Goal: Task Accomplishment & Management: Manage account settings

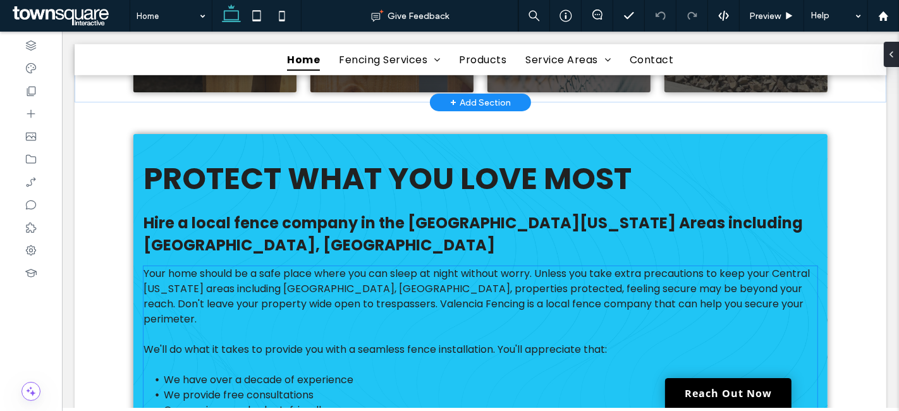
scroll to position [983, 0]
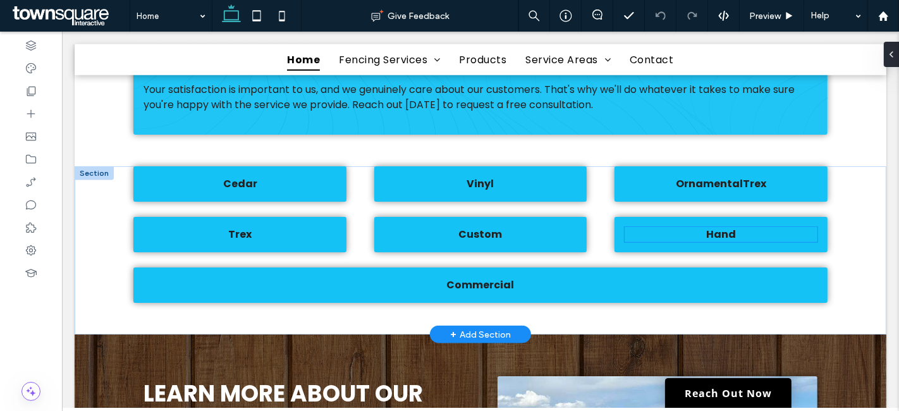
click at [738, 227] on p "Hand" at bounding box center [720, 234] width 193 height 15
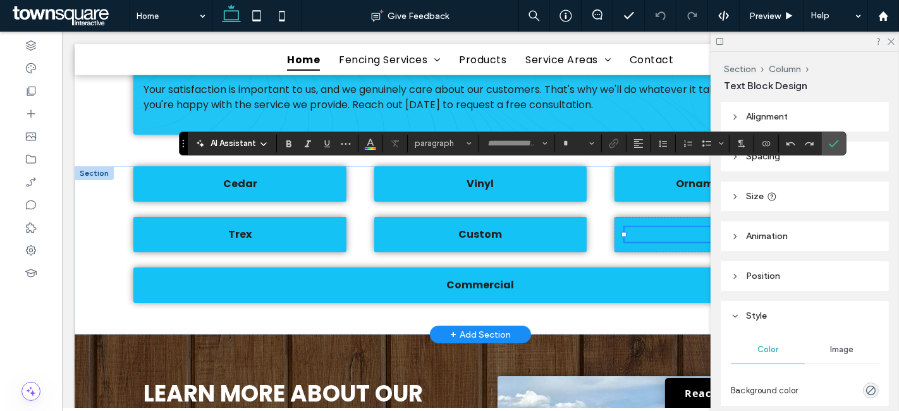
type input "*******"
type input "**"
drag, startPoint x: 888, startPoint y: 37, endPoint x: 818, endPoint y: 21, distance: 71.3
click at [888, 37] on icon at bounding box center [891, 41] width 8 height 8
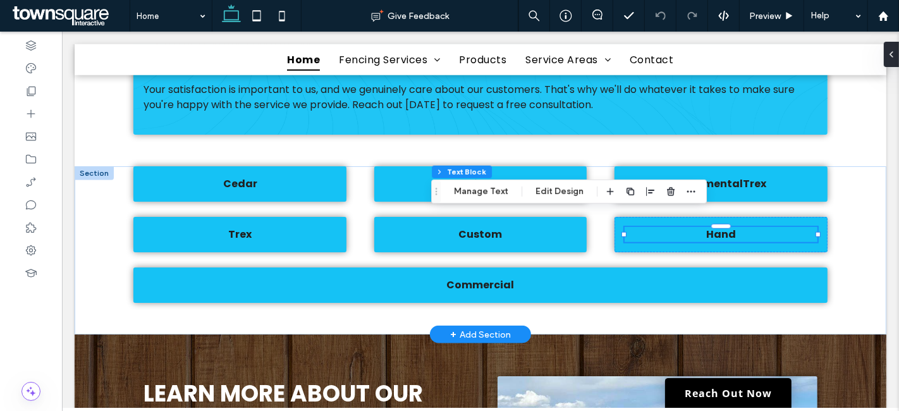
click at [743, 227] on p "Hand" at bounding box center [720, 234] width 193 height 15
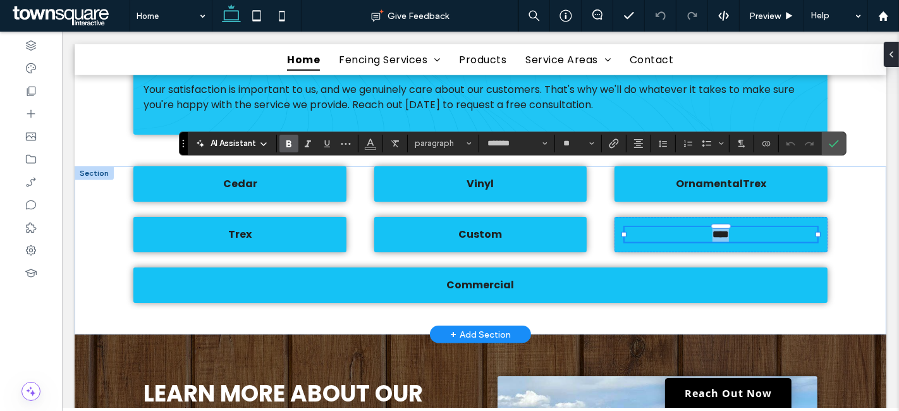
click at [743, 227] on p "****" at bounding box center [720, 234] width 193 height 15
click at [740, 227] on p "****" at bounding box center [720, 234] width 193 height 15
click at [746, 176] on strong "OrnamentalTrex" at bounding box center [720, 183] width 90 height 15
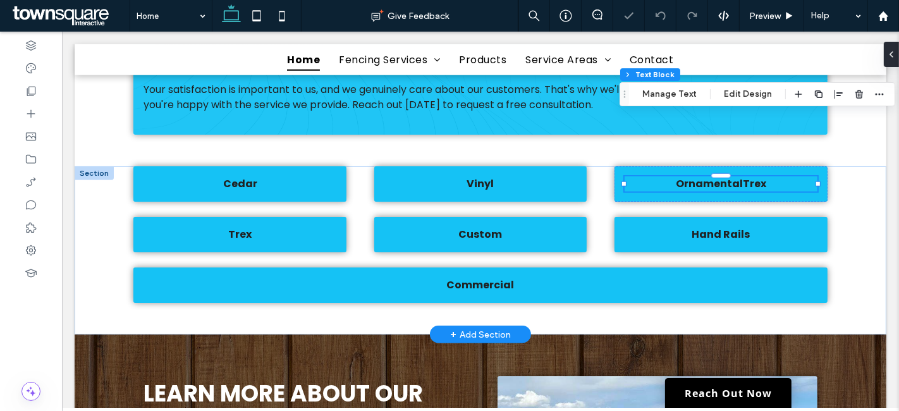
click at [746, 176] on div "OrnamentalTrex" at bounding box center [720, 183] width 193 height 15
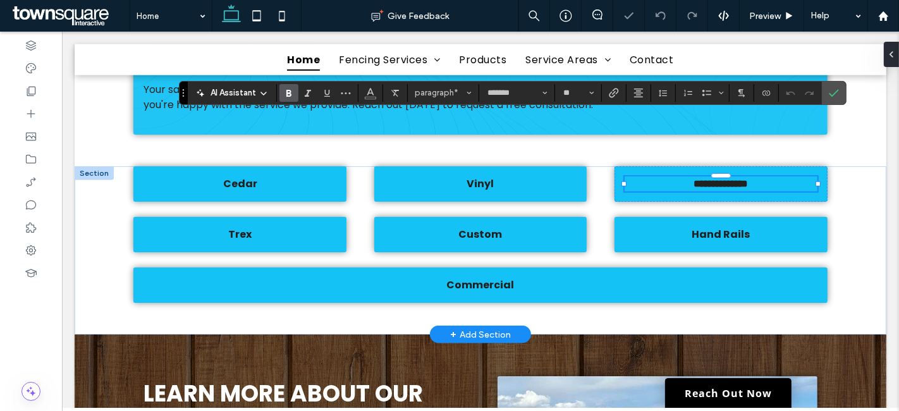
click at [765, 176] on p "**********" at bounding box center [720, 183] width 193 height 15
click at [829, 92] on icon "Confirm" at bounding box center [834, 93] width 10 height 10
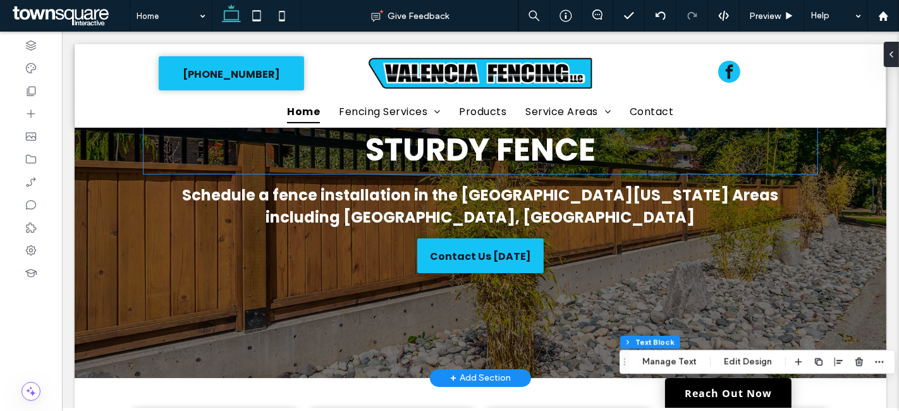
scroll to position [0, 0]
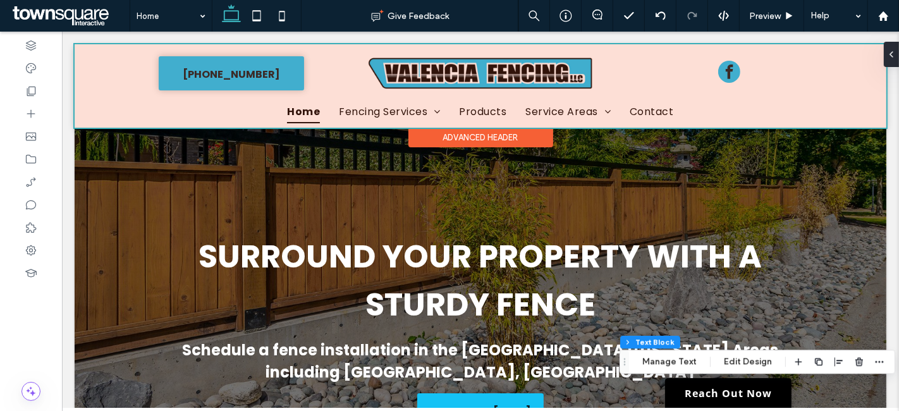
click at [498, 70] on div at bounding box center [480, 85] width 812 height 83
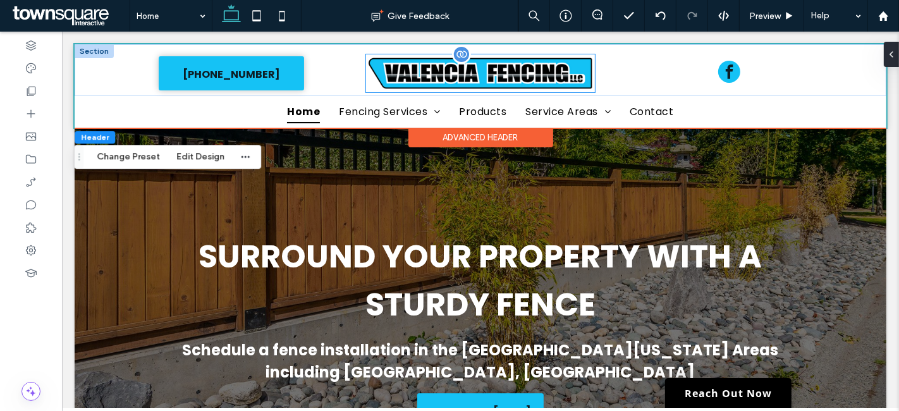
click at [467, 72] on img at bounding box center [480, 73] width 229 height 38
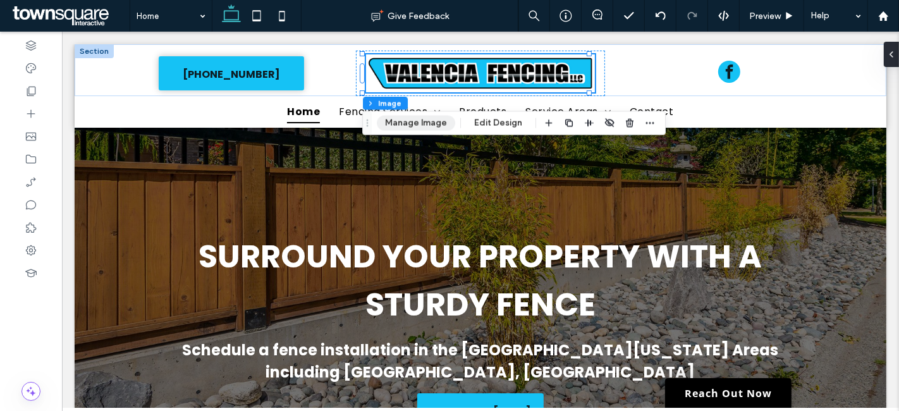
drag, startPoint x: 435, startPoint y: 121, endPoint x: 451, endPoint y: 109, distance: 20.2
click at [435, 121] on button "Manage Image" at bounding box center [416, 122] width 78 height 15
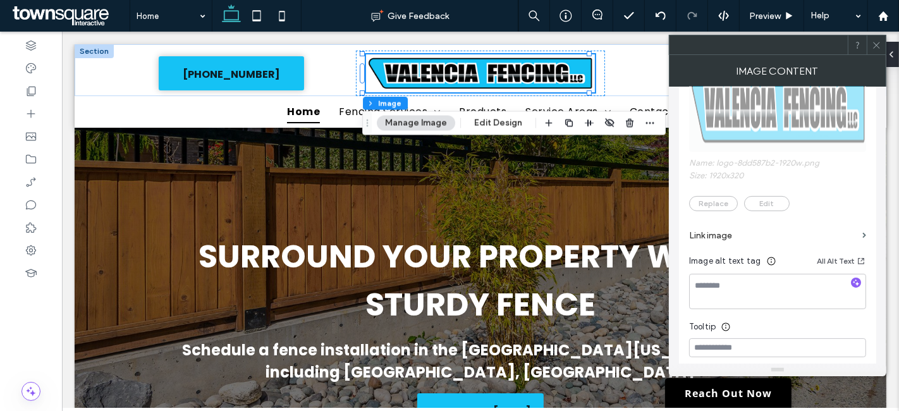
scroll to position [281, 0]
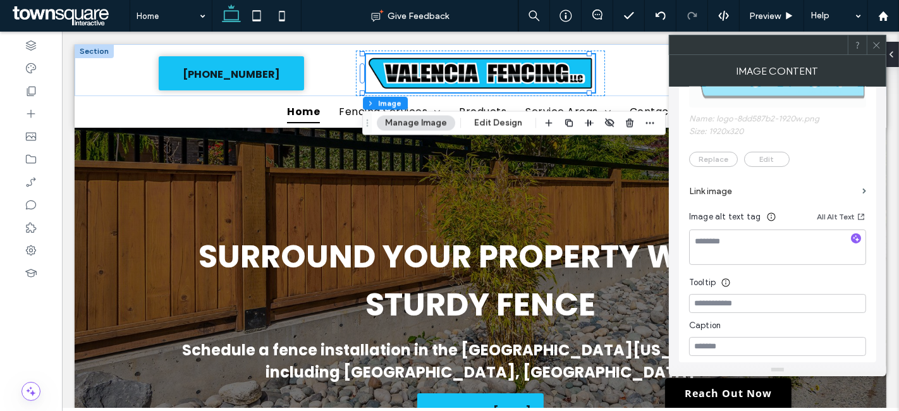
click at [722, 189] on label "Link image" at bounding box center [773, 191] width 168 height 23
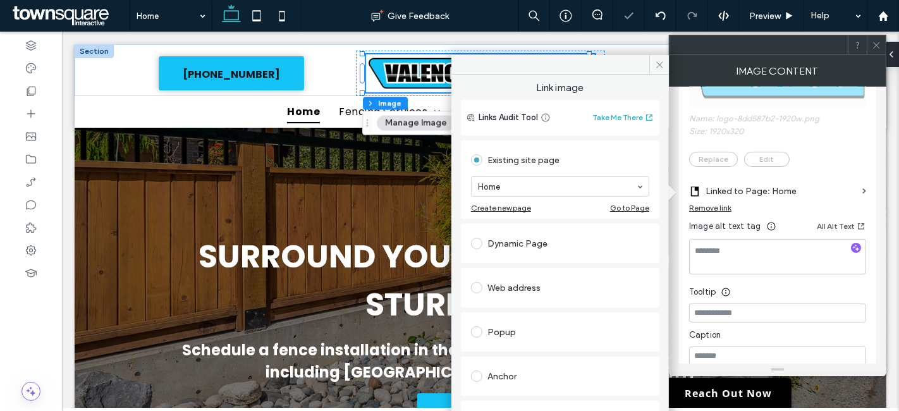
click at [678, 193] on div "This widget is connected to your Content Library Edit Let AI handle the alt tex…" at bounding box center [778, 225] width 218 height 277
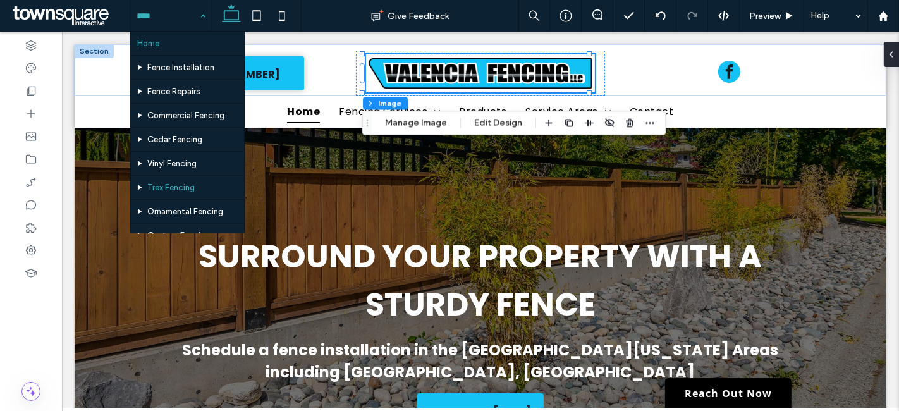
scroll to position [185, 0]
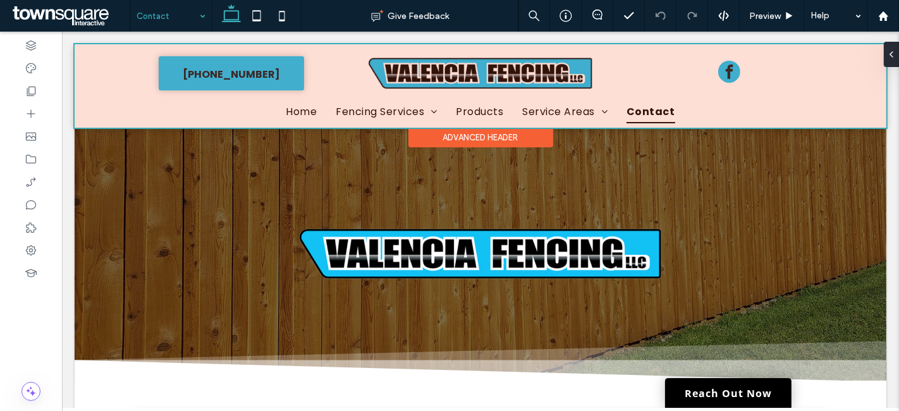
click at [342, 87] on div at bounding box center [480, 85] width 812 height 83
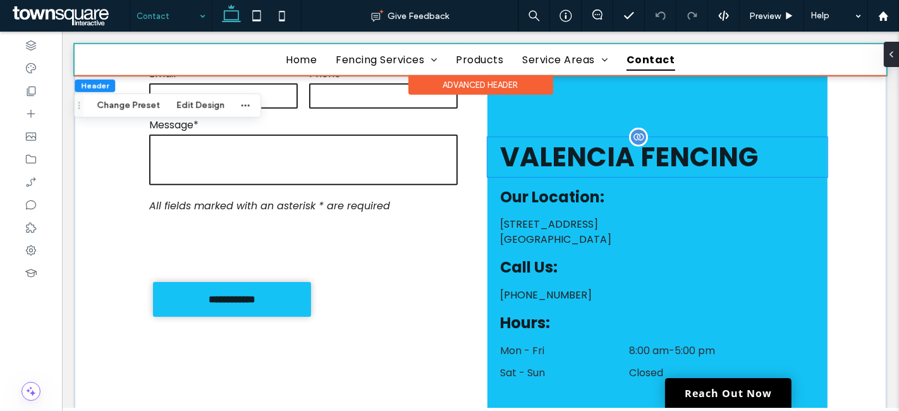
scroll to position [617, 0]
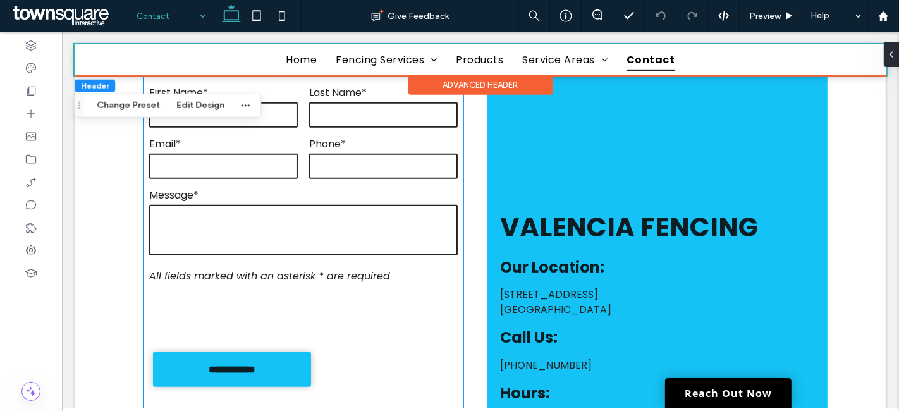
click at [405, 290] on div at bounding box center [303, 314] width 320 height 49
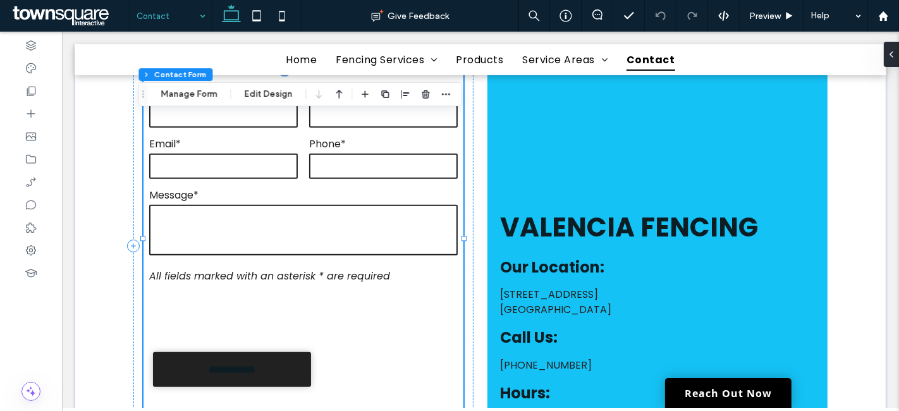
type input "*"
type input "***"
type input "*"
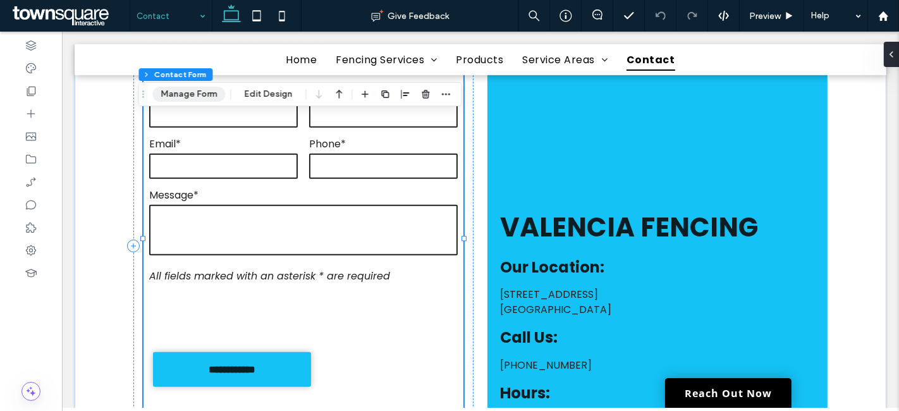
click at [199, 93] on button "Manage Form" at bounding box center [188, 94] width 73 height 15
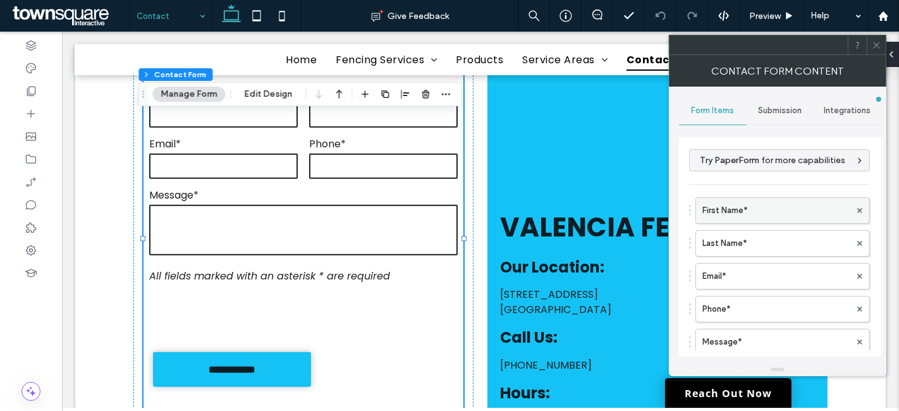
click at [773, 207] on label "First Name*" at bounding box center [777, 210] width 148 height 25
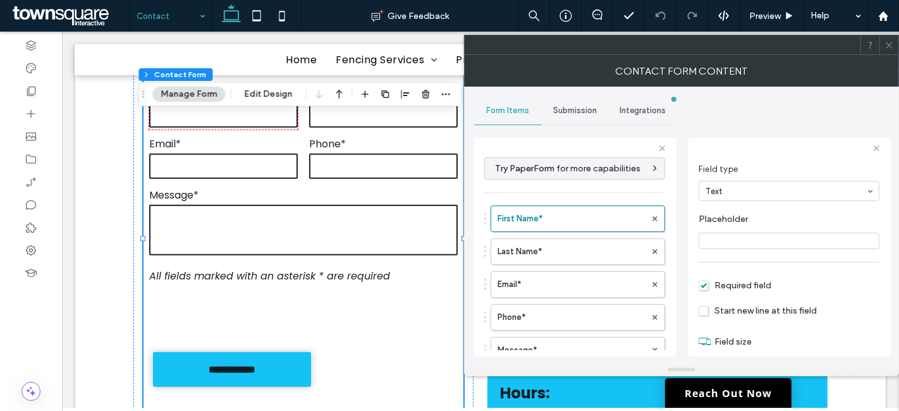
scroll to position [87, 0]
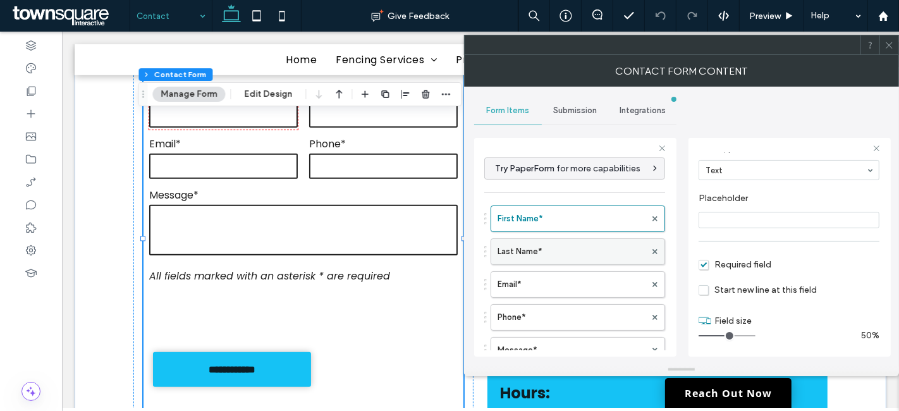
click at [552, 250] on label "Last Name*" at bounding box center [572, 251] width 148 height 25
click at [553, 281] on label "Email*" at bounding box center [572, 284] width 148 height 25
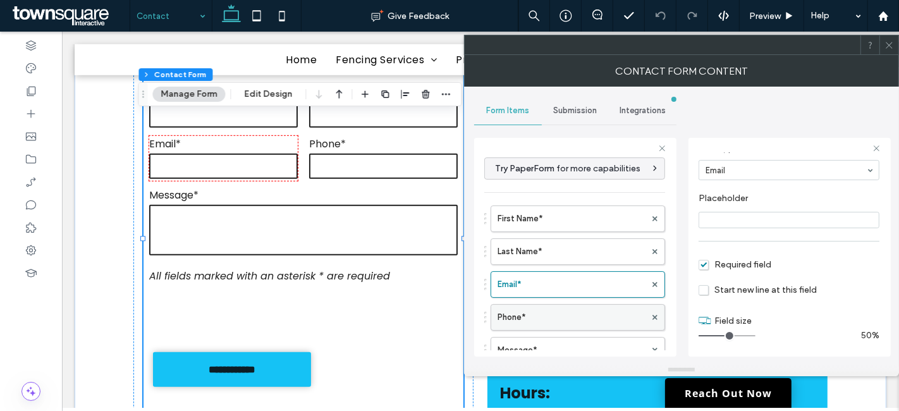
click at [555, 308] on label "Phone*" at bounding box center [572, 317] width 148 height 25
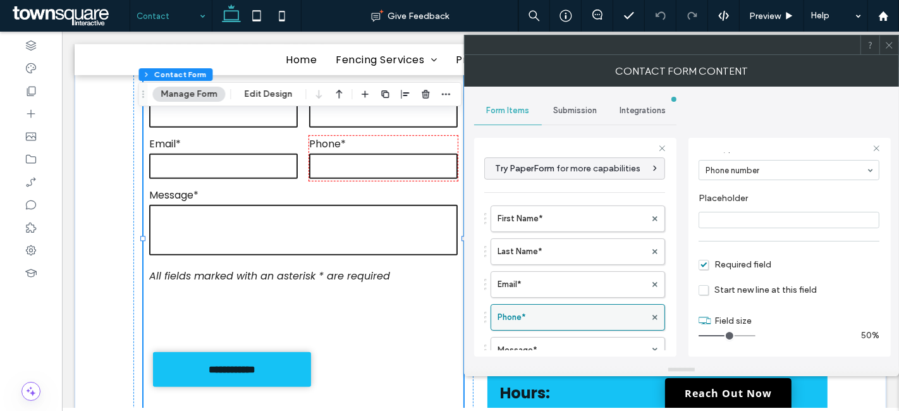
scroll to position [70, 0]
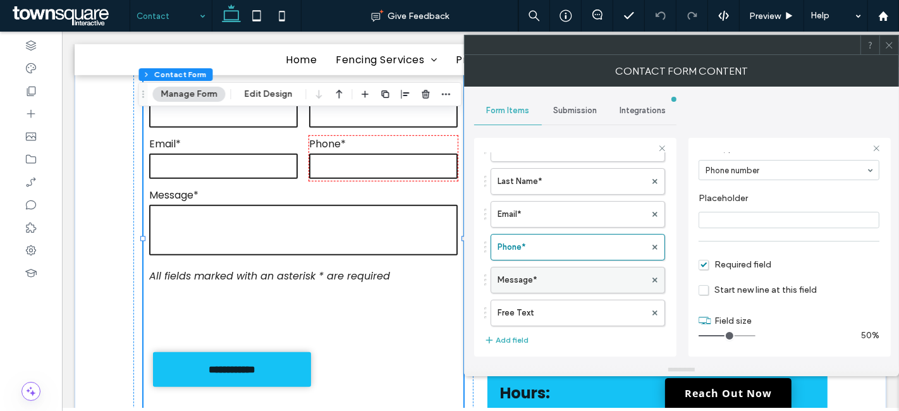
click at [555, 278] on label "Message*" at bounding box center [572, 280] width 148 height 25
type input "**"
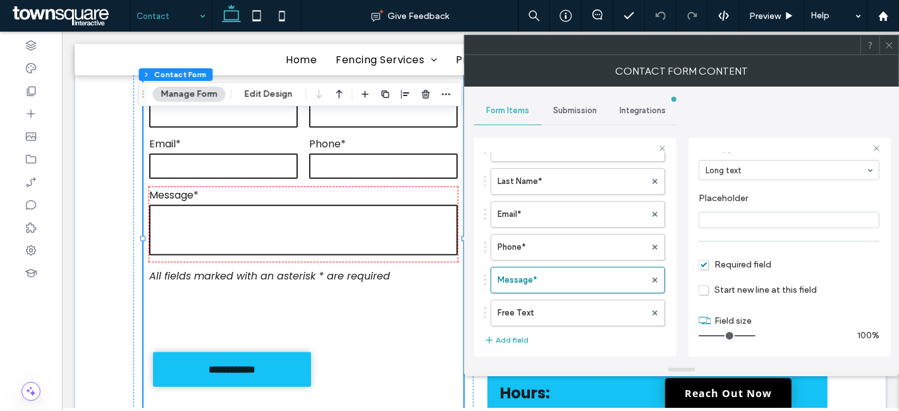
click at [562, 109] on span "Submission" at bounding box center [575, 111] width 44 height 10
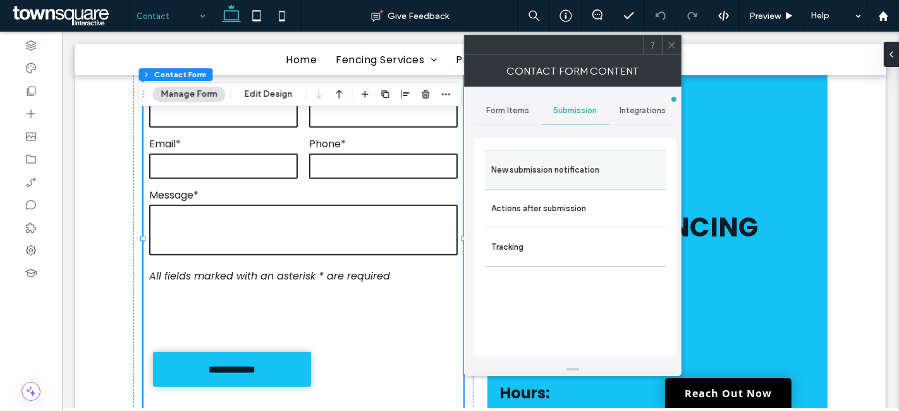
click at [547, 168] on label "New submission notification" at bounding box center [575, 169] width 169 height 25
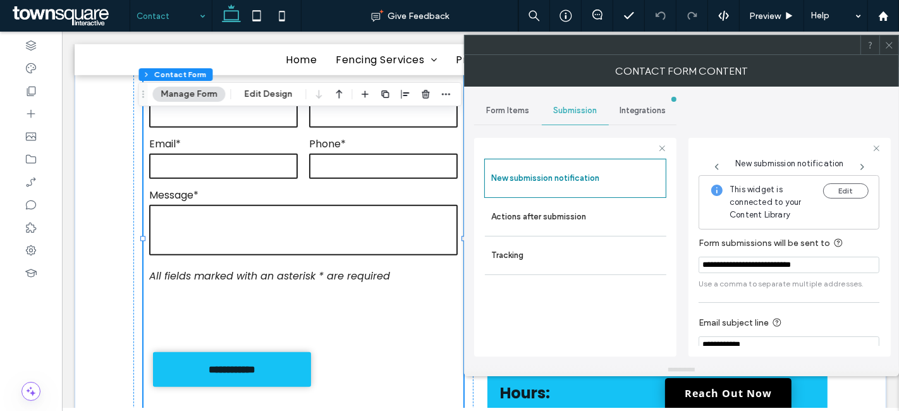
scroll to position [65, 0]
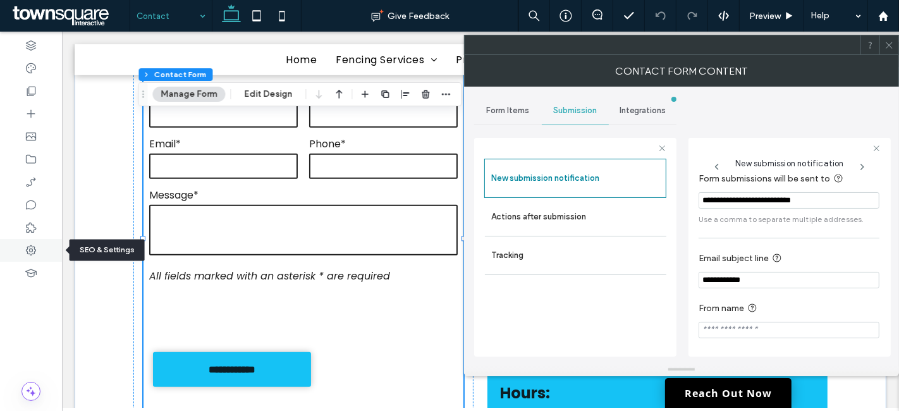
click at [36, 250] on icon at bounding box center [31, 250] width 13 height 13
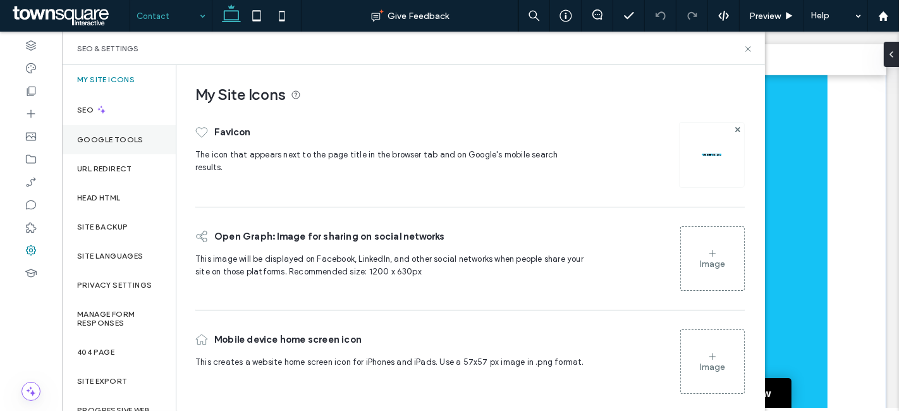
click at [123, 142] on label "Google Tools" at bounding box center [110, 139] width 66 height 9
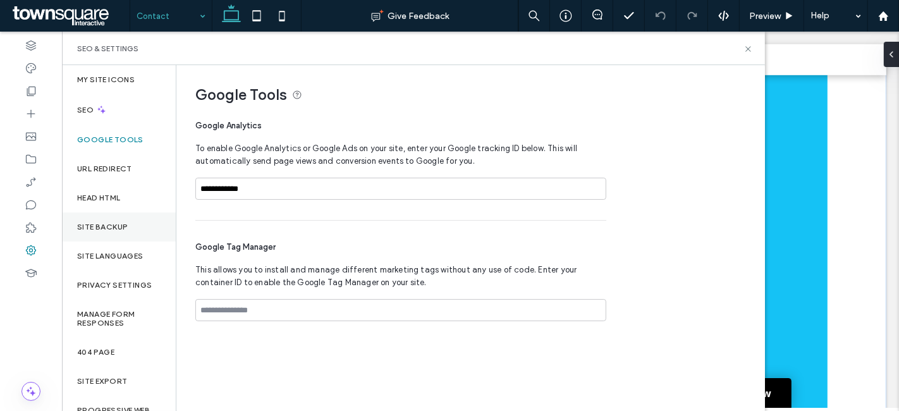
click at [117, 225] on label "Site Backup" at bounding box center [102, 227] width 51 height 9
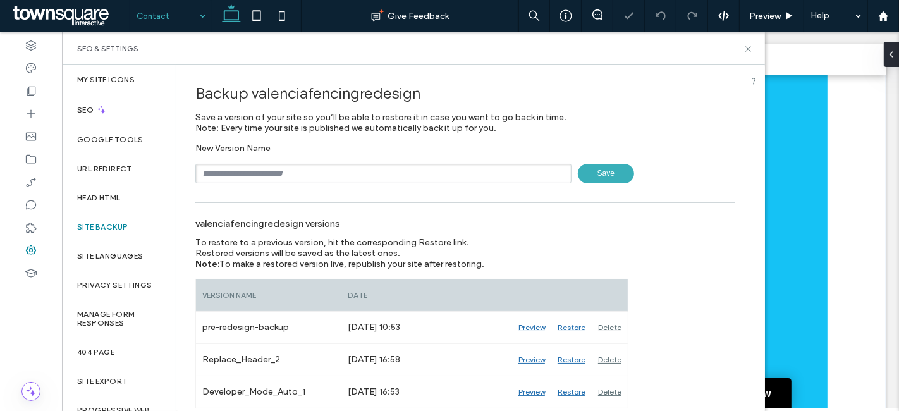
click at [278, 169] on input "text" at bounding box center [383, 174] width 376 height 20
type input "**********"
click at [601, 174] on span "Save" at bounding box center [606, 174] width 56 height 20
click at [28, 89] on use at bounding box center [31, 91] width 9 height 9
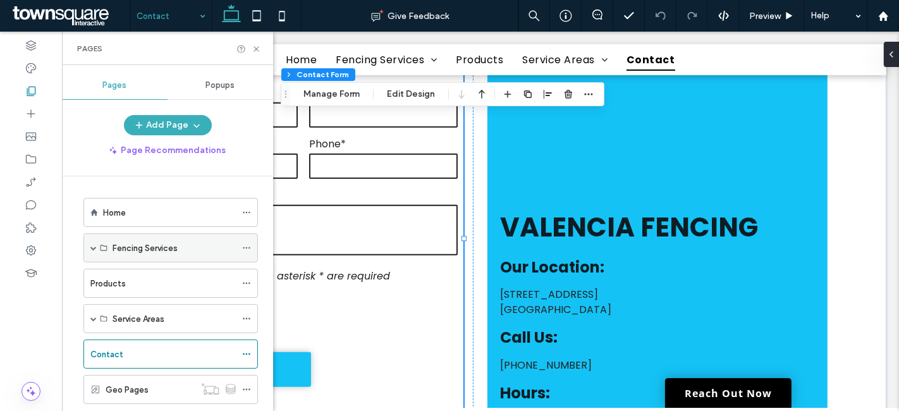
click at [90, 245] on span at bounding box center [93, 248] width 6 height 6
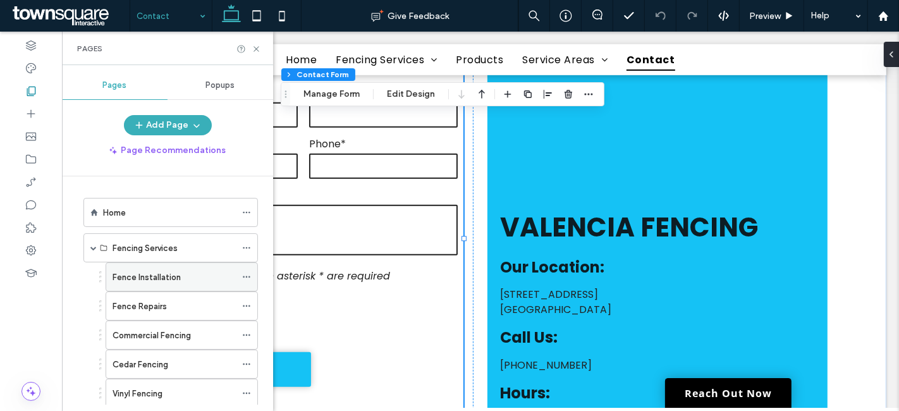
click at [247, 274] on icon at bounding box center [246, 277] width 9 height 9
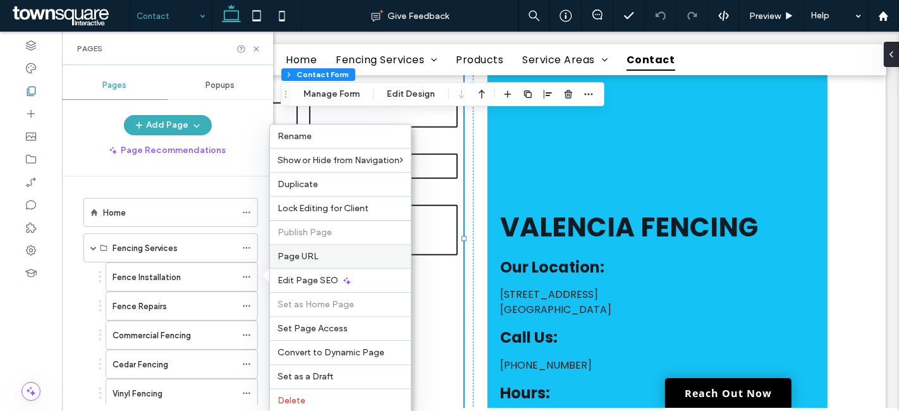
click at [293, 248] on div "Page URL" at bounding box center [340, 256] width 141 height 24
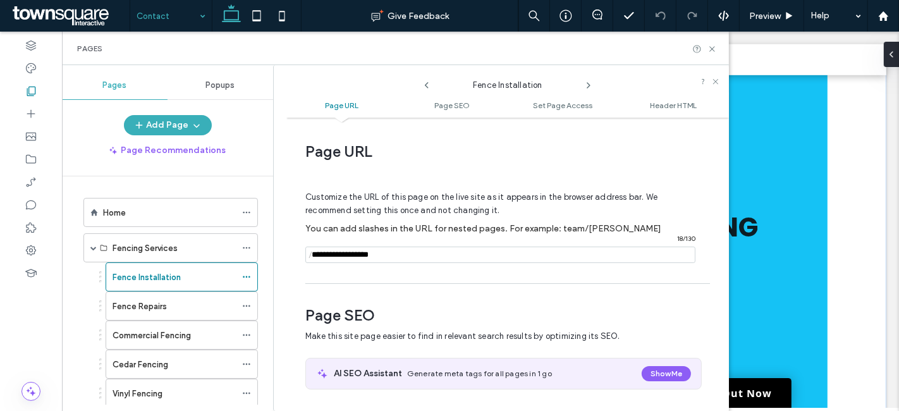
scroll to position [6, 0]
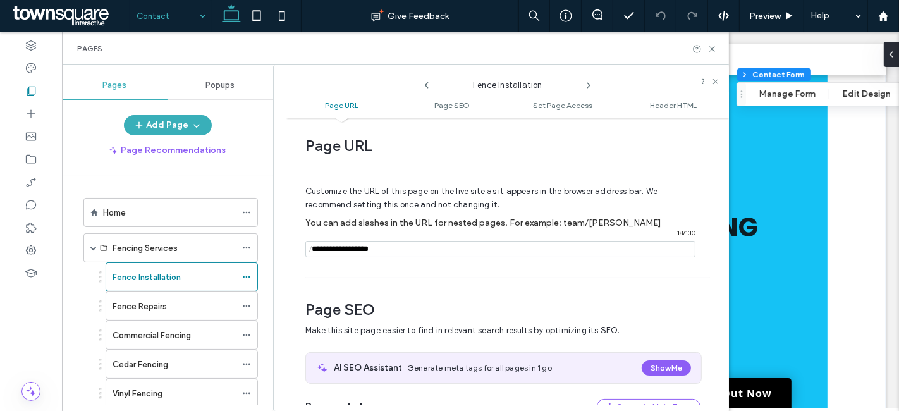
click at [589, 83] on use at bounding box center [589, 85] width 3 height 5
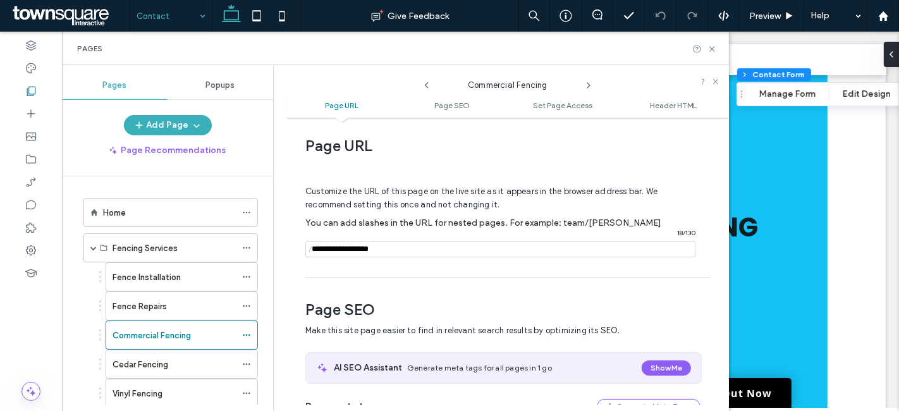
click at [589, 83] on use at bounding box center [589, 85] width 3 height 5
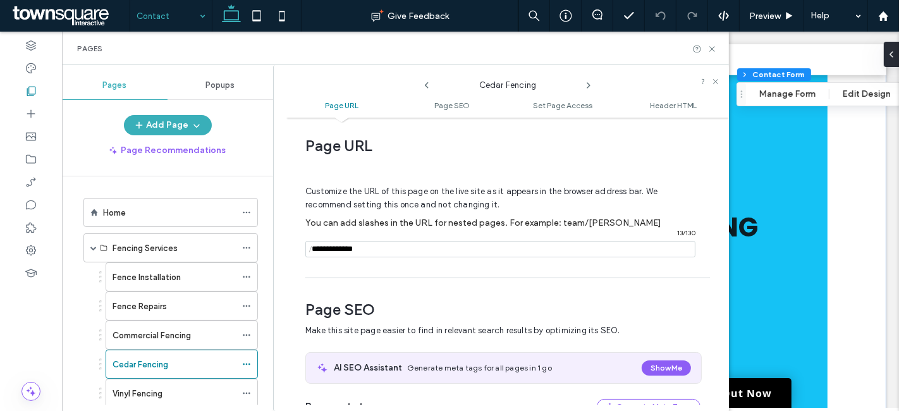
click at [589, 83] on use at bounding box center [589, 85] width 3 height 5
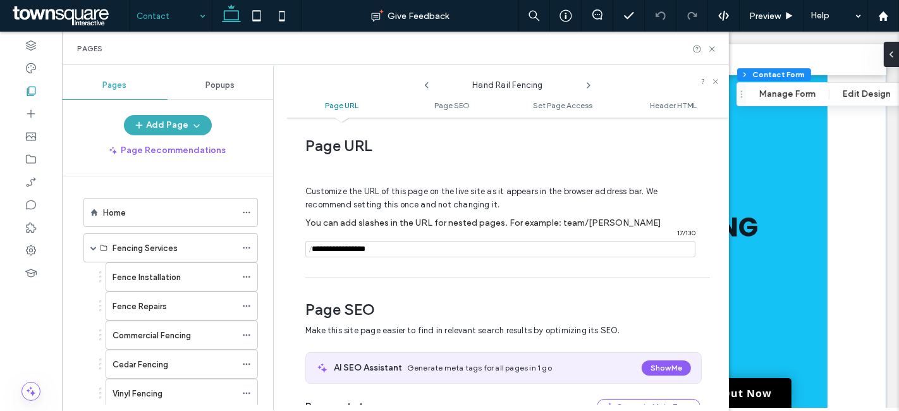
click at [589, 83] on use at bounding box center [589, 85] width 3 height 5
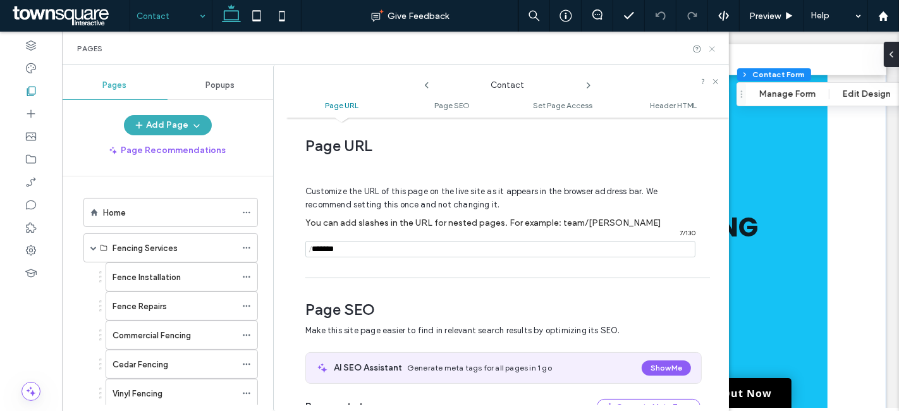
click at [710, 51] on icon at bounding box center [712, 48] width 9 height 9
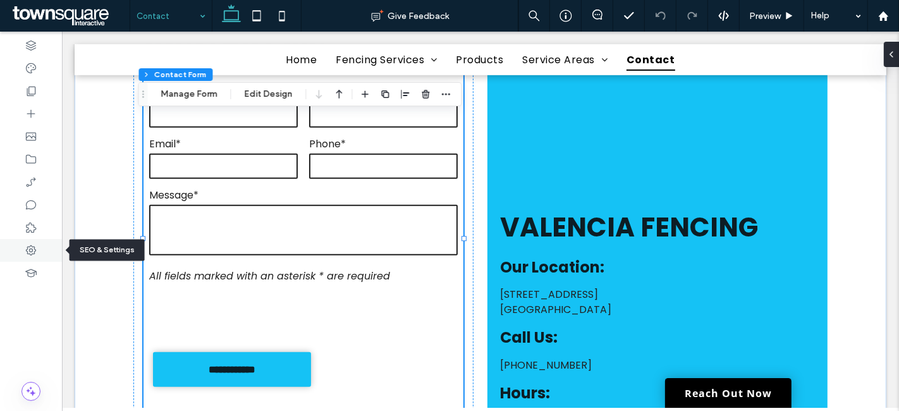
click at [37, 258] on div at bounding box center [31, 250] width 62 height 23
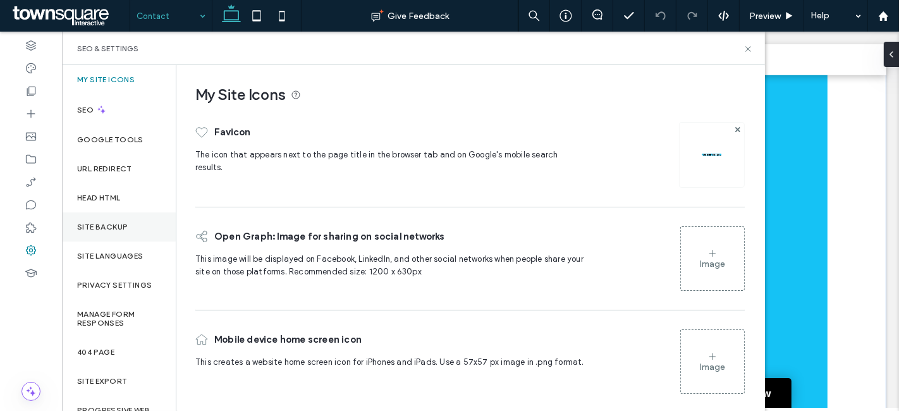
click at [90, 223] on label "Site Backup" at bounding box center [102, 227] width 51 height 9
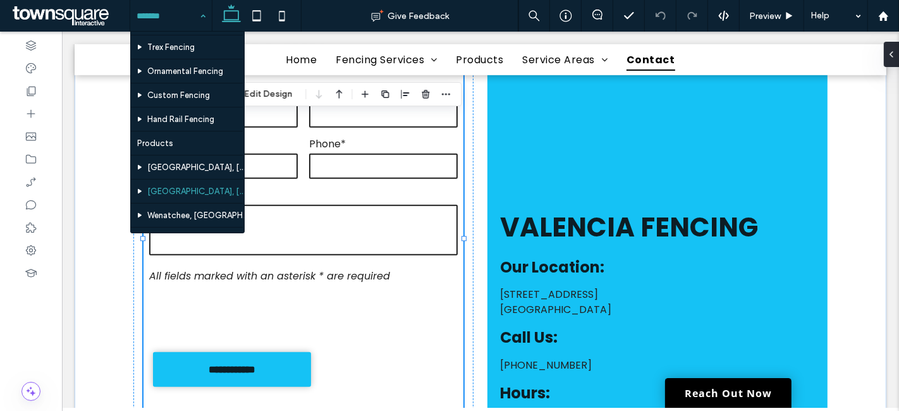
scroll to position [185, 0]
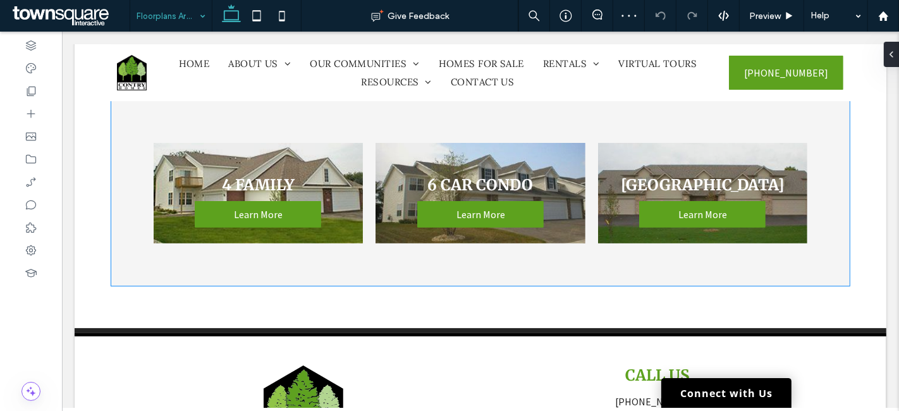
scroll to position [211, 0]
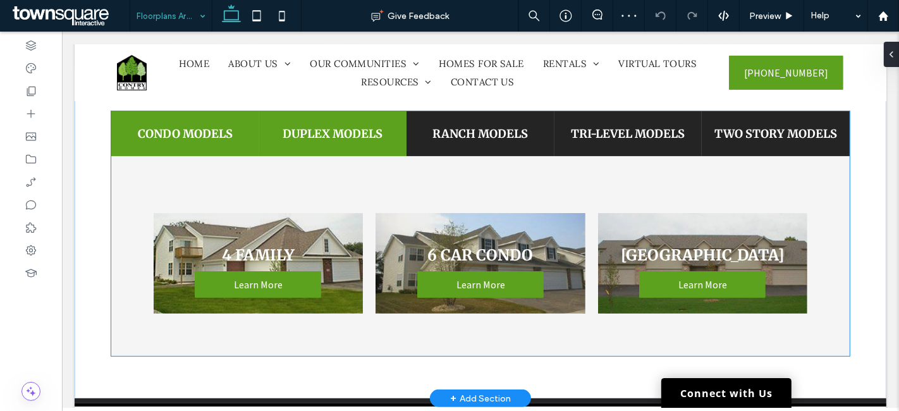
click at [338, 132] on h4 "Duplex Models" at bounding box center [332, 133] width 133 height 15
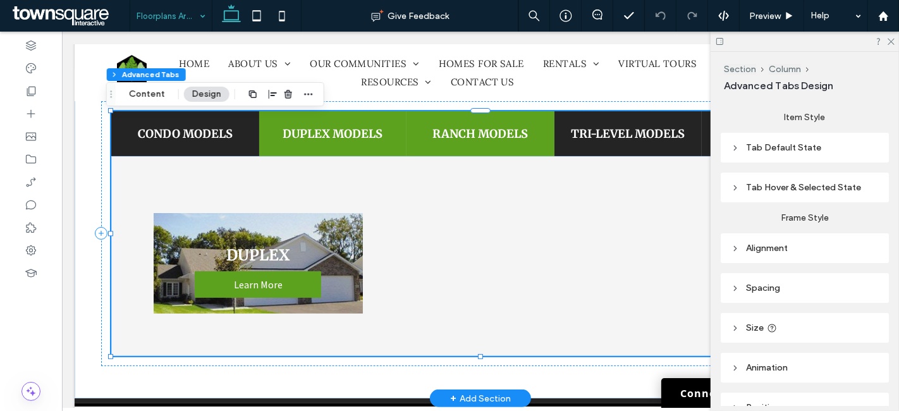
click at [452, 133] on h4 "Ranch Models" at bounding box center [480, 133] width 133 height 15
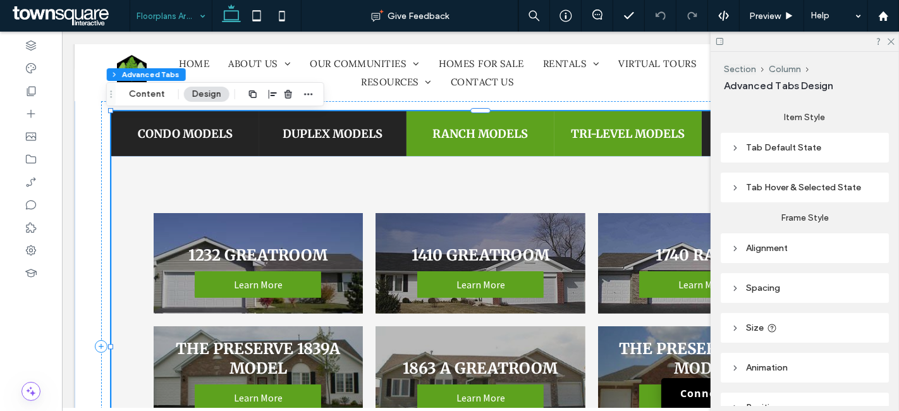
click at [590, 130] on h4 "Tri-Level Models" at bounding box center [628, 133] width 133 height 15
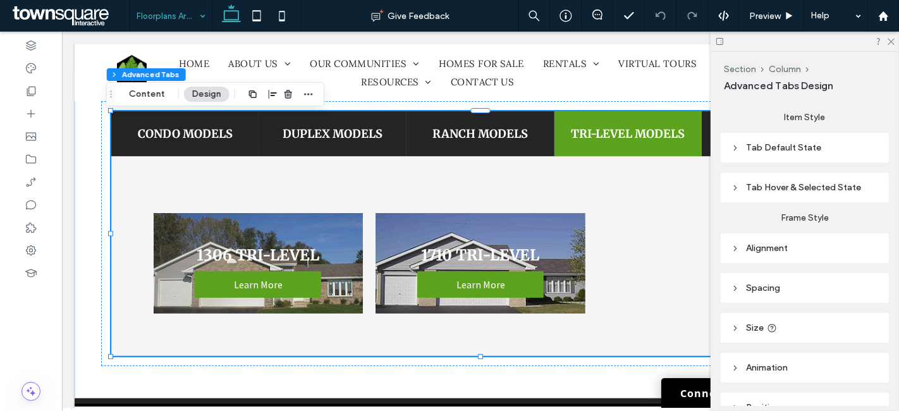
click at [892, 35] on div at bounding box center [805, 42] width 188 height 20
click at [891, 41] on use at bounding box center [891, 42] width 7 height 7
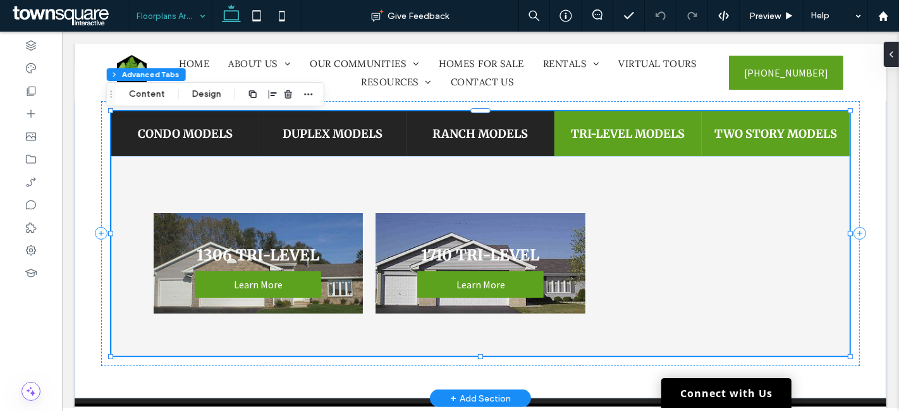
click at [772, 133] on h4 "Two Story Models" at bounding box center [775, 133] width 133 height 15
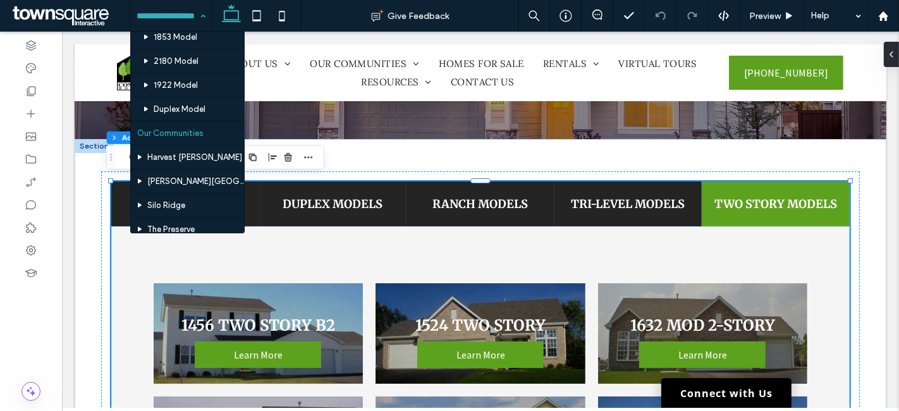
scroll to position [773, 0]
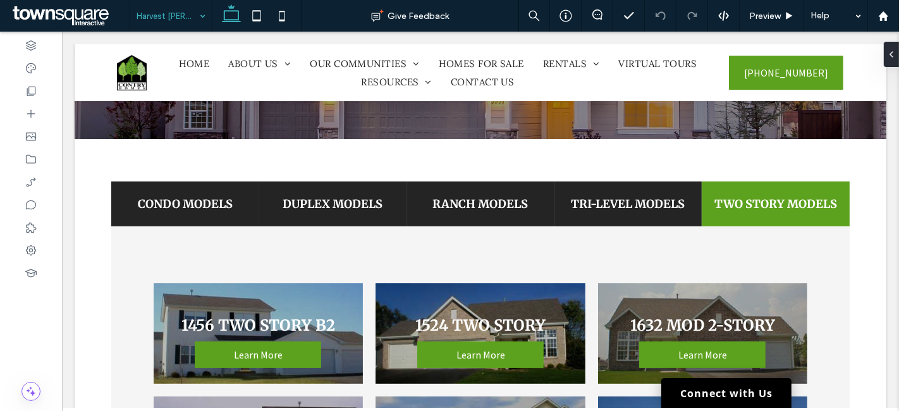
click at [171, 20] on div at bounding box center [449, 205] width 899 height 411
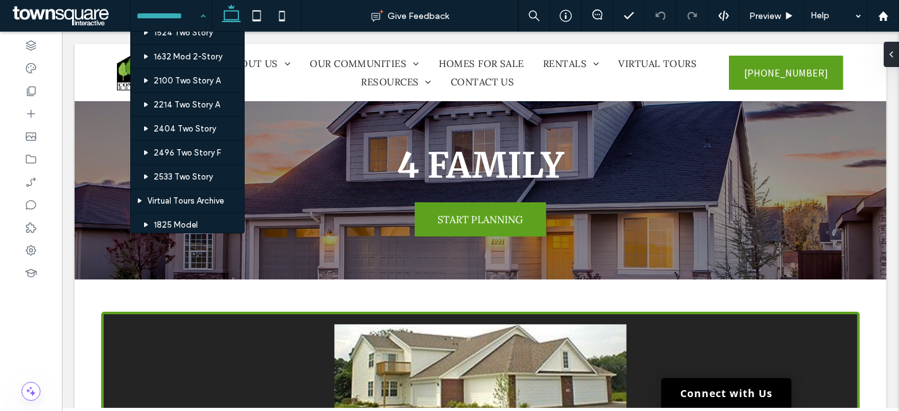
scroll to position [562, 0]
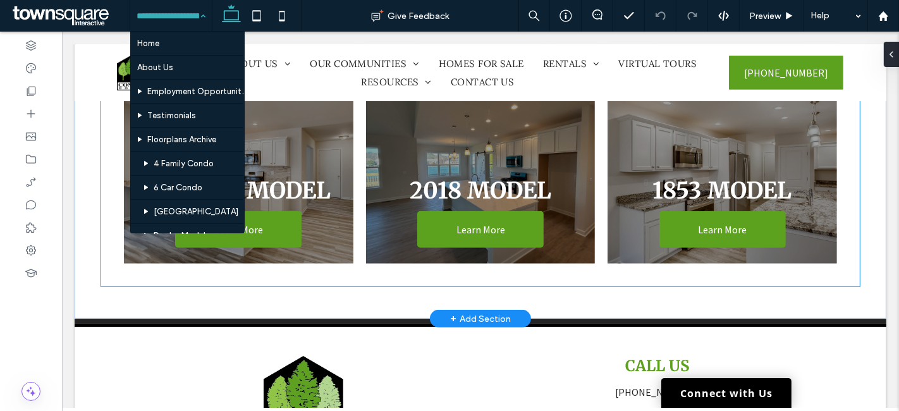
scroll to position [491, 0]
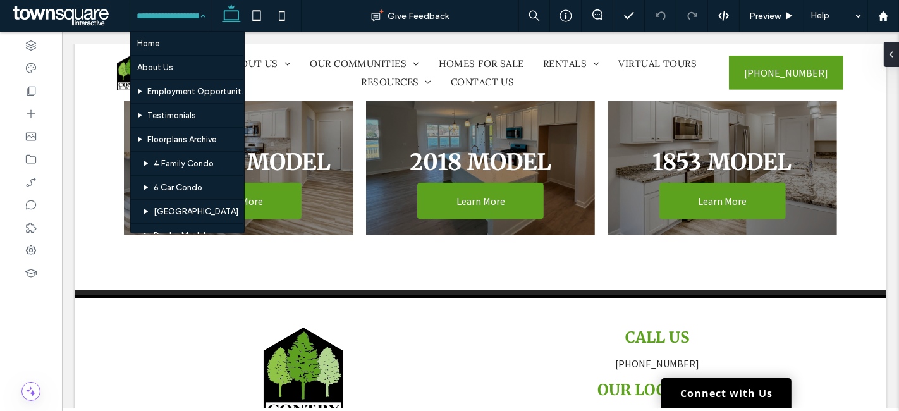
click at [199, 15] on div "Home About Us Employment Opportunities Testimonials Floorplans Archive 4 Family…" at bounding box center [171, 16] width 82 height 32
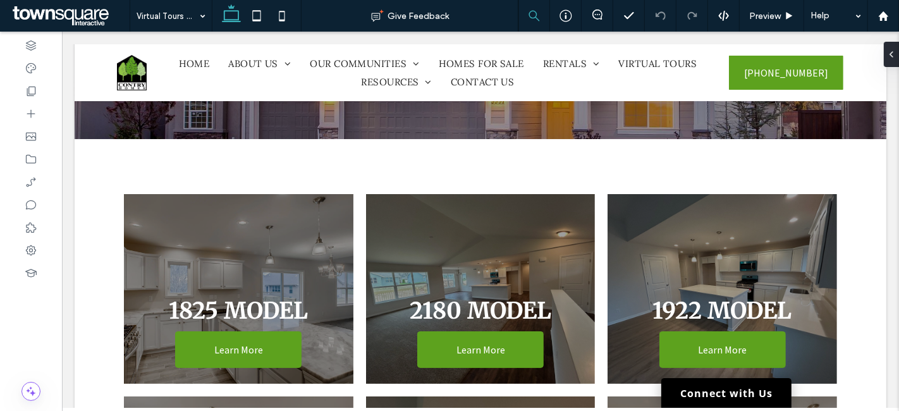
scroll to position [0, 0]
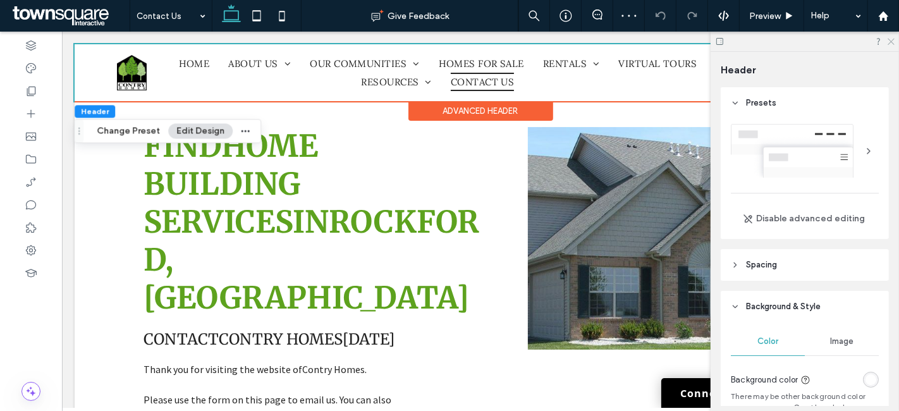
click at [892, 40] on icon at bounding box center [891, 41] width 8 height 8
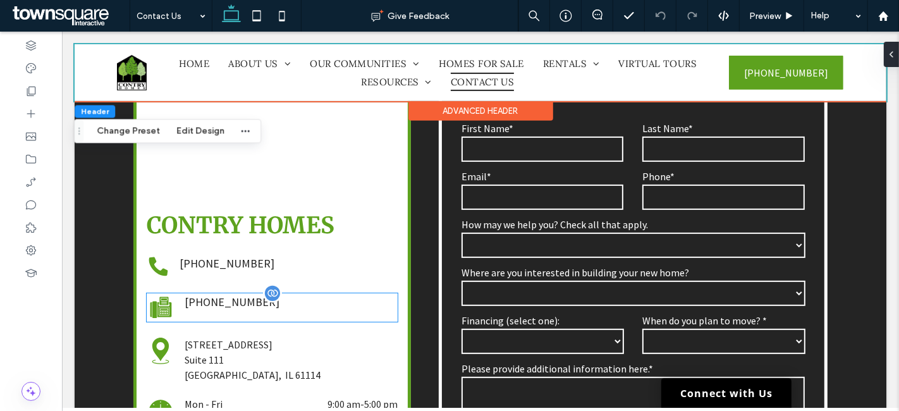
scroll to position [491, 0]
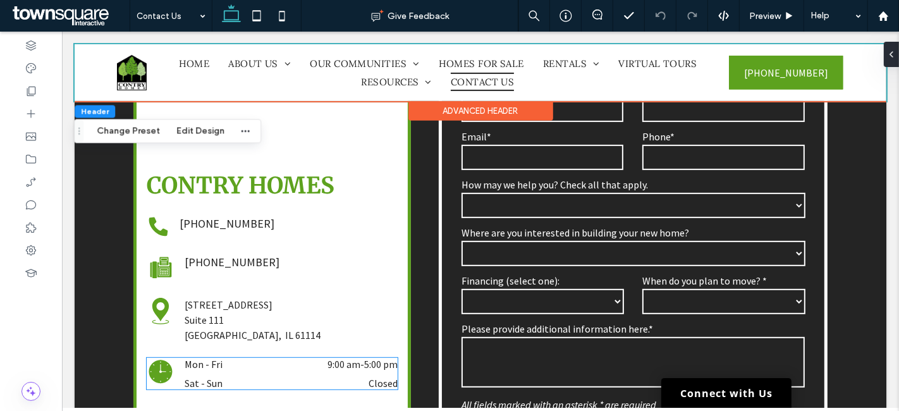
click at [281, 358] on div "Mon - Fri 9:00 am - 5:00 pm" at bounding box center [290, 367] width 213 height 19
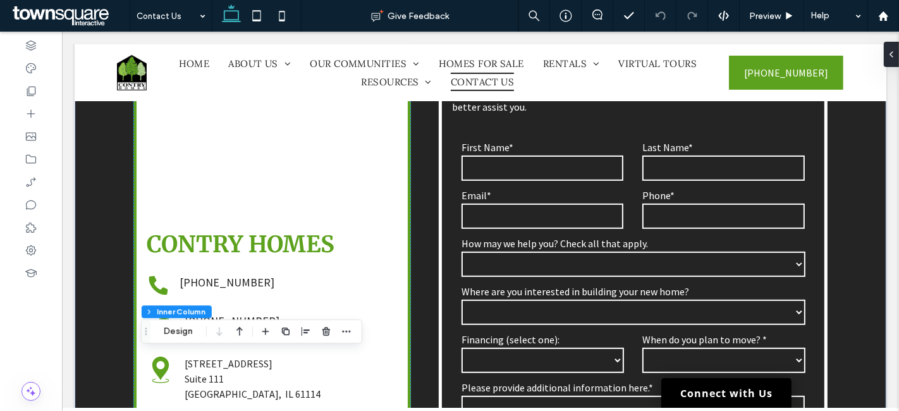
scroll to position [421, 0]
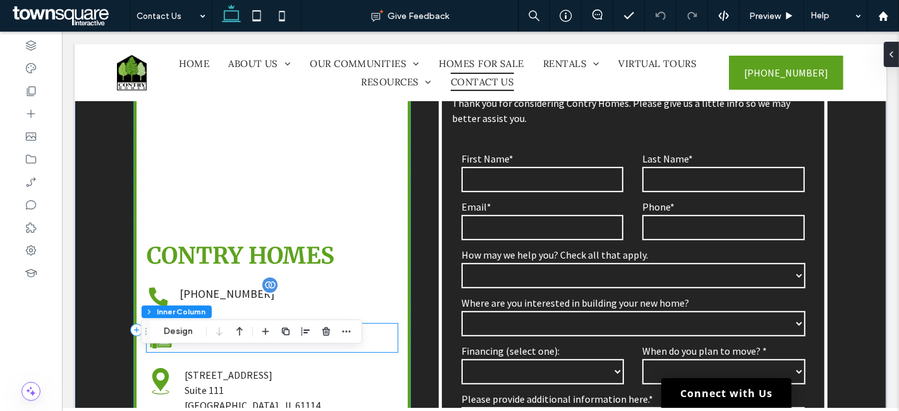
drag, startPoint x: 206, startPoint y: 255, endPoint x: 206, endPoint y: 221, distance: 33.5
click at [206, 325] on span "[PHONE_NUMBER]" at bounding box center [231, 332] width 95 height 15
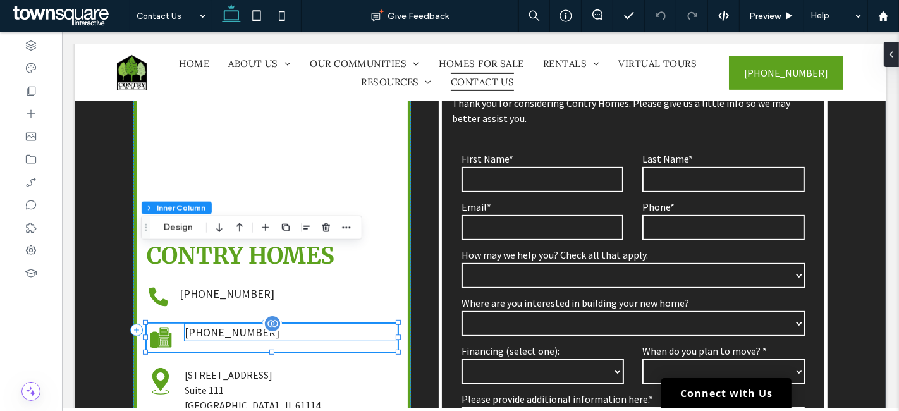
click at [216, 325] on span "[PHONE_NUMBER]" at bounding box center [231, 332] width 95 height 15
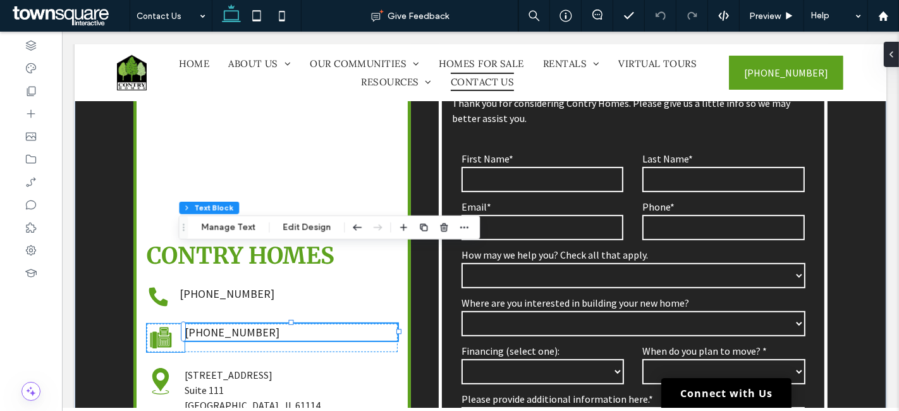
click at [162, 324] on icon at bounding box center [160, 338] width 28 height 28
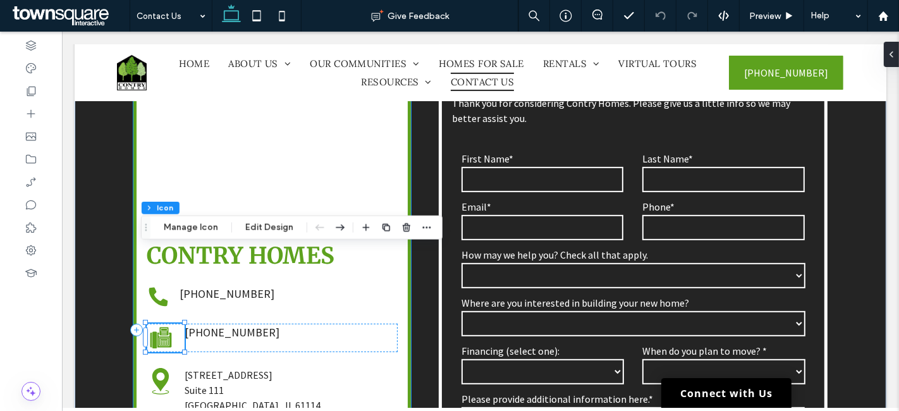
click at [218, 207] on div "Contry Homes [PHONE_NUMBER] [PHONE_NUMBER] [STREET_ADDRESS] Mon - Fri 9:00 am -…" at bounding box center [272, 330] width 278 height 575
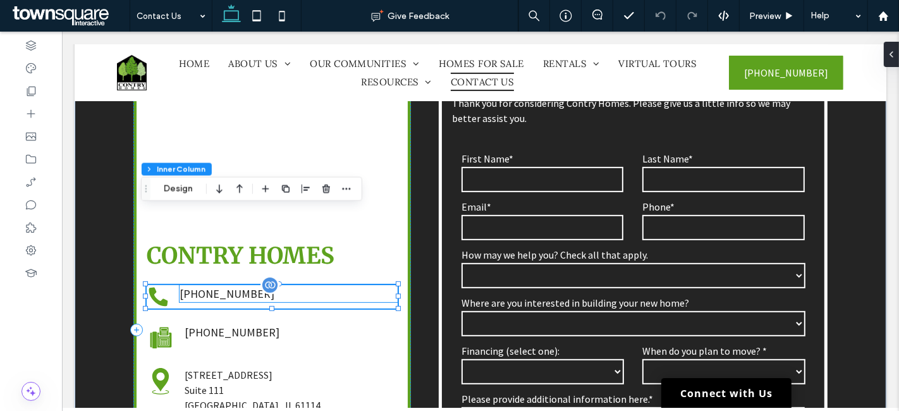
click at [214, 287] on span "[PHONE_NUMBER]" at bounding box center [226, 294] width 95 height 15
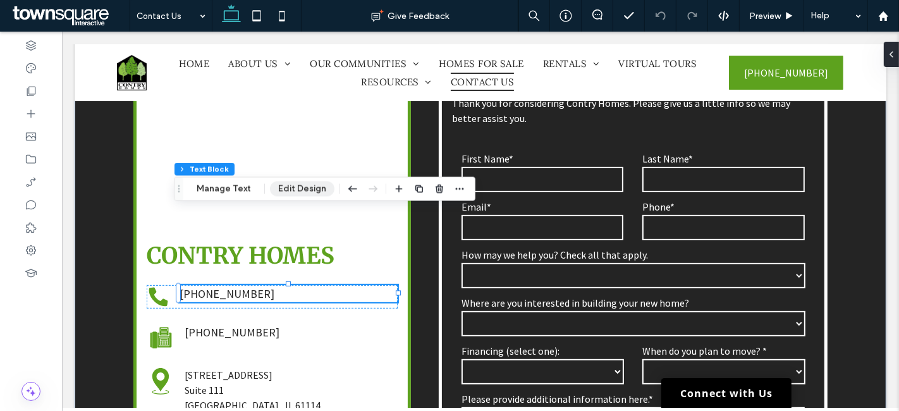
click at [303, 187] on button "Edit Design" at bounding box center [302, 189] width 65 height 15
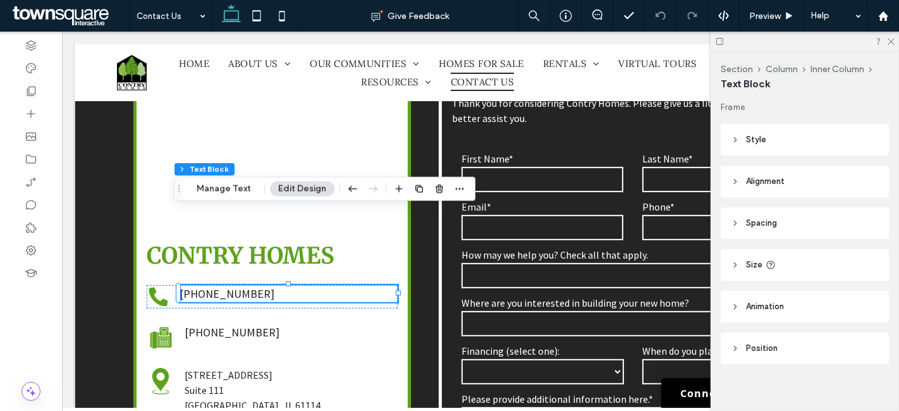
scroll to position [8, 0]
click at [457, 185] on icon "button" at bounding box center [460, 189] width 10 height 10
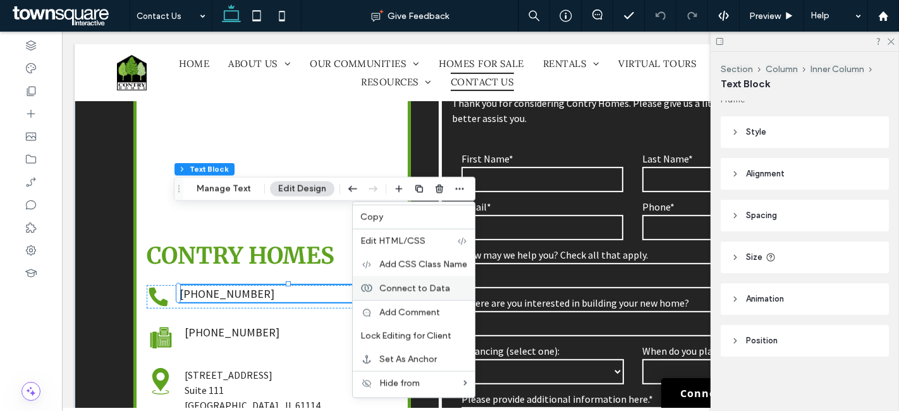
click at [410, 292] on span "Connect to Data" at bounding box center [414, 288] width 71 height 11
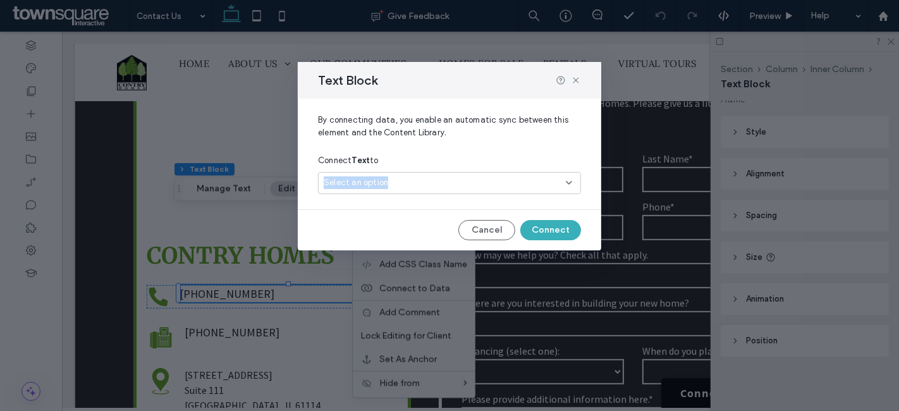
click at [417, 176] on div "Select an option" at bounding box center [449, 183] width 263 height 22
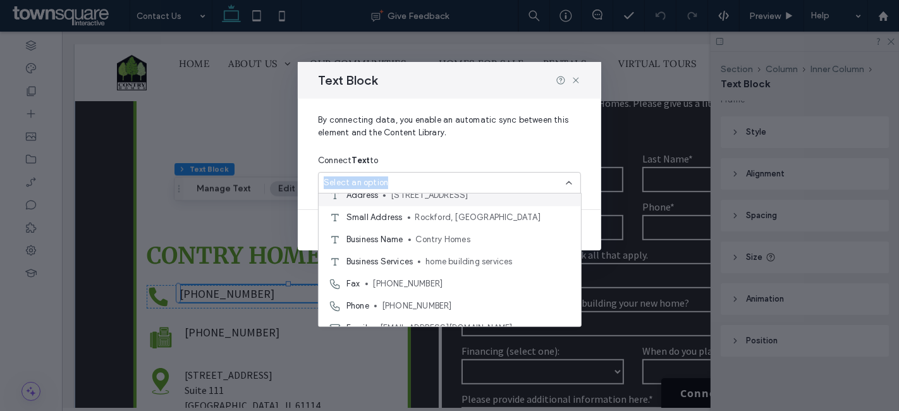
scroll to position [44, 0]
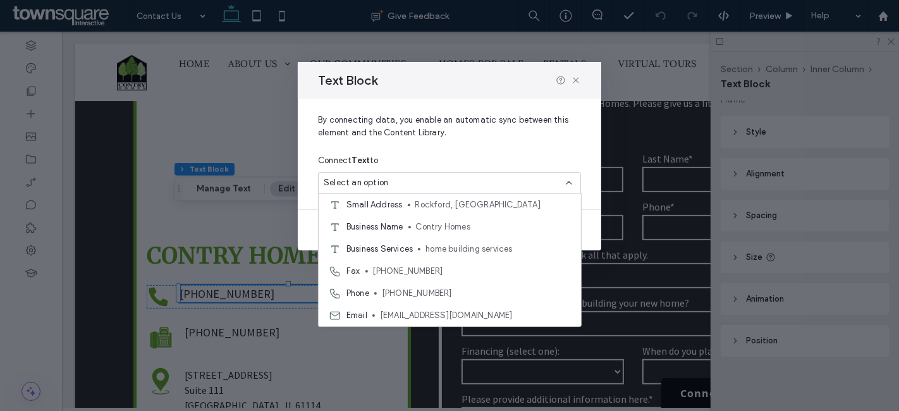
click at [236, 254] on div "Text Block By connecting data, you enable an automatic sync between this elemen…" at bounding box center [449, 205] width 899 height 411
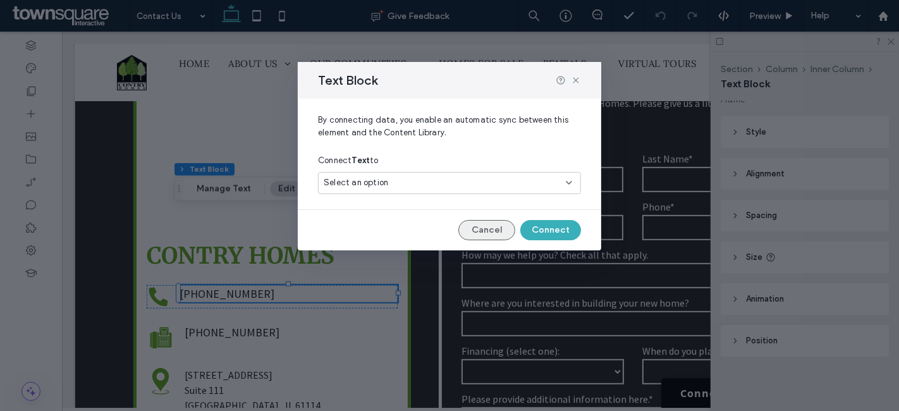
click at [481, 225] on button "Cancel" at bounding box center [487, 230] width 57 height 20
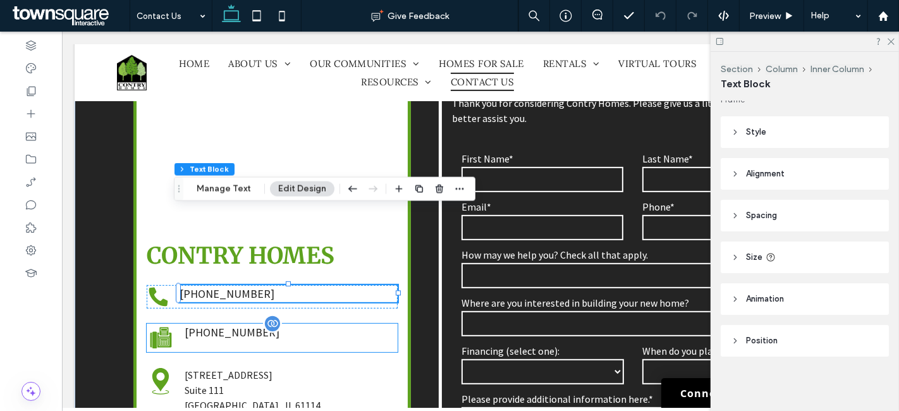
click at [239, 325] on span "[PHONE_NUMBER]" at bounding box center [231, 332] width 95 height 15
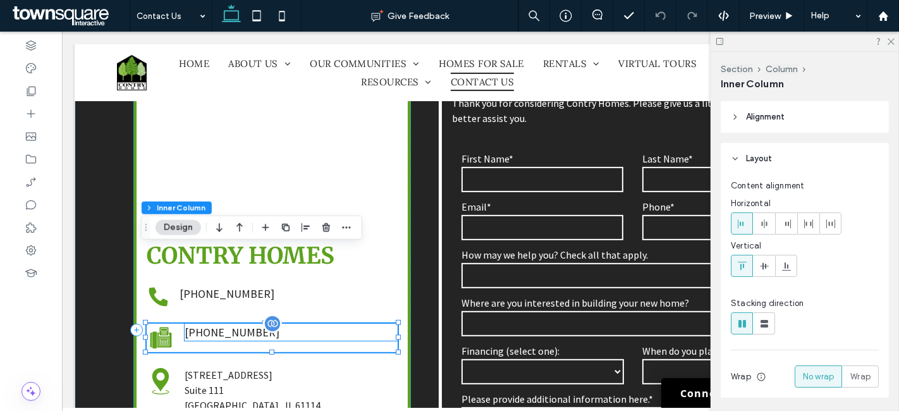
click at [224, 325] on span "[PHONE_NUMBER]" at bounding box center [231, 332] width 95 height 15
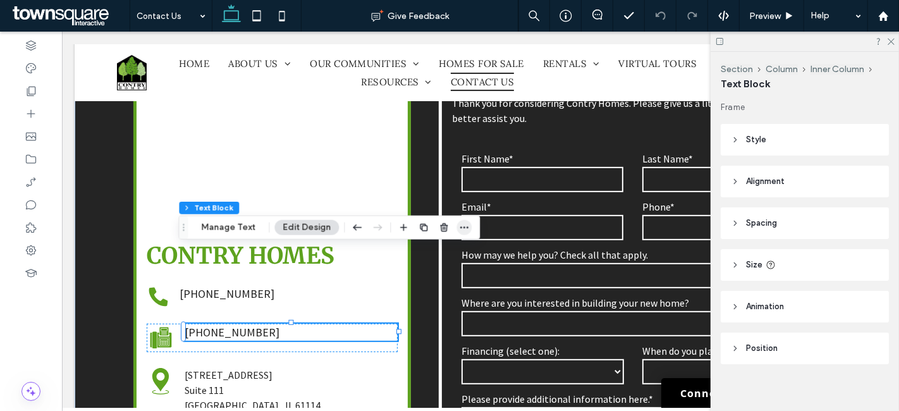
click at [457, 224] on span "button" at bounding box center [464, 227] width 15 height 15
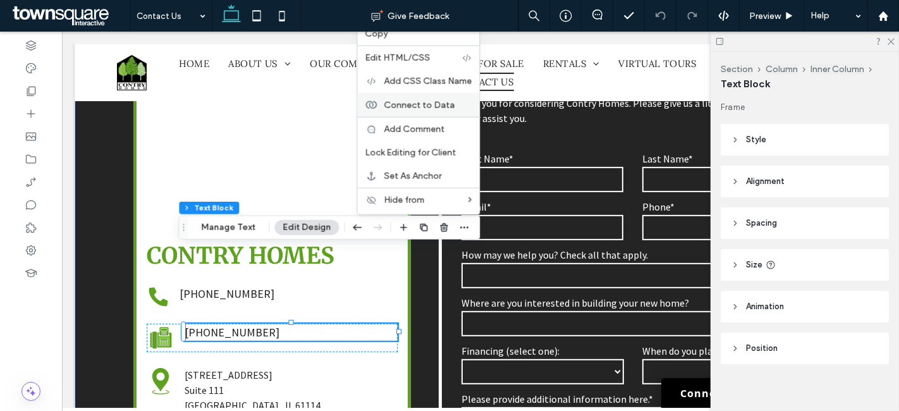
click at [401, 104] on span "Connect to Data" at bounding box center [419, 104] width 71 height 11
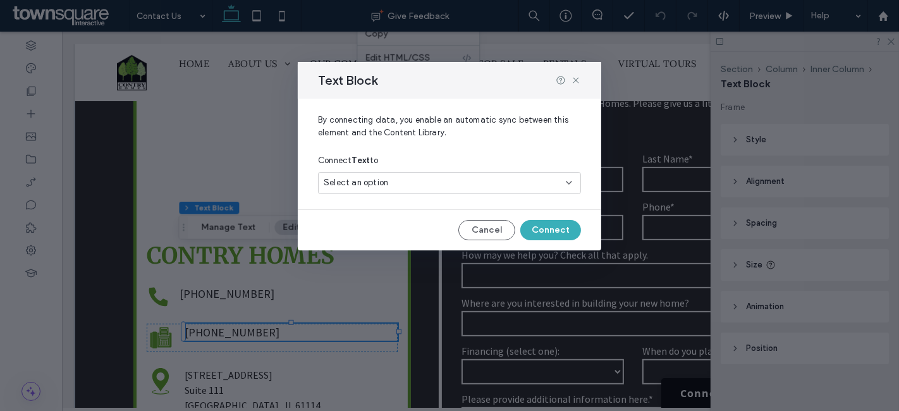
click at [416, 180] on div "Select an option" at bounding box center [442, 182] width 237 height 13
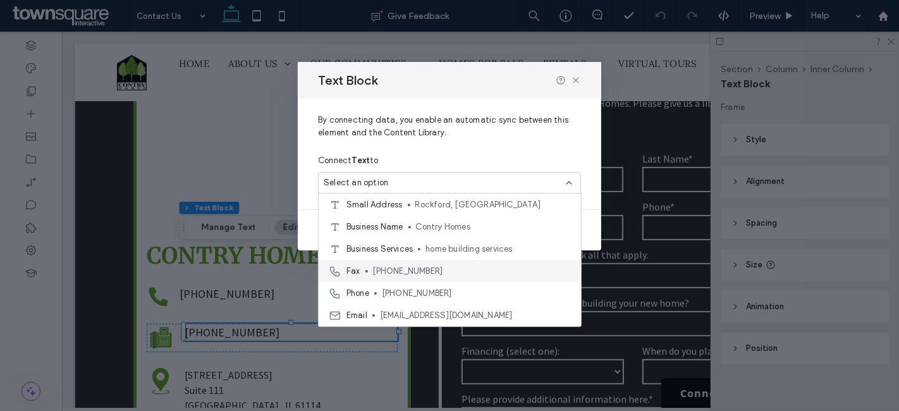
click at [432, 265] on span "(815) 231-8094" at bounding box center [472, 271] width 198 height 13
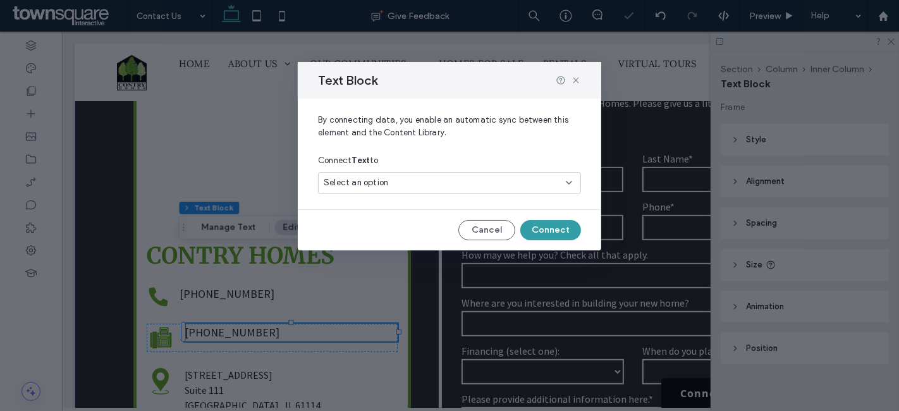
click at [544, 225] on button "Connect" at bounding box center [551, 230] width 61 height 20
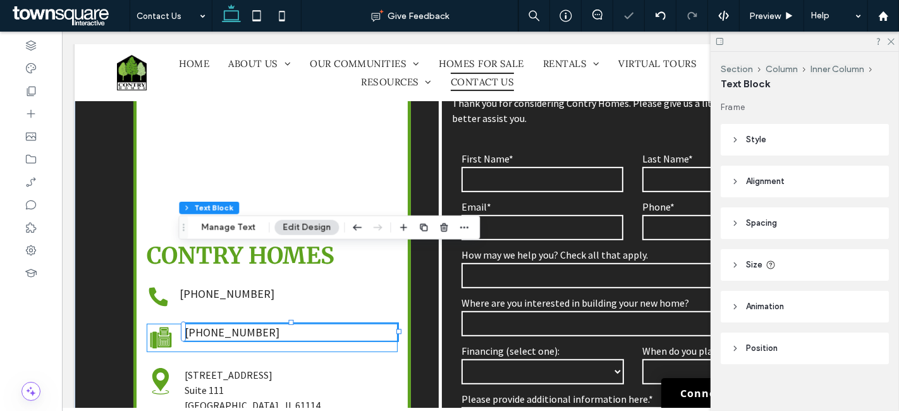
click at [331, 324] on div "[PHONE_NUMBER]" at bounding box center [271, 338] width 251 height 28
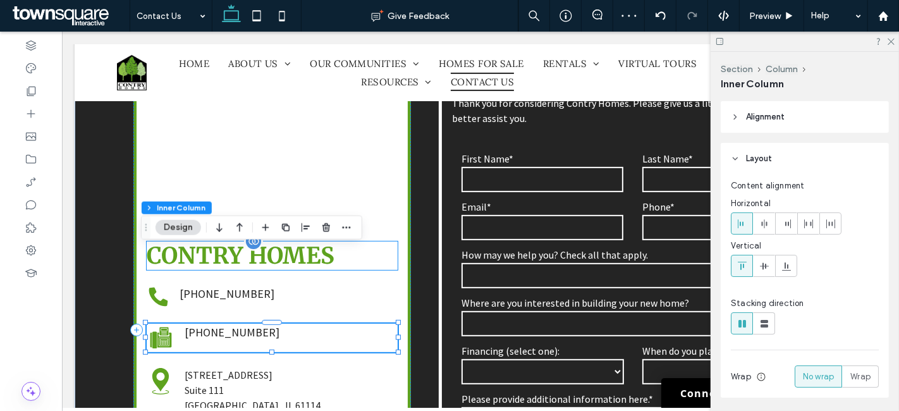
click at [356, 242] on h3 "Contry Homes" at bounding box center [271, 256] width 251 height 28
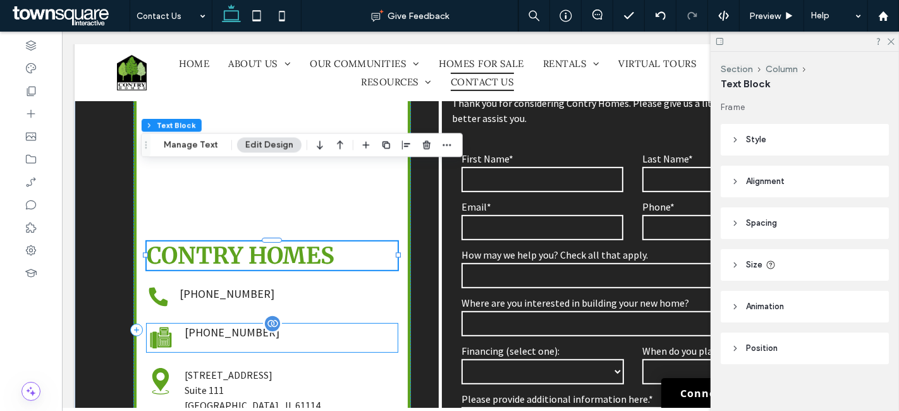
click at [232, 325] on span "[PHONE_NUMBER]" at bounding box center [231, 332] width 95 height 15
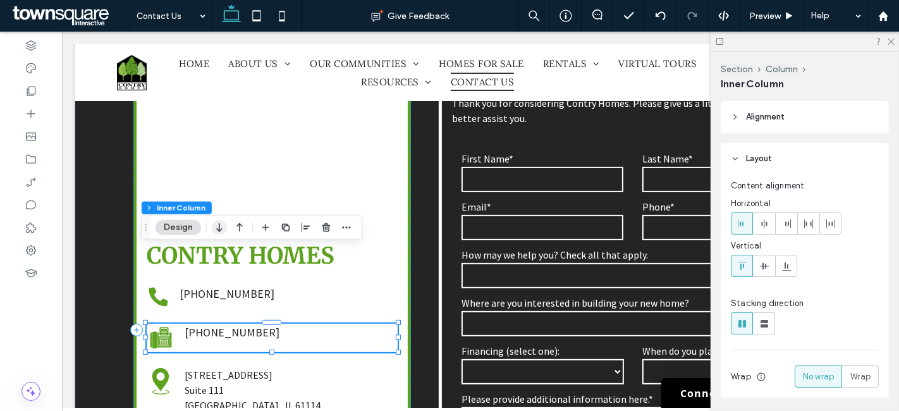
type input "**"
click at [226, 325] on span "[PHONE_NUMBER]" at bounding box center [231, 332] width 95 height 15
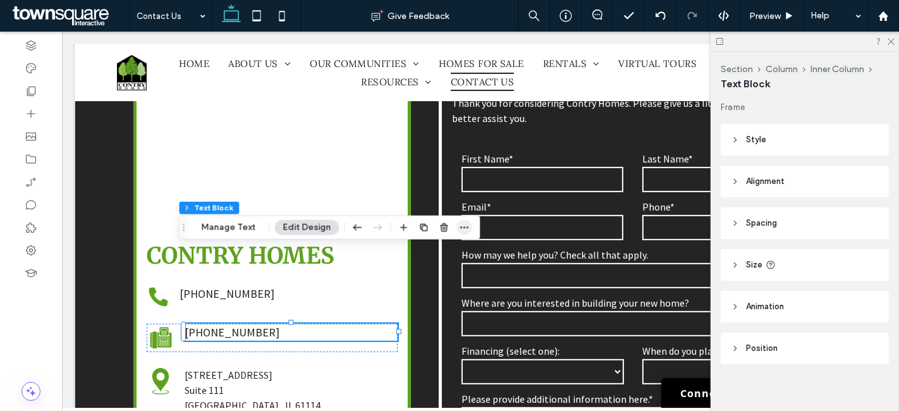
click at [463, 227] on icon "button" at bounding box center [464, 228] width 10 height 10
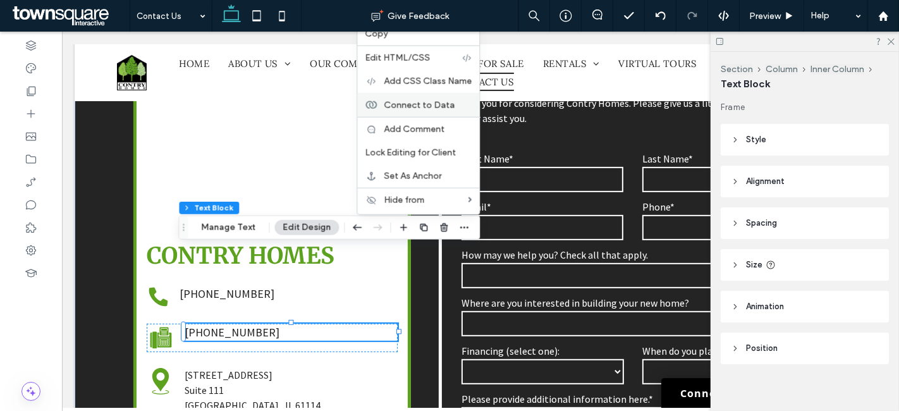
click at [414, 104] on span "Connect to Data" at bounding box center [419, 104] width 71 height 11
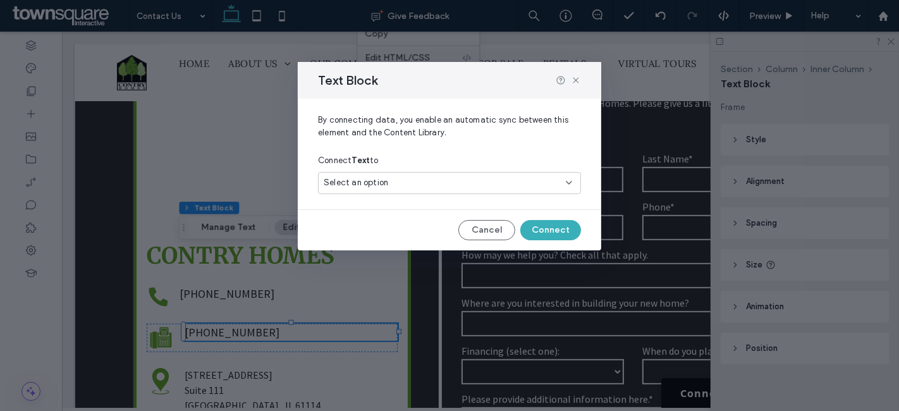
click at [397, 182] on div "Select an option" at bounding box center [442, 182] width 237 height 13
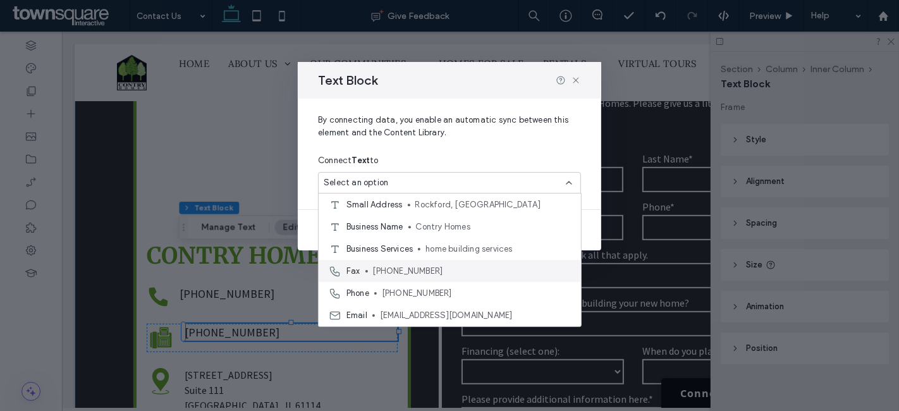
click at [414, 265] on span "(815) 231-8094" at bounding box center [472, 271] width 198 height 13
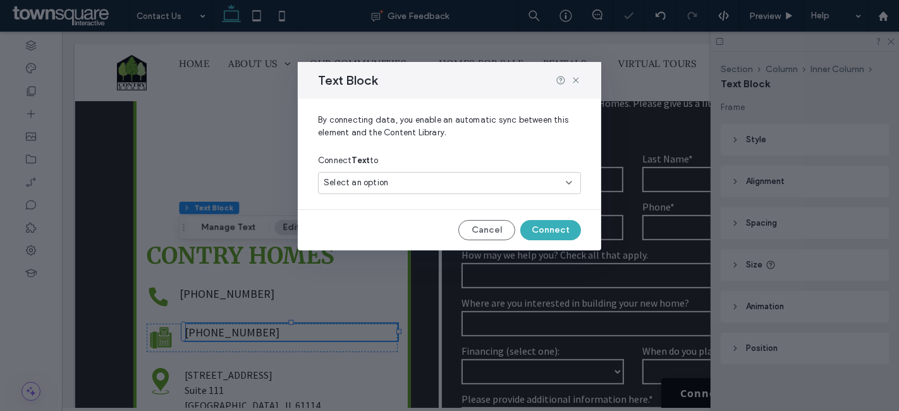
click at [471, 183] on div "Select an option" at bounding box center [442, 182] width 237 height 13
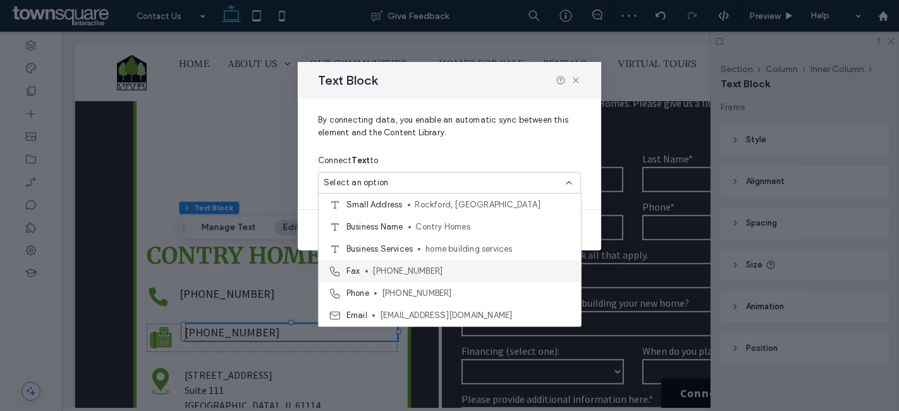
click at [426, 270] on span "(815) 231-8094" at bounding box center [472, 271] width 198 height 13
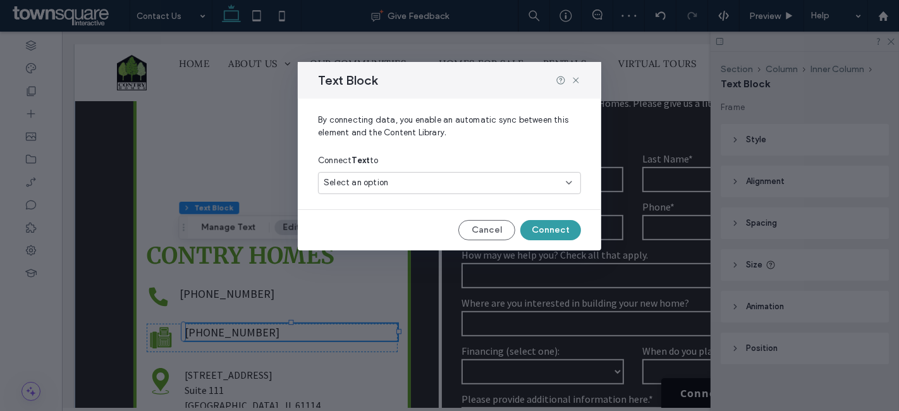
click at [562, 223] on button "Connect" at bounding box center [551, 230] width 61 height 20
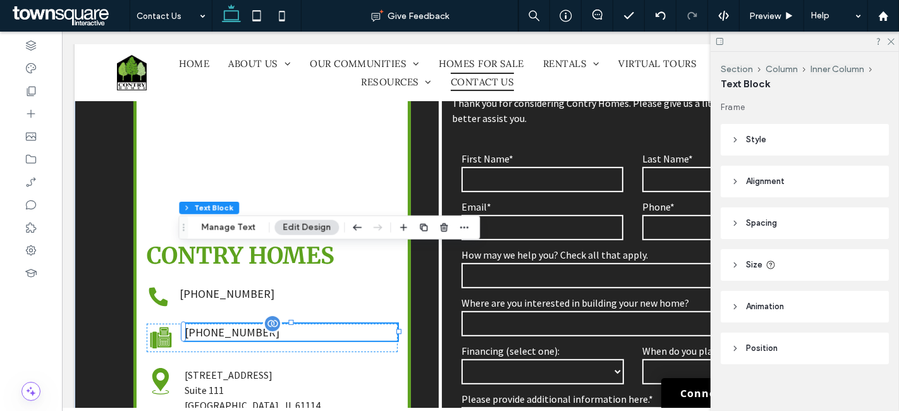
click at [257, 324] on p "[PHONE_NUMBER]" at bounding box center [290, 332] width 213 height 17
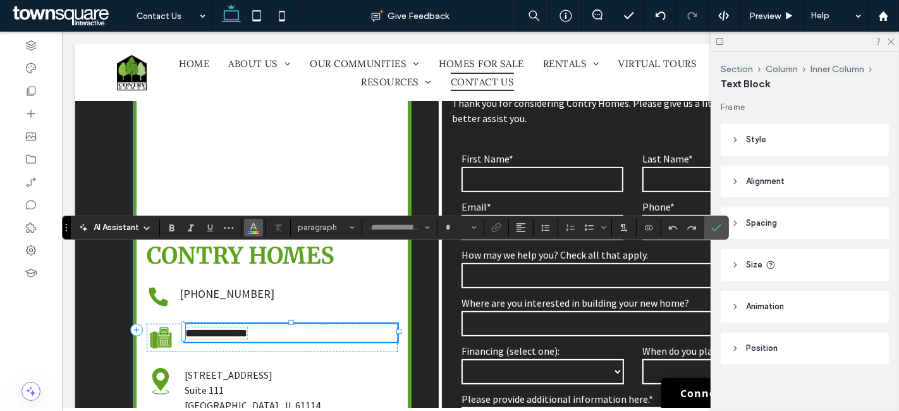
type input "**********"
type input "**"
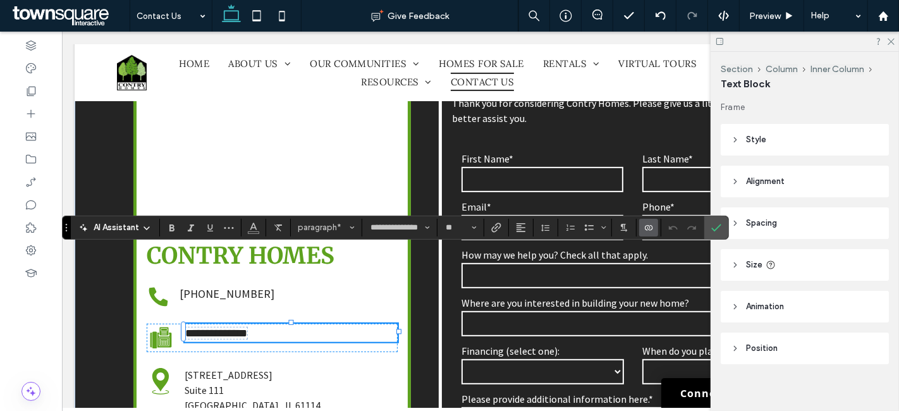
click at [647, 230] on use "Connect To Data" at bounding box center [649, 227] width 8 height 5
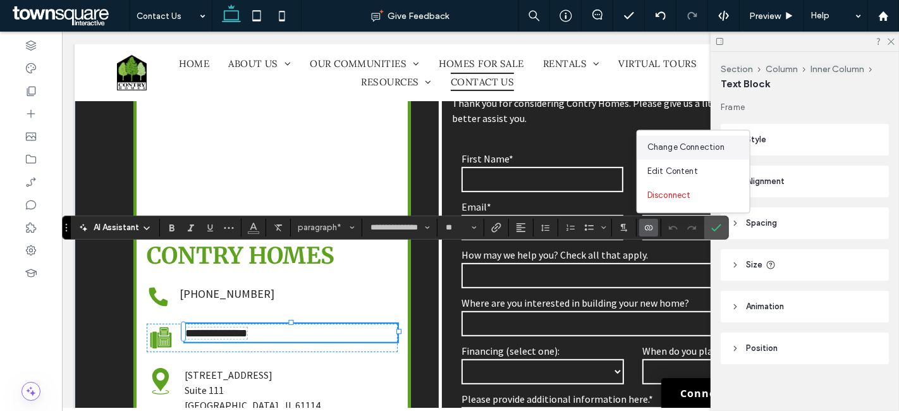
click at [712, 149] on span "Change Connection" at bounding box center [686, 147] width 77 height 13
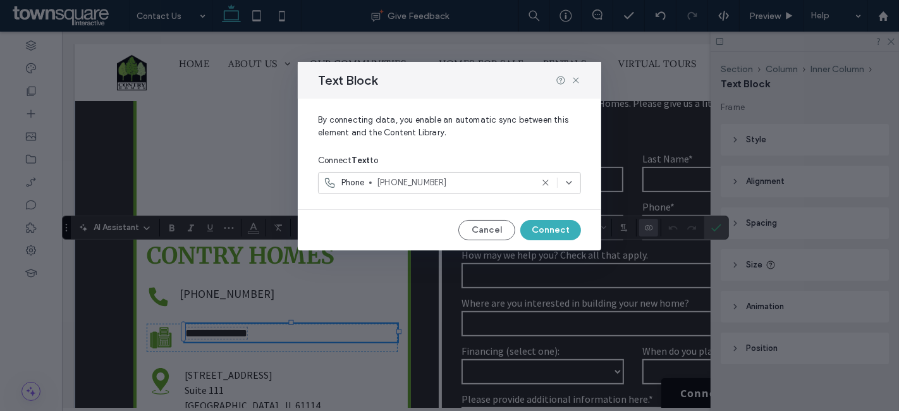
click at [467, 181] on span "[PHONE_NUMBER]" at bounding box center [454, 182] width 155 height 13
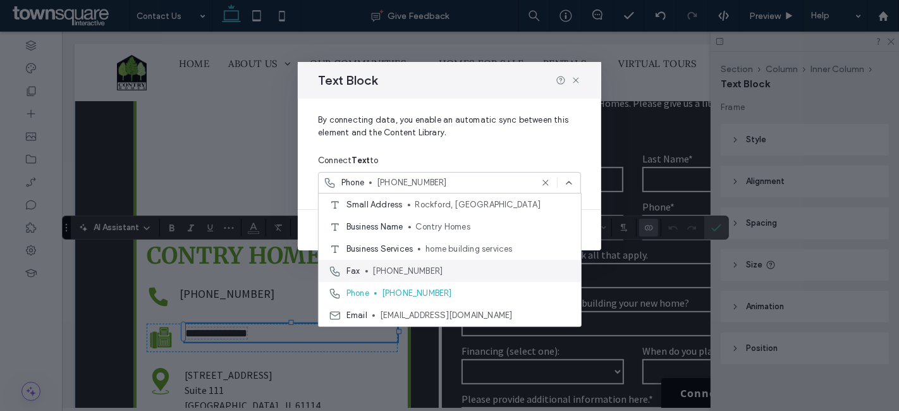
click at [424, 260] on div "Fax (815) 231-8094" at bounding box center [450, 271] width 262 height 22
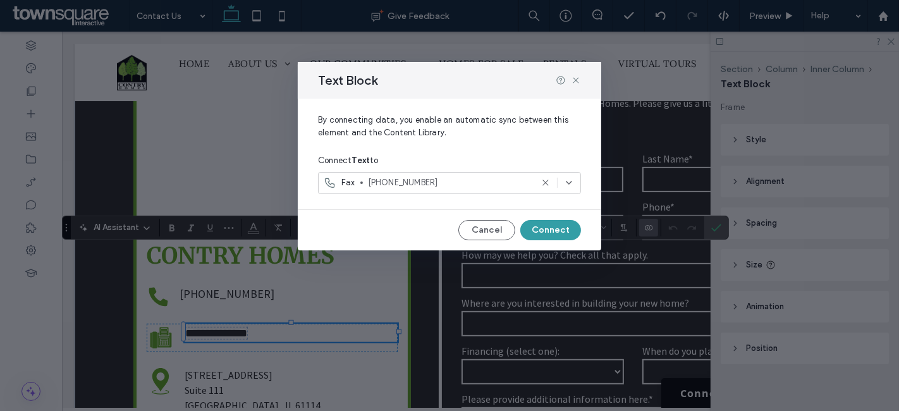
click at [552, 225] on button "Connect" at bounding box center [551, 230] width 61 height 20
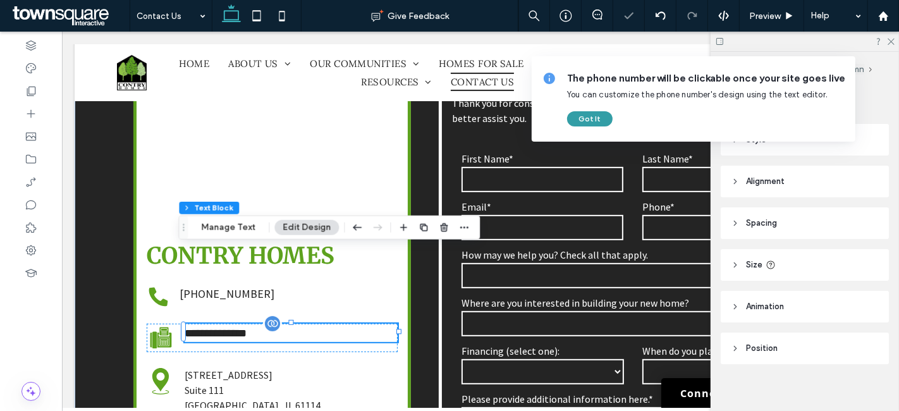
drag, startPoint x: 587, startPoint y: 118, endPoint x: 357, endPoint y: 220, distance: 251.7
click at [587, 118] on button "Got It" at bounding box center [590, 118] width 46 height 15
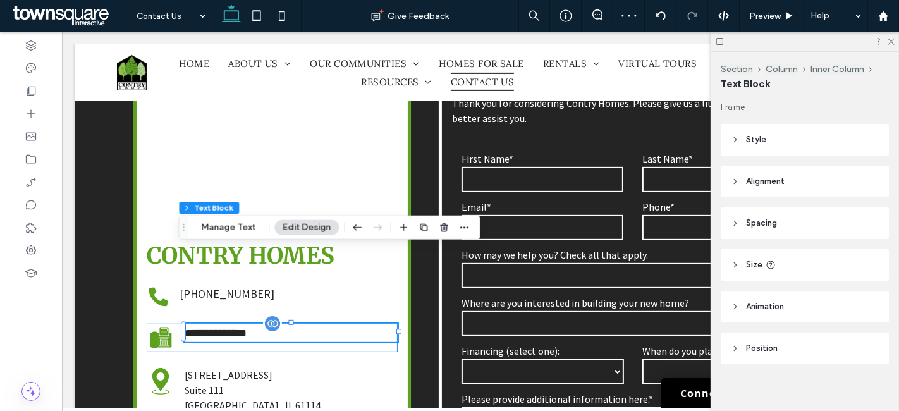
click at [333, 324] on div "**********" at bounding box center [271, 338] width 251 height 28
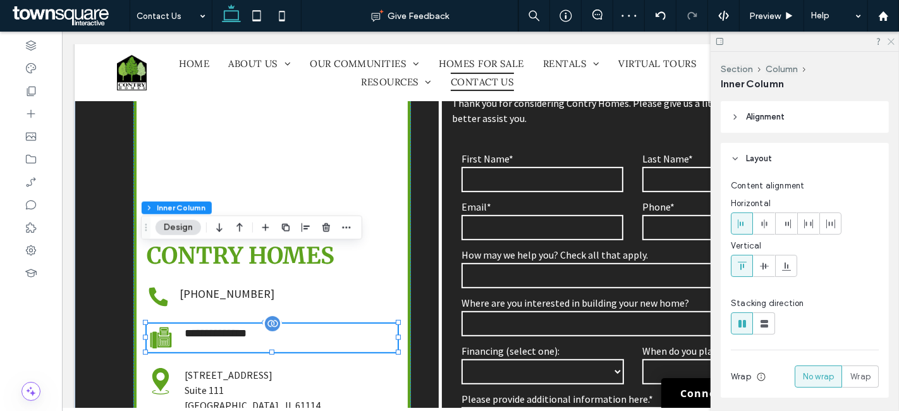
click at [892, 39] on icon at bounding box center [891, 41] width 8 height 8
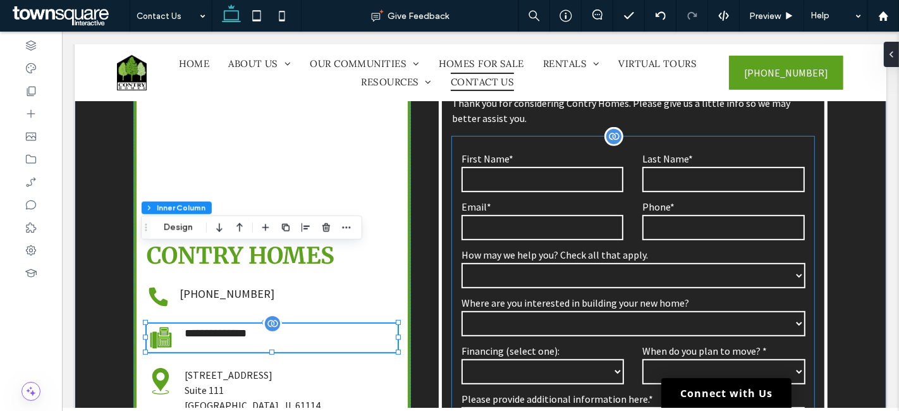
click at [596, 263] on select "**********" at bounding box center [633, 275] width 344 height 25
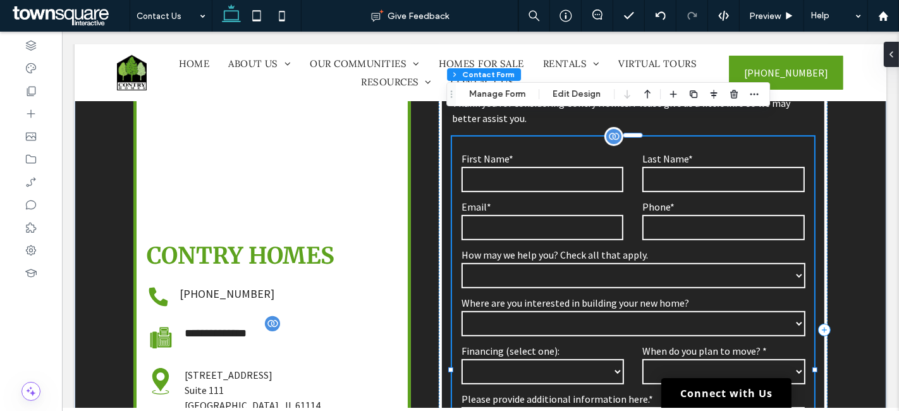
type input "*"
type input "***"
type input "*"
type input "***"
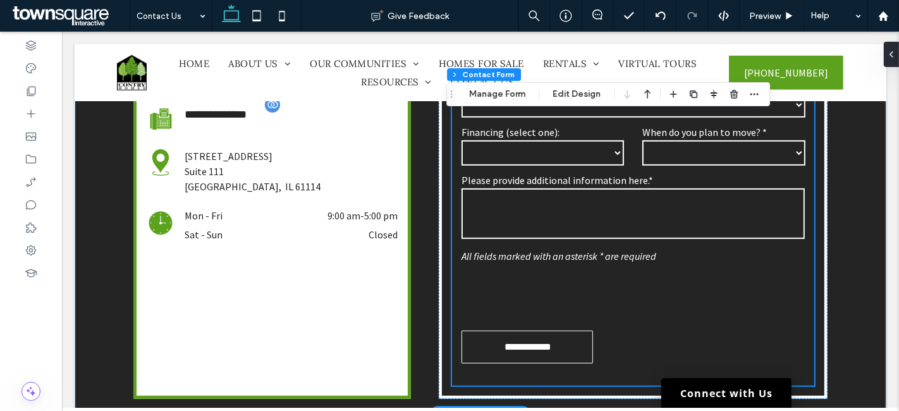
scroll to position [562, 0]
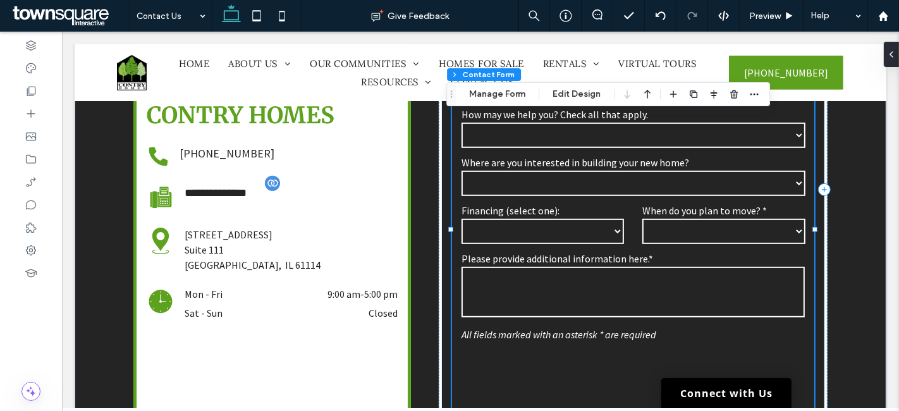
click at [709, 219] on select "**********" at bounding box center [723, 231] width 163 height 25
type input "*"
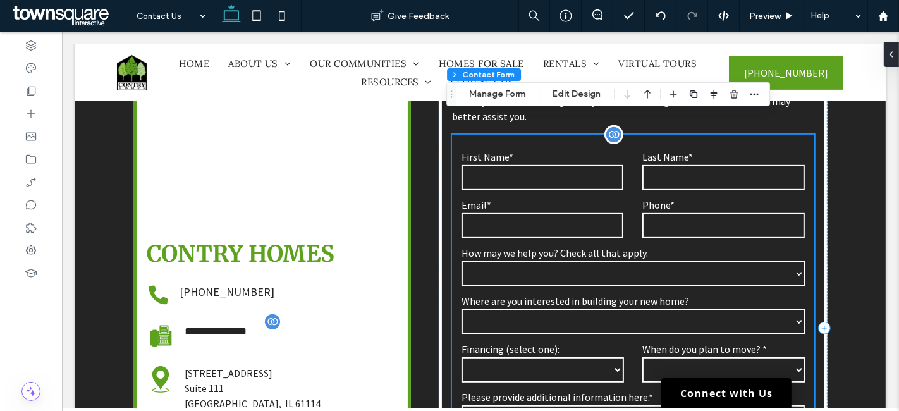
scroll to position [421, 0]
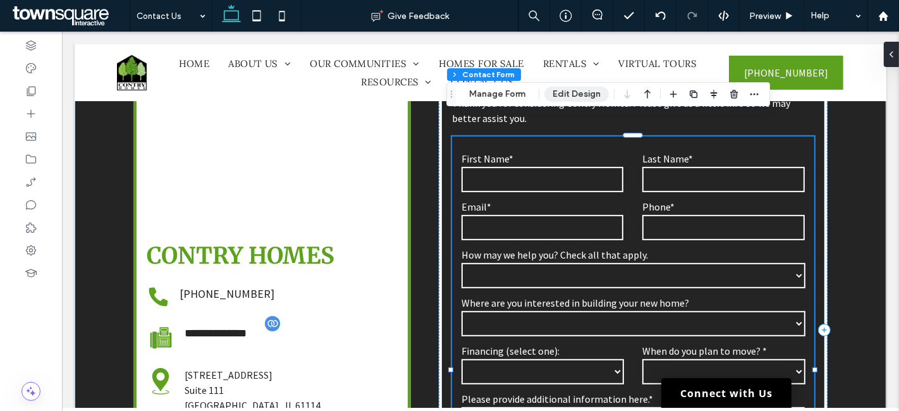
click at [583, 93] on button "Edit Design" at bounding box center [577, 94] width 65 height 15
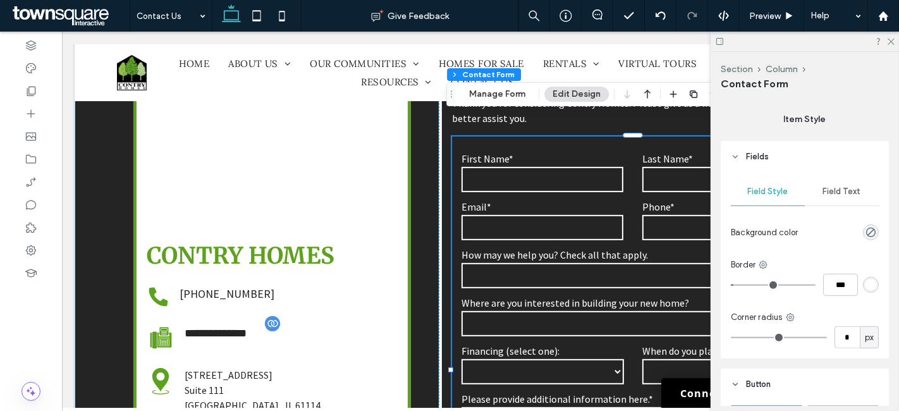
click at [825, 188] on span "Field Text" at bounding box center [842, 192] width 38 height 10
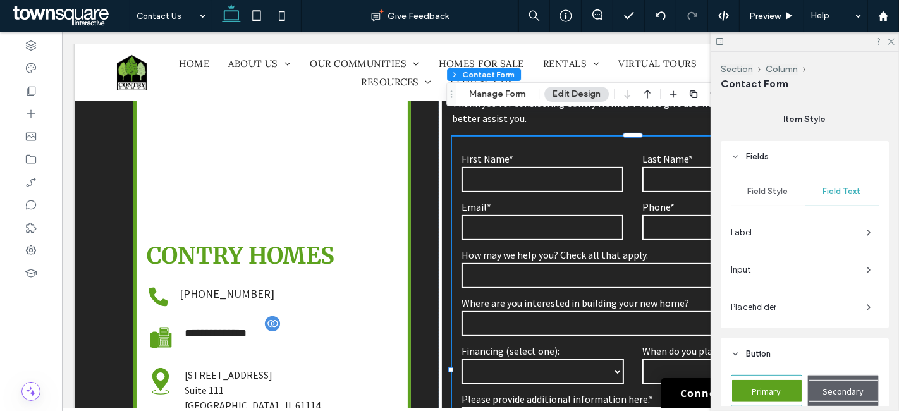
click at [772, 270] on span "Input" at bounding box center [793, 270] width 125 height 13
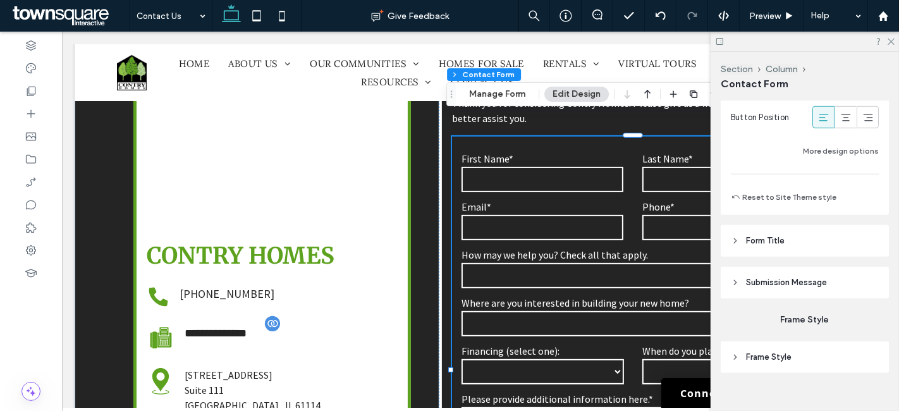
scroll to position [1116, 0]
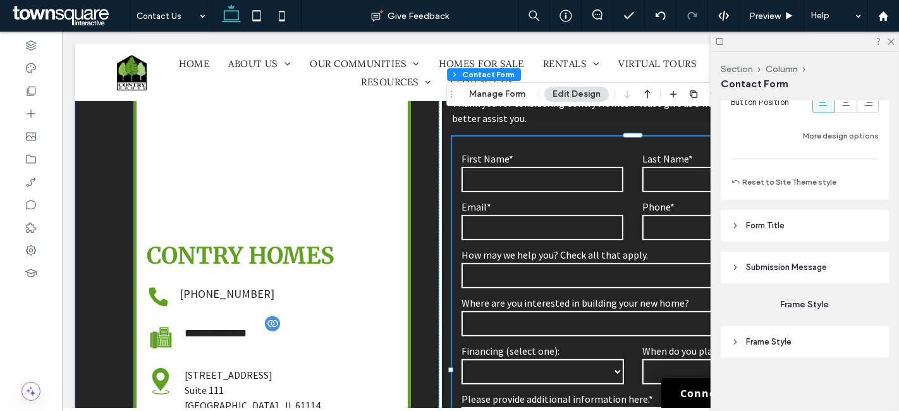
click at [759, 265] on span "Submission Message" at bounding box center [786, 267] width 81 height 13
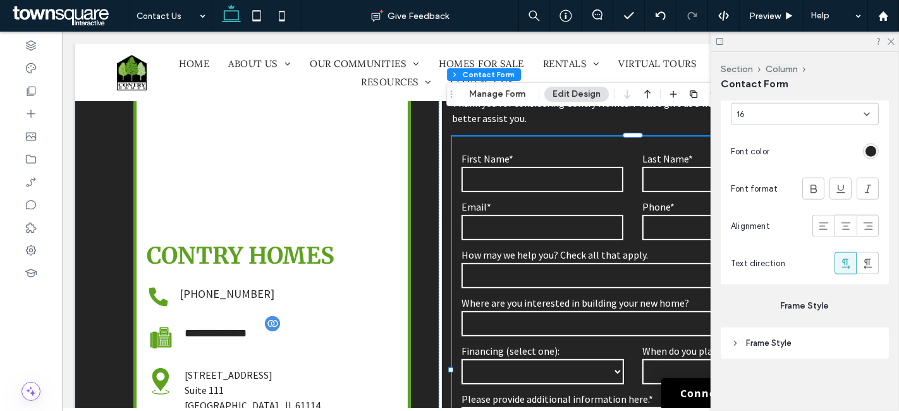
scroll to position [1422, 0]
click at [768, 344] on span "Frame Style" at bounding box center [769, 342] width 46 height 13
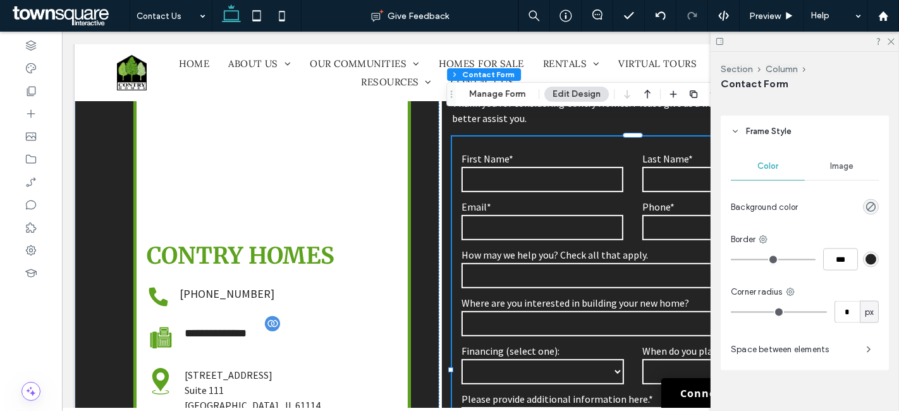
scroll to position [1646, 0]
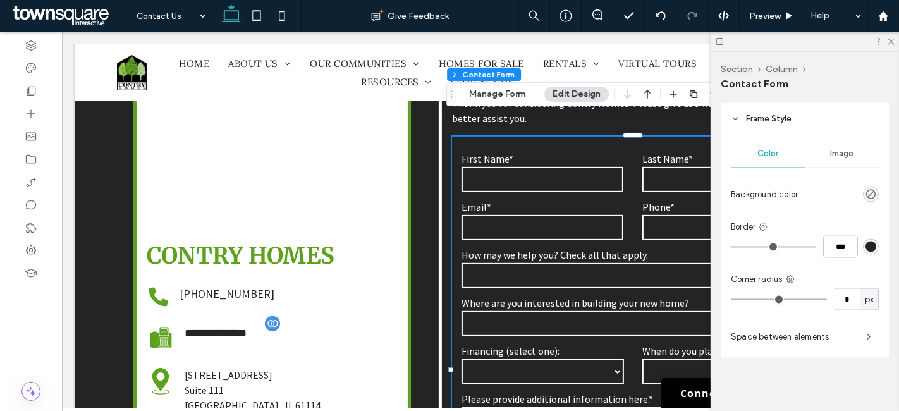
click at [830, 153] on span "Image" at bounding box center [841, 154] width 23 height 10
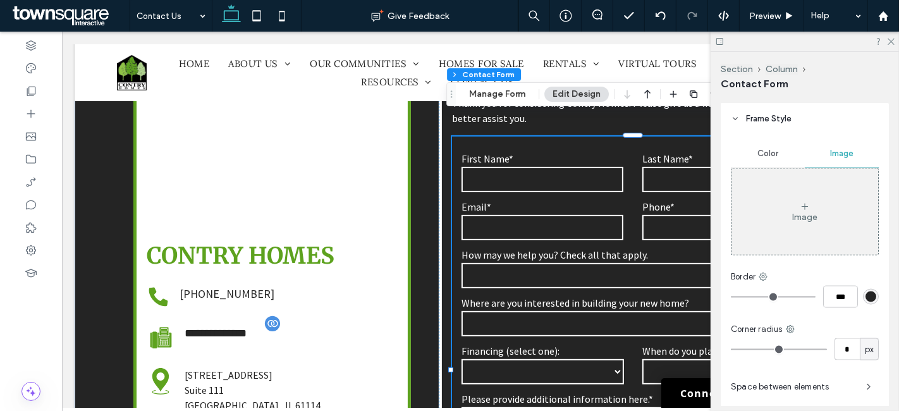
click at [755, 145] on div "Color" at bounding box center [768, 154] width 74 height 28
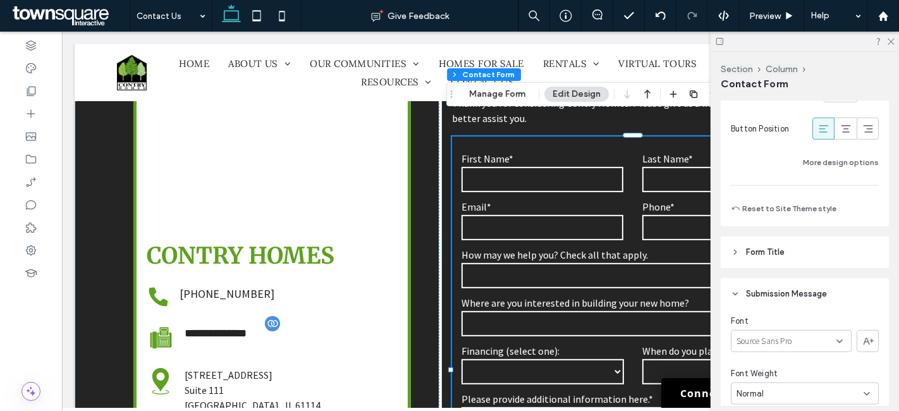
scroll to position [1083, 0]
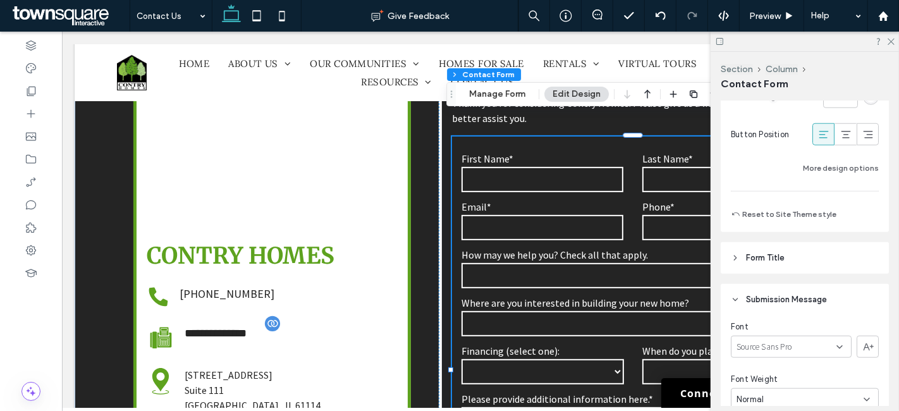
click at [774, 258] on span "Form Title" at bounding box center [765, 258] width 39 height 13
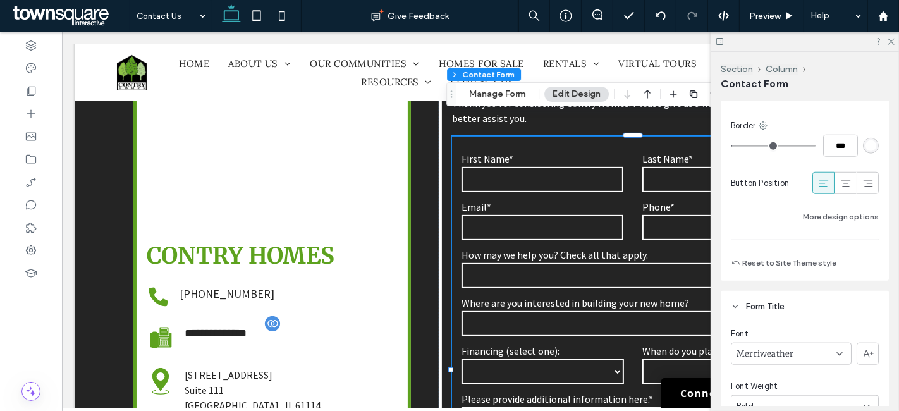
scroll to position [1013, 0]
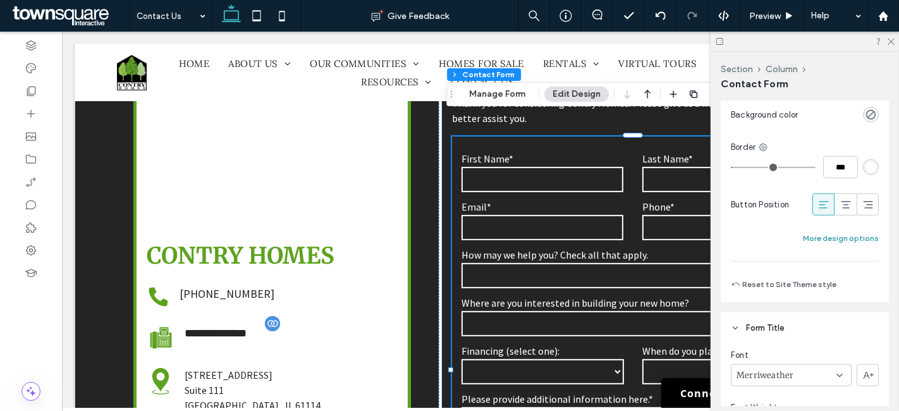
click at [806, 234] on button "More design options" at bounding box center [841, 238] width 76 height 15
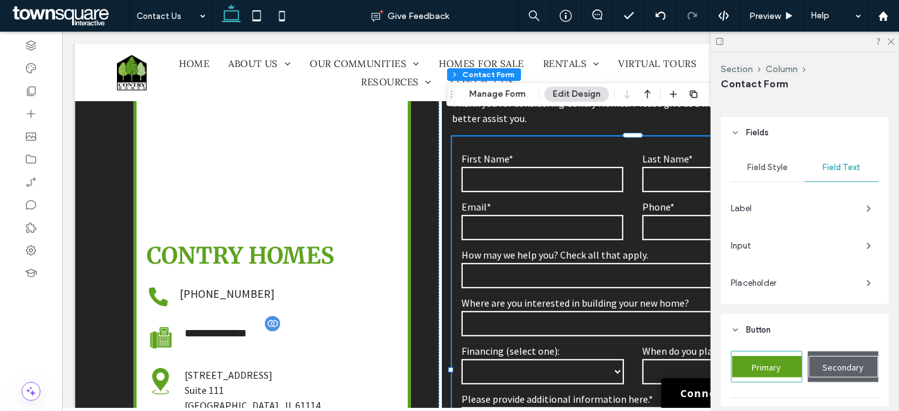
scroll to position [451, 0]
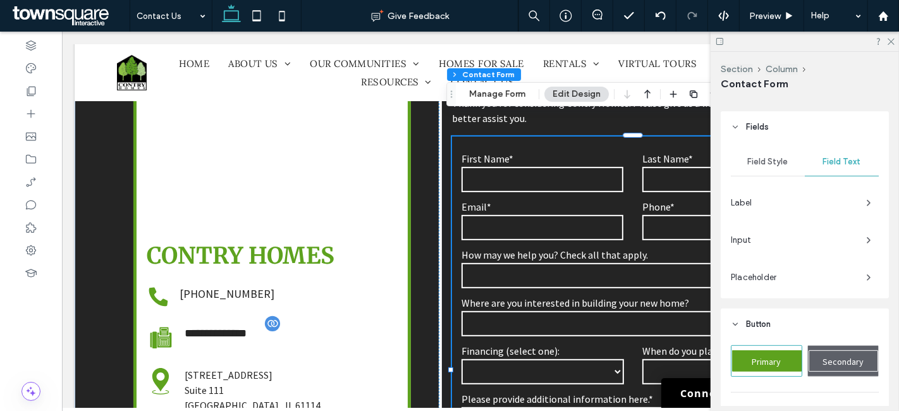
click at [750, 240] on span "Input" at bounding box center [793, 240] width 125 height 13
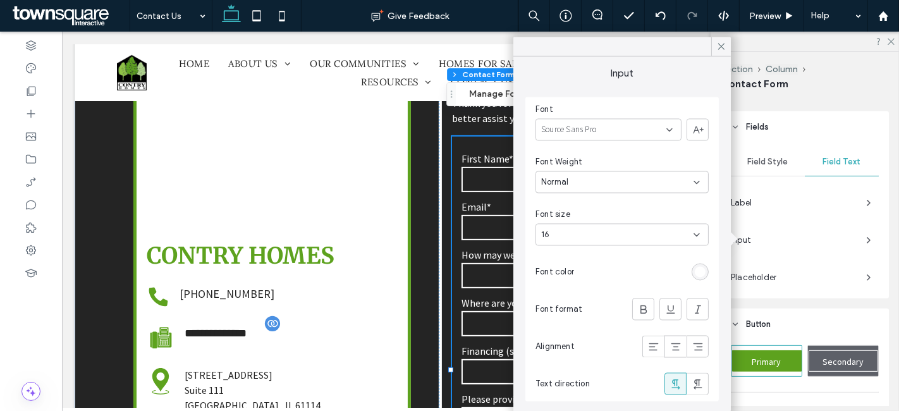
click at [698, 267] on div "rgb(255, 255, 255)" at bounding box center [700, 272] width 11 height 11
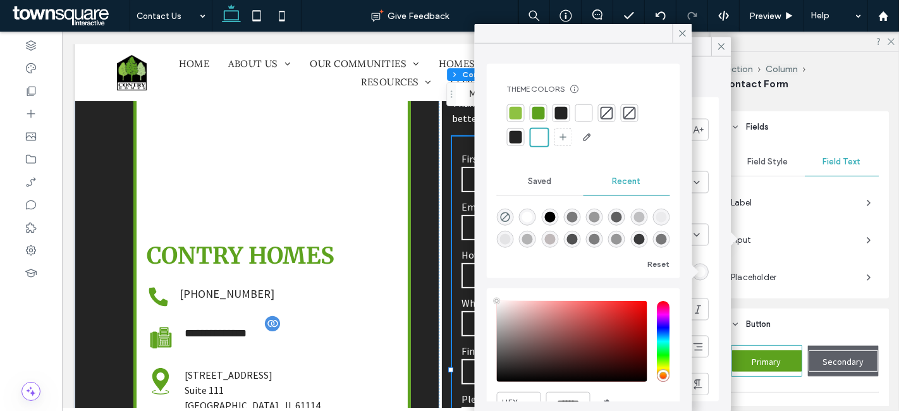
click at [533, 237] on div "rgba(0, 0, 0, 0.27)" at bounding box center [527, 239] width 11 height 11
type input "*"
type input "*******"
type input "**"
type input "***"
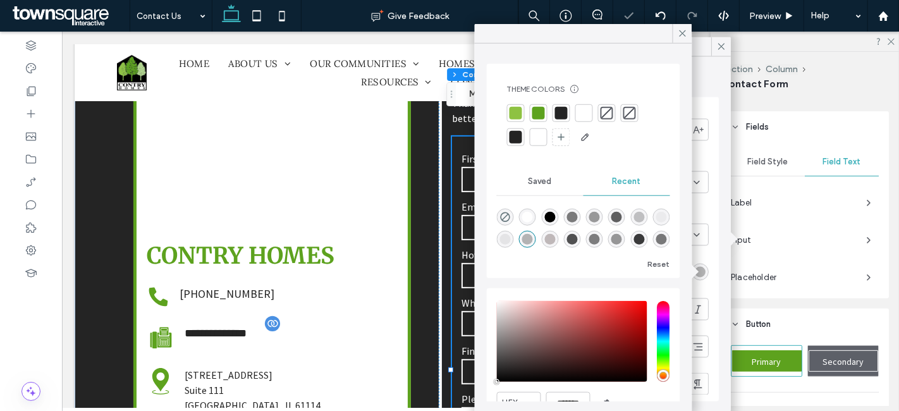
click at [672, 27] on div at bounding box center [584, 34] width 218 height 20
click at [680, 32] on icon at bounding box center [682, 33] width 11 height 11
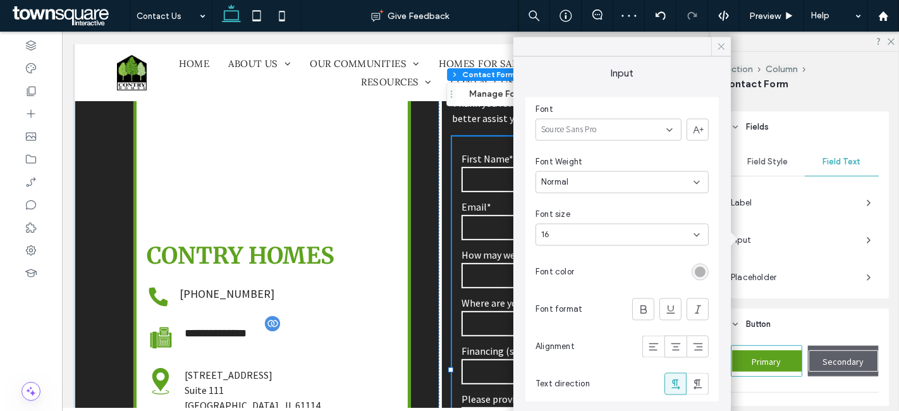
click at [721, 48] on icon at bounding box center [721, 46] width 11 height 11
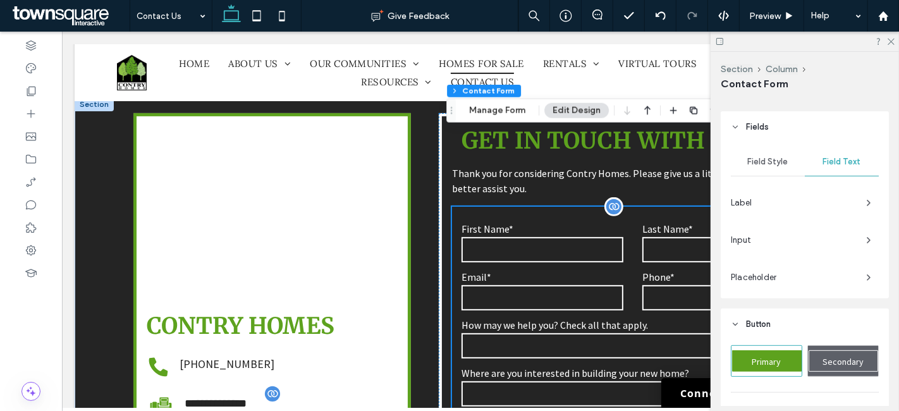
scroll to position [421, 0]
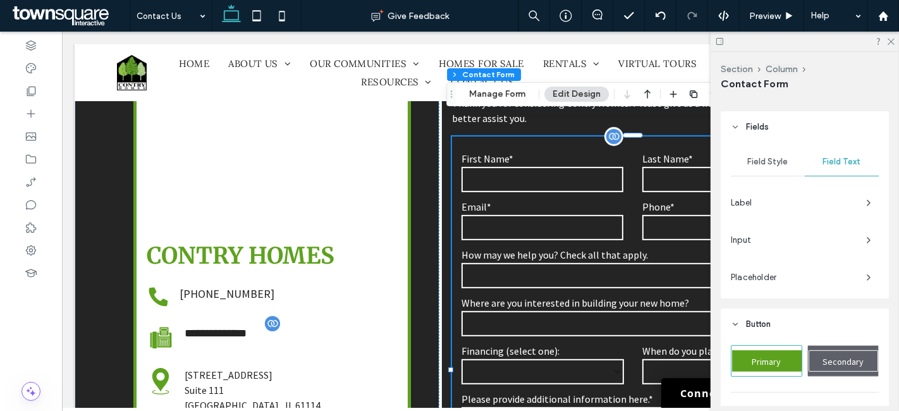
click at [596, 311] on select "**********" at bounding box center [633, 323] width 344 height 25
click at [891, 40] on icon at bounding box center [891, 41] width 8 height 8
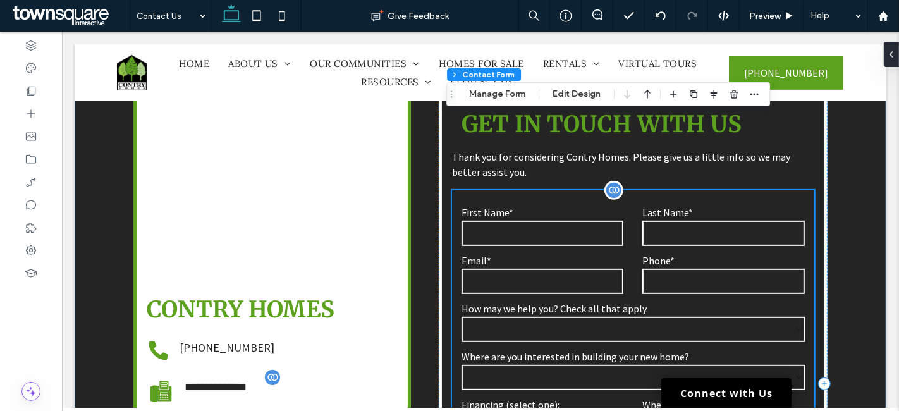
scroll to position [351, 0]
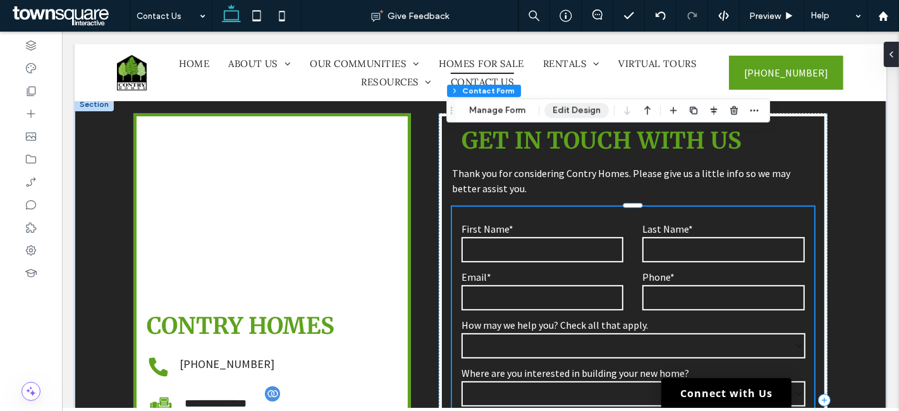
drag, startPoint x: 569, startPoint y: 113, endPoint x: 573, endPoint y: 104, distance: 9.6
click at [569, 113] on button "Edit Design" at bounding box center [577, 110] width 65 height 15
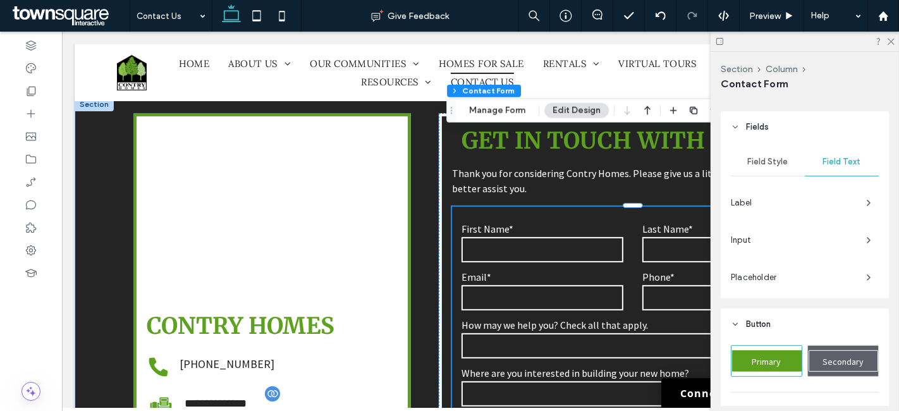
click at [736, 241] on span "Input" at bounding box center [793, 240] width 125 height 13
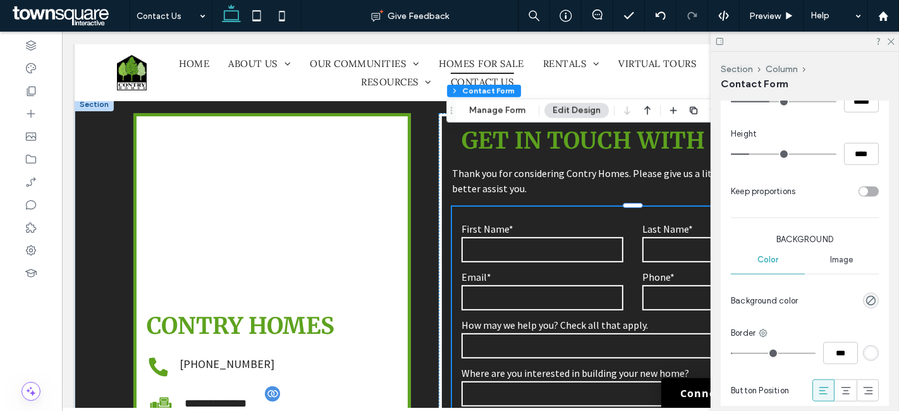
scroll to position [873, 0]
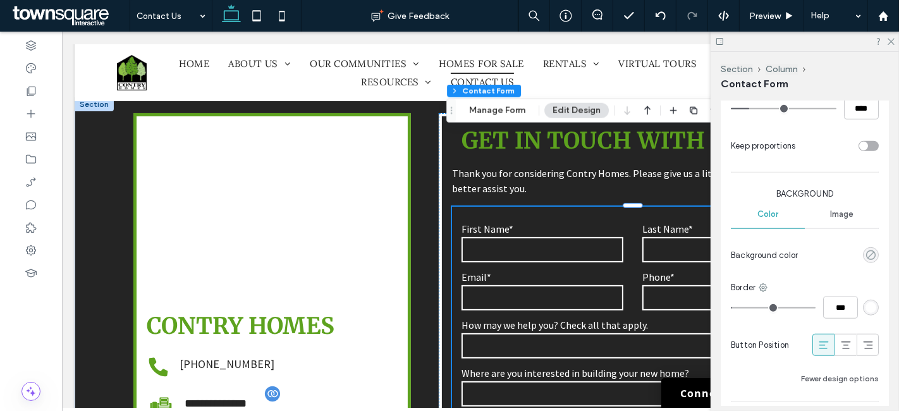
click at [866, 253] on icon "rgba(0, 0, 0, 0)" at bounding box center [871, 255] width 11 height 11
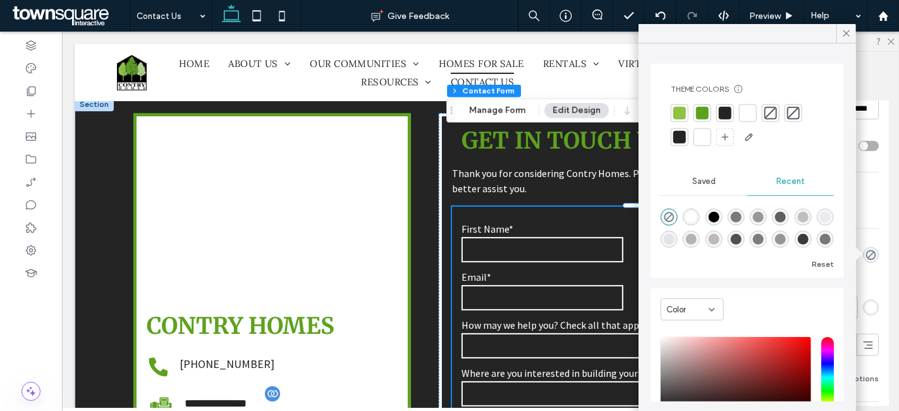
click at [697, 237] on div "rgba(0, 0, 0, 0.27)" at bounding box center [691, 239] width 11 height 11
type input "*"
type input "**"
type input "***"
click at [670, 219] on icon "rgba(0, 0, 0, 0)" at bounding box center [669, 217] width 11 height 11
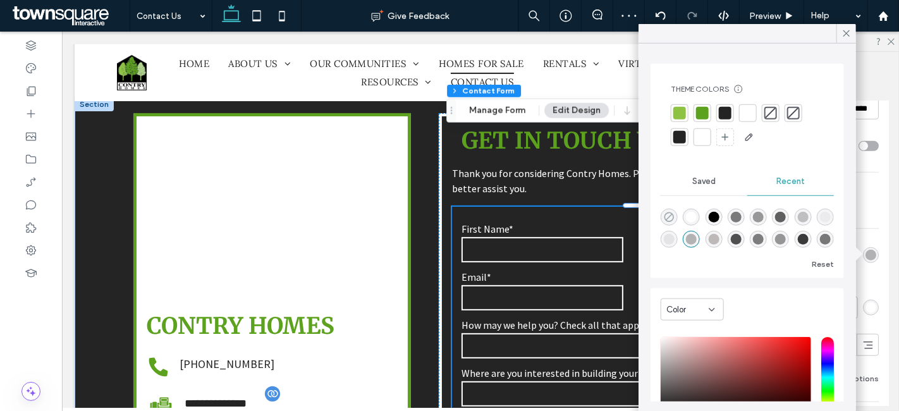
type input "*"
type input "**"
click at [536, 223] on label "First Name*" at bounding box center [542, 229] width 162 height 13
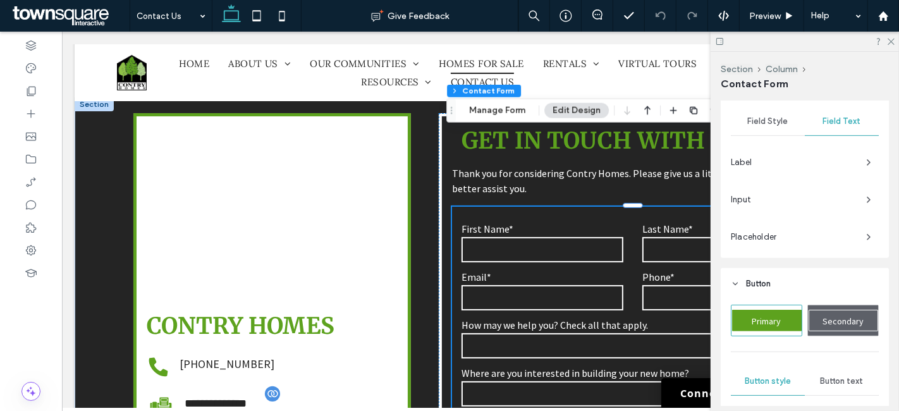
scroll to position [421, 0]
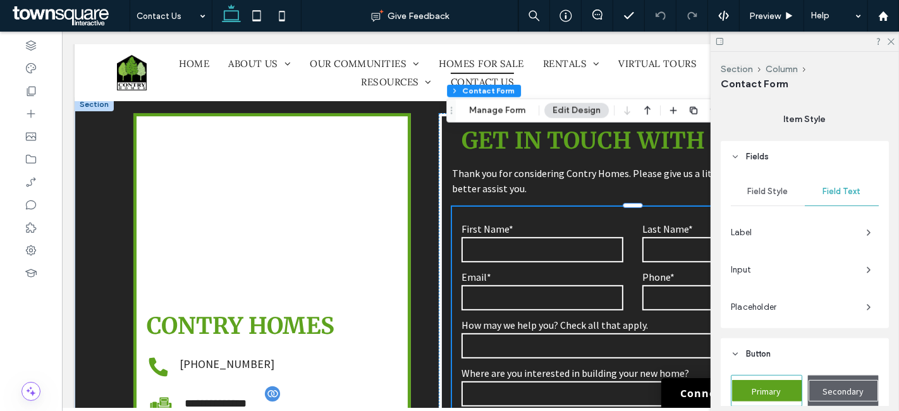
click at [764, 191] on span "Field Style" at bounding box center [768, 192] width 40 height 10
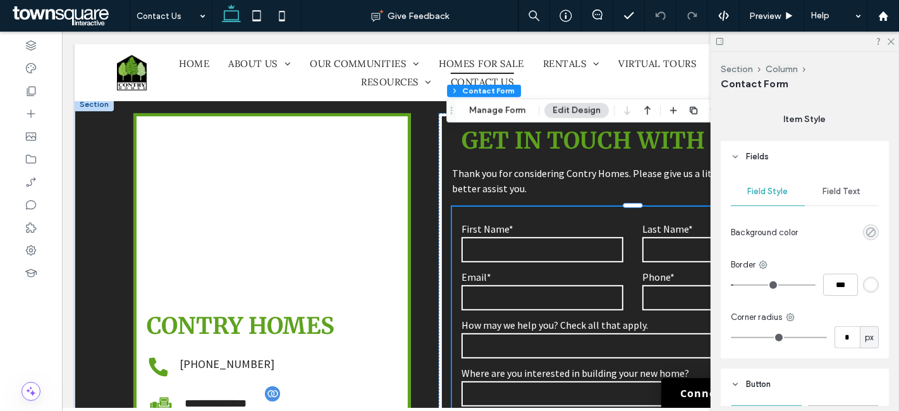
click at [866, 233] on use "rgba(0, 0, 0, 0)" at bounding box center [870, 232] width 9 height 9
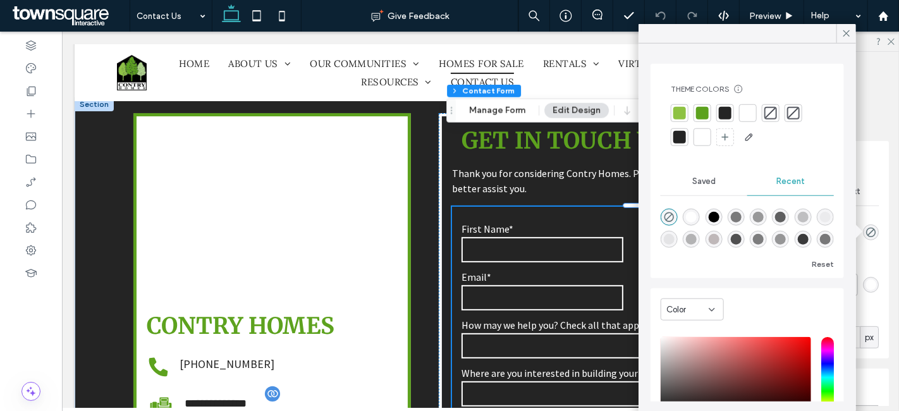
click at [697, 238] on div "rgba(0, 0, 0, 0.27)" at bounding box center [691, 239] width 11 height 11
type input "*"
type input "**"
type input "***"
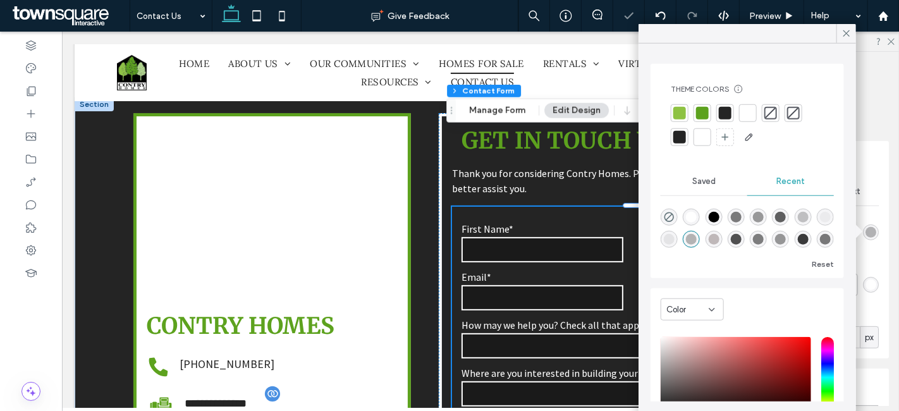
type input "*"
click at [696, 214] on div "rgba(255, 255, 255, 1)" at bounding box center [691, 217] width 11 height 11
type input "*"
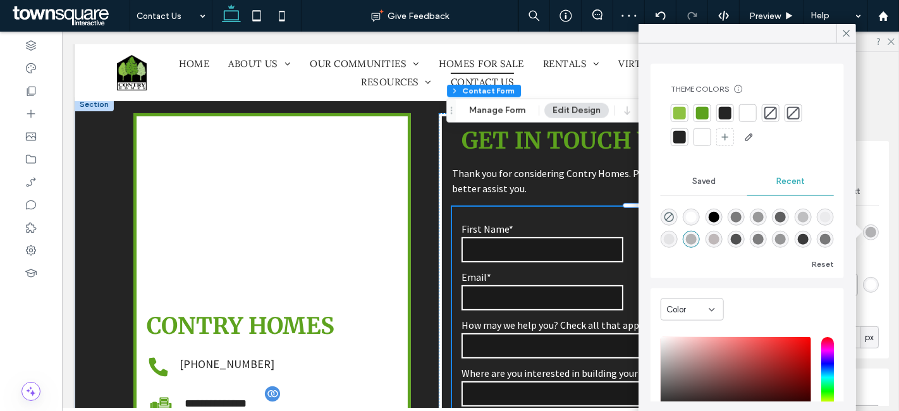
type input "*******"
type input "***"
type input "****"
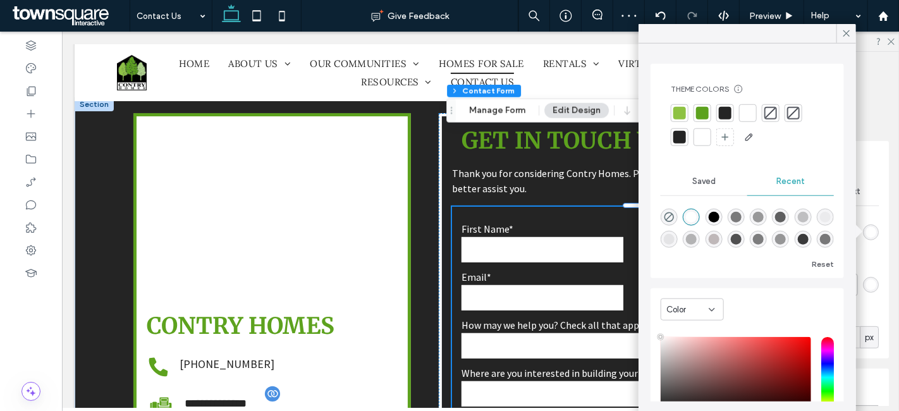
type input "*"
click at [597, 237] on input "text" at bounding box center [542, 249] width 162 height 25
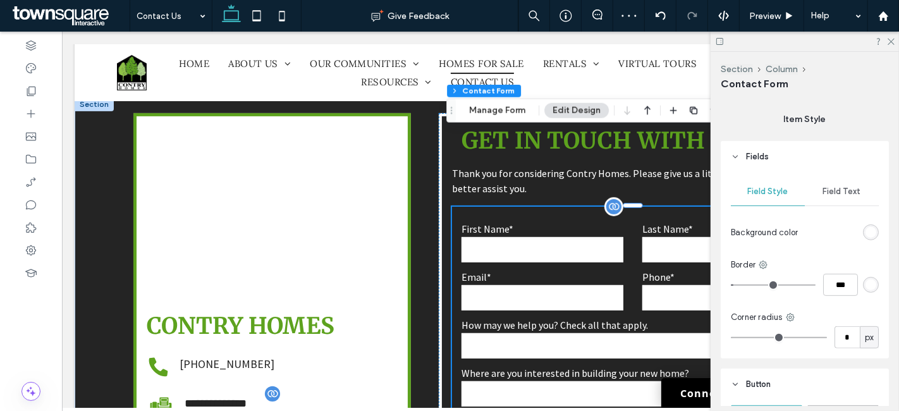
type input "*"
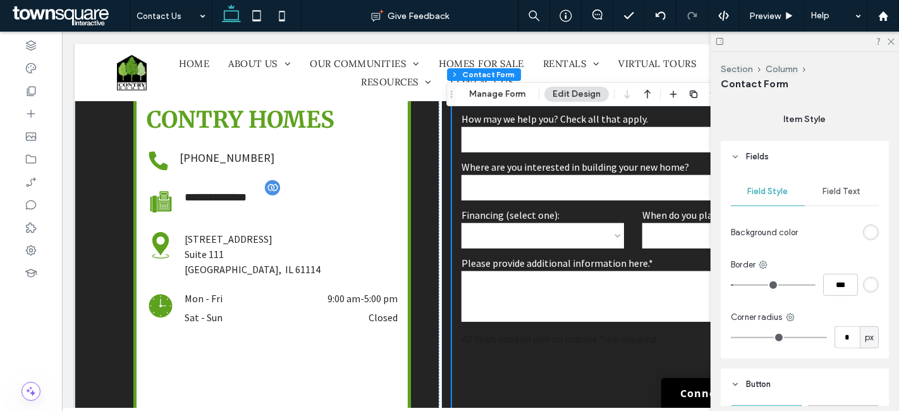
scroll to position [562, 0]
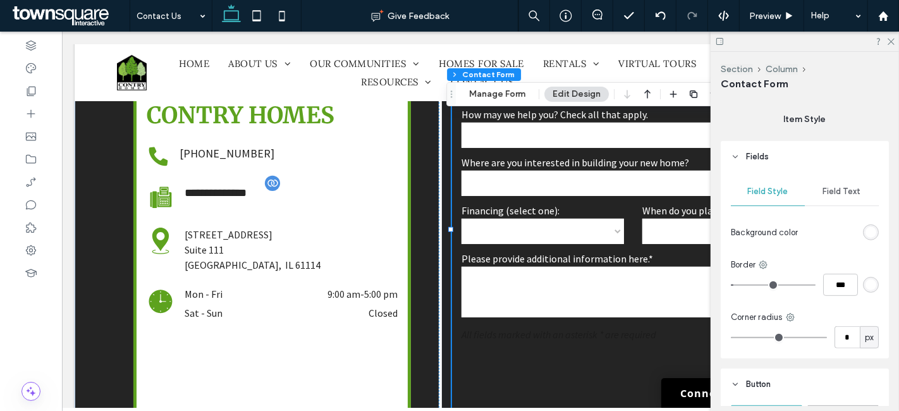
click at [826, 183] on div "Field Text" at bounding box center [842, 192] width 74 height 28
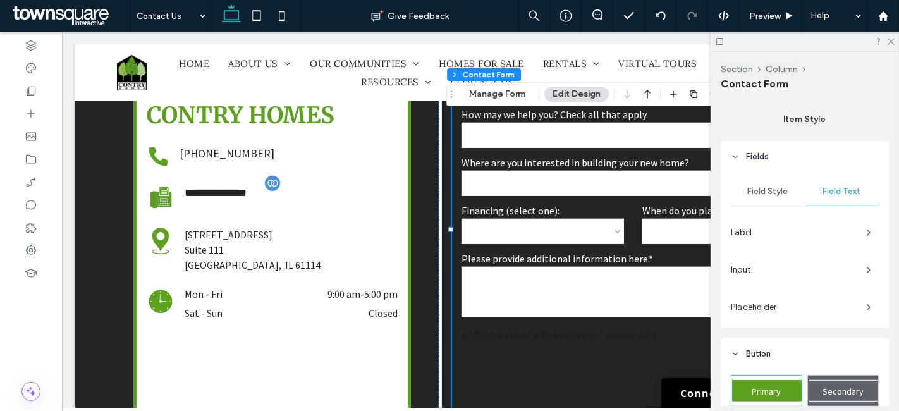
click at [756, 266] on span "Input" at bounding box center [793, 270] width 125 height 13
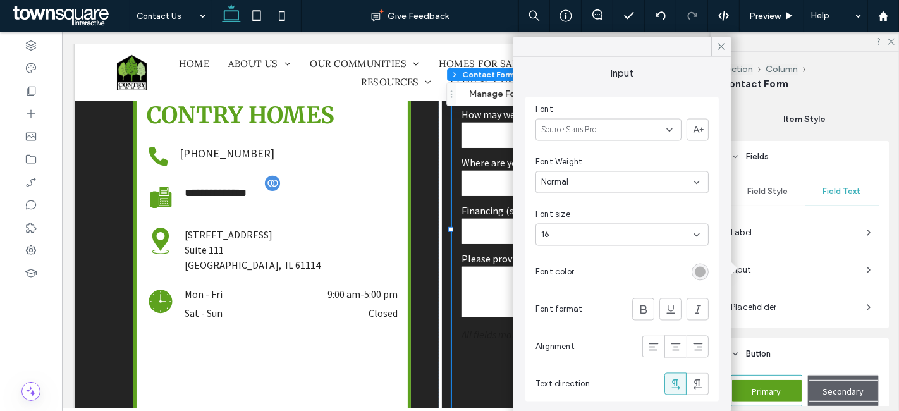
click at [701, 272] on div "rgba(0, 0, 0, 0.27)" at bounding box center [700, 272] width 11 height 11
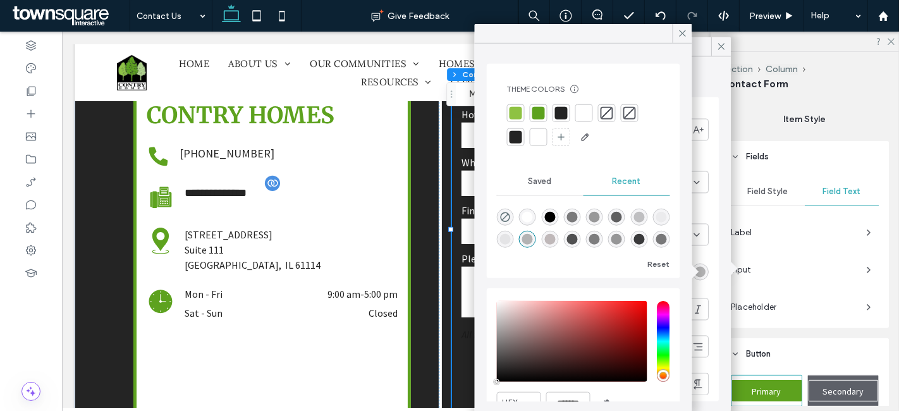
click at [515, 135] on div at bounding box center [516, 137] width 13 height 13
type input "*"
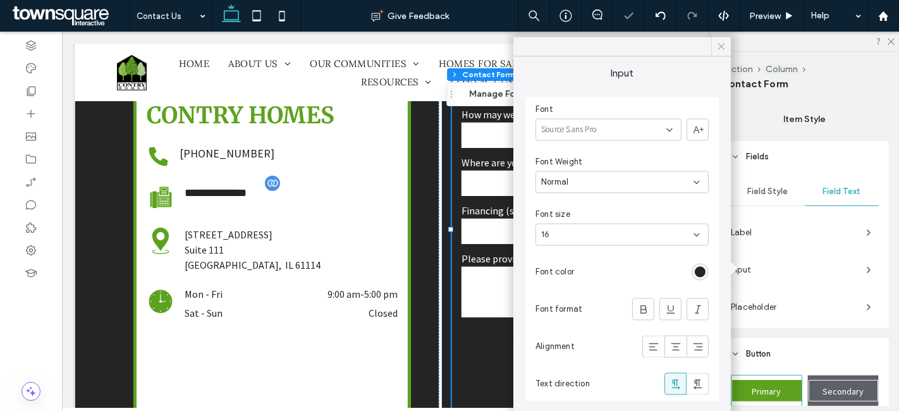
click at [717, 46] on icon at bounding box center [721, 46] width 11 height 11
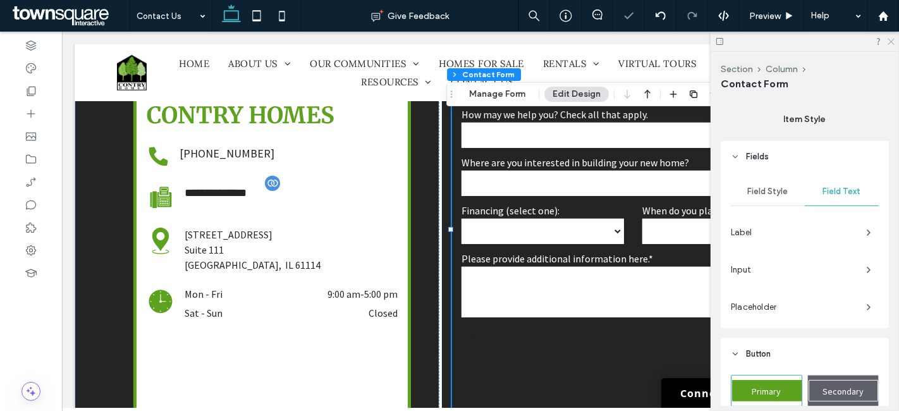
click at [894, 38] on icon at bounding box center [891, 41] width 8 height 8
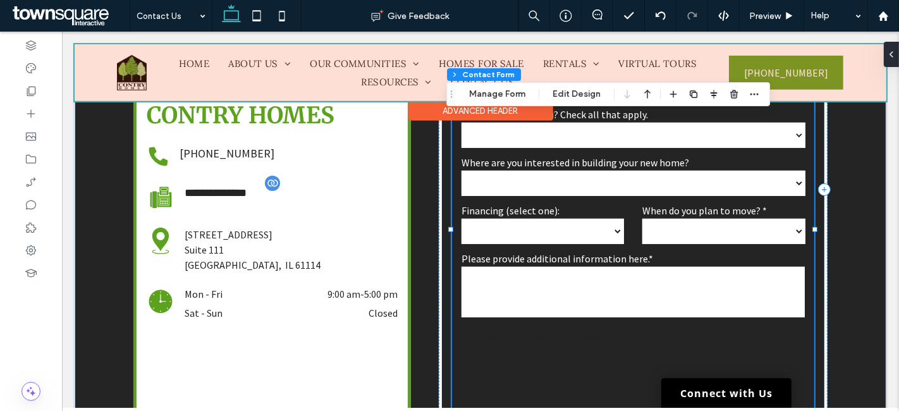
click at [203, 75] on div at bounding box center [480, 72] width 812 height 57
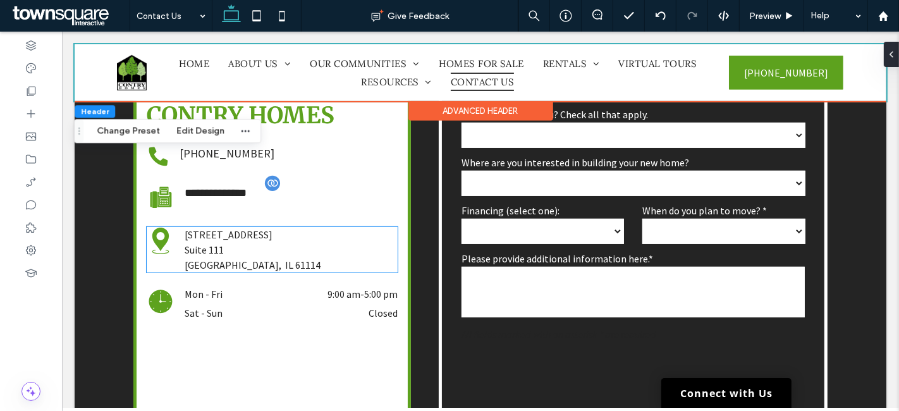
click at [226, 257] on p "[GEOGRAPHIC_DATA], IL 61114" at bounding box center [290, 264] width 213 height 15
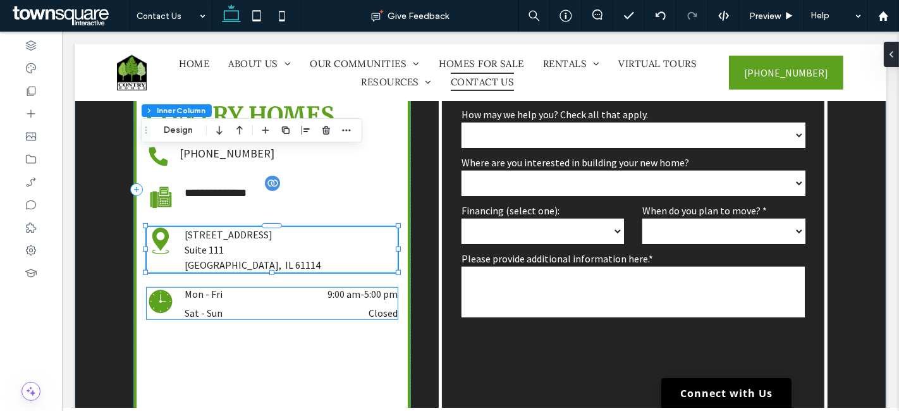
click at [271, 288] on dd "9:00 am - 5:00 pm" at bounding box center [334, 294] width 126 height 13
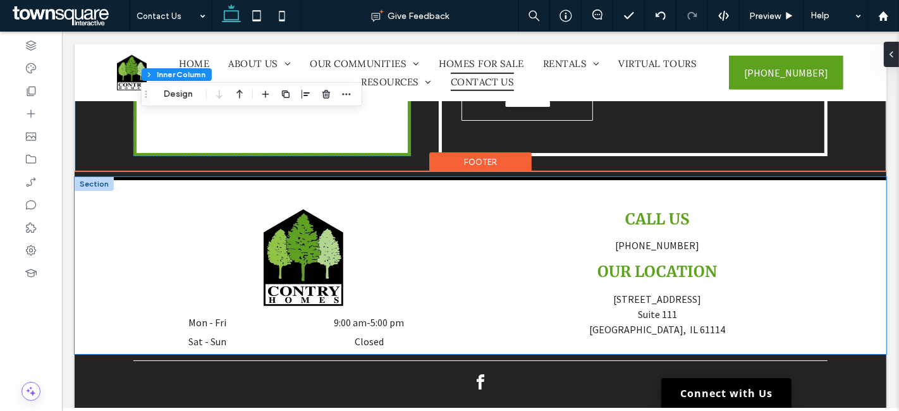
scroll to position [885, 0]
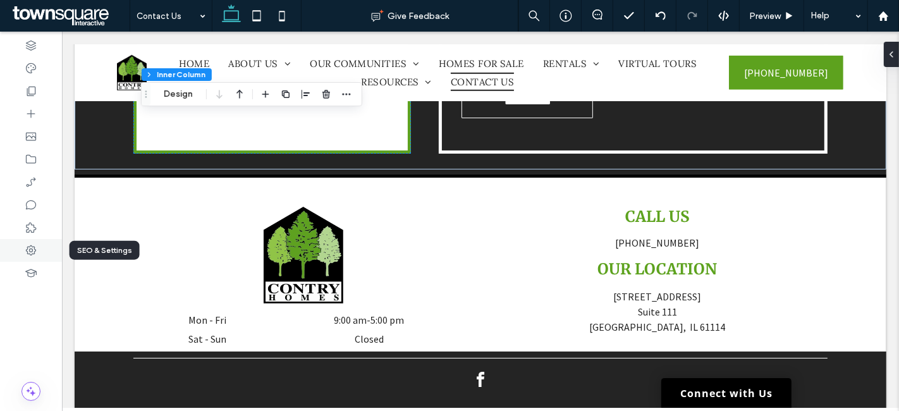
click at [32, 245] on icon at bounding box center [31, 250] width 13 height 13
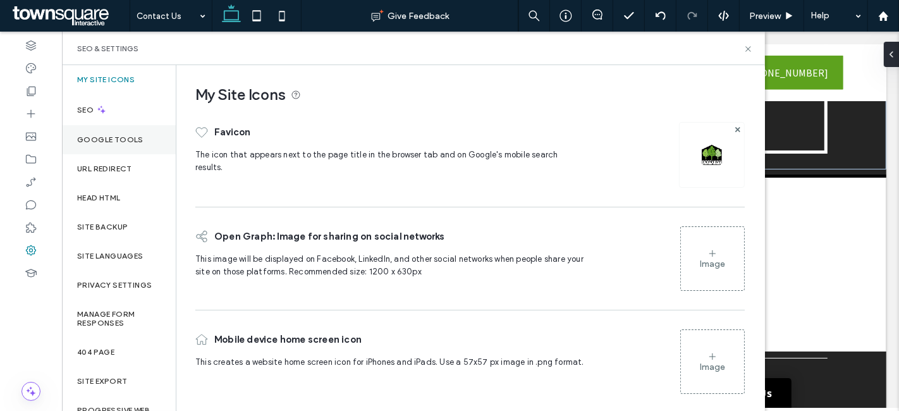
click at [121, 149] on div "Google Tools" at bounding box center [119, 139] width 114 height 29
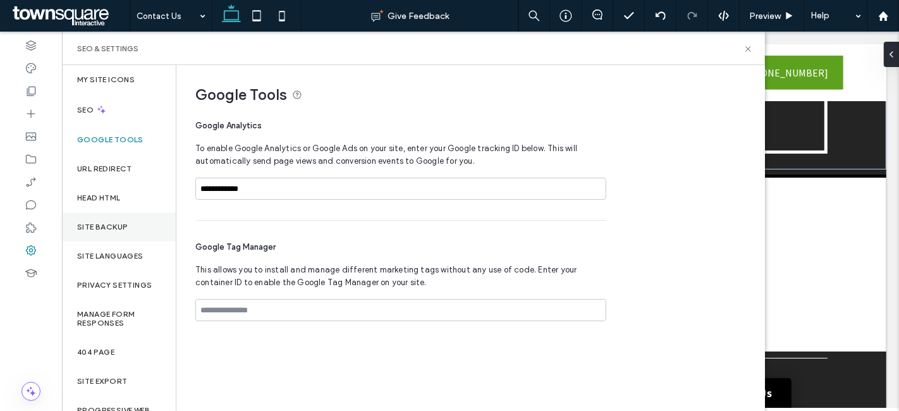
click at [109, 221] on div "Site Backup" at bounding box center [119, 227] width 114 height 29
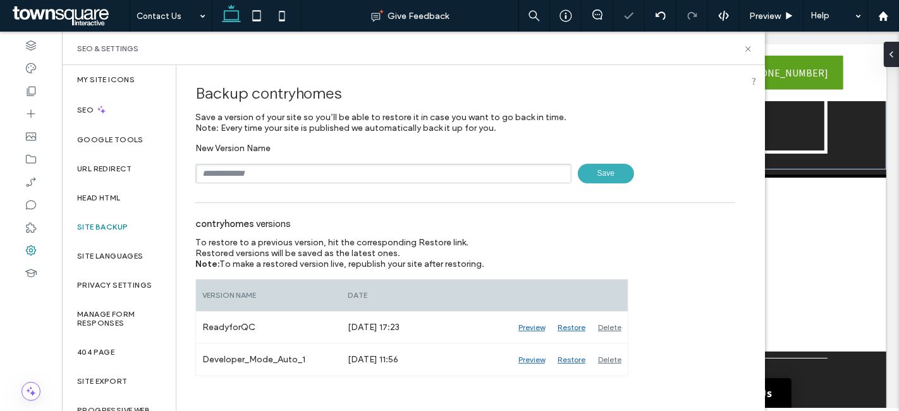
click at [297, 174] on input "text" at bounding box center [383, 174] width 376 height 20
type input "**********"
click at [596, 177] on span "Save" at bounding box center [606, 174] width 56 height 20
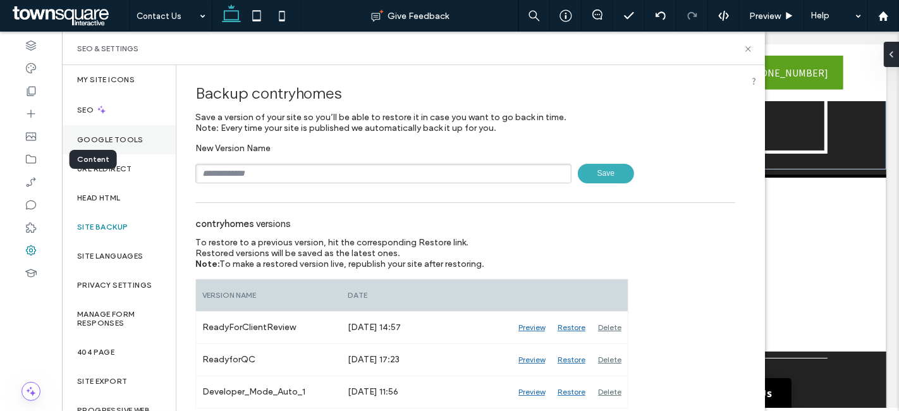
drag, startPoint x: 25, startPoint y: 154, endPoint x: 92, endPoint y: 137, distance: 69.2
click at [25, 154] on icon at bounding box center [31, 159] width 13 height 13
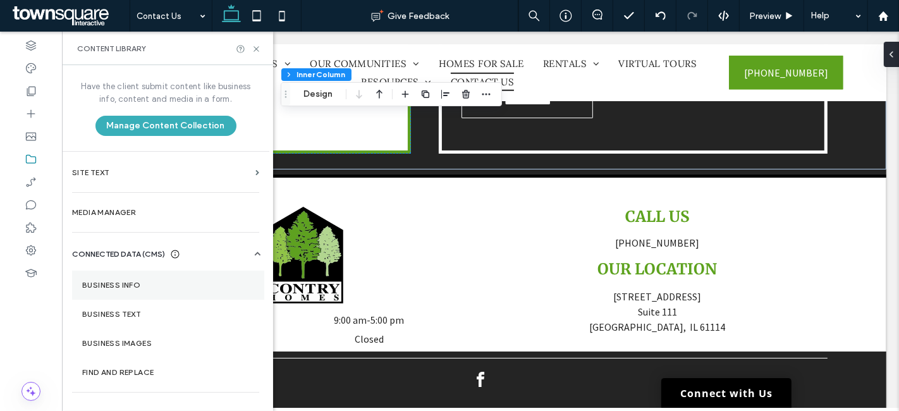
click at [129, 281] on label "Business Info" at bounding box center [168, 285] width 172 height 9
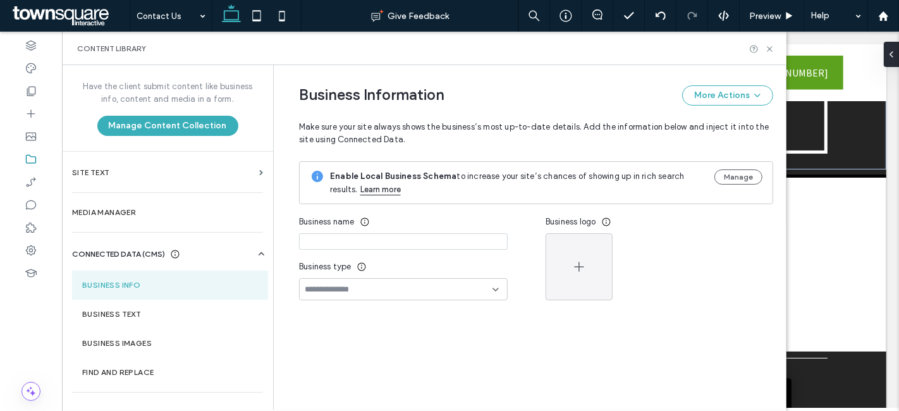
type input "**********"
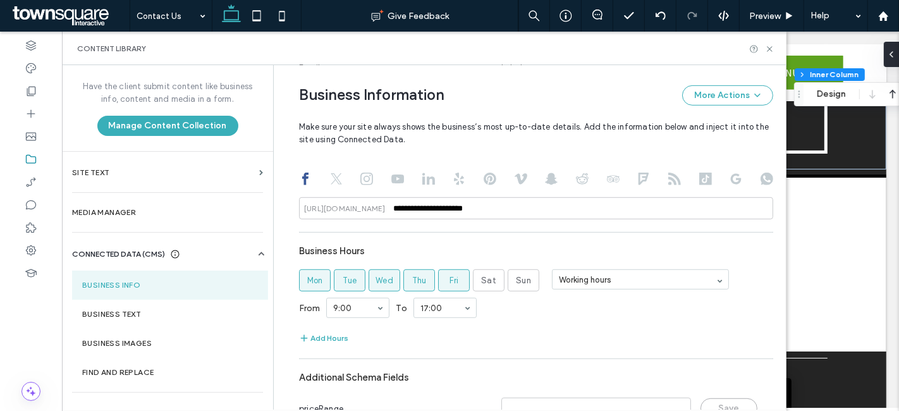
scroll to position [689, 0]
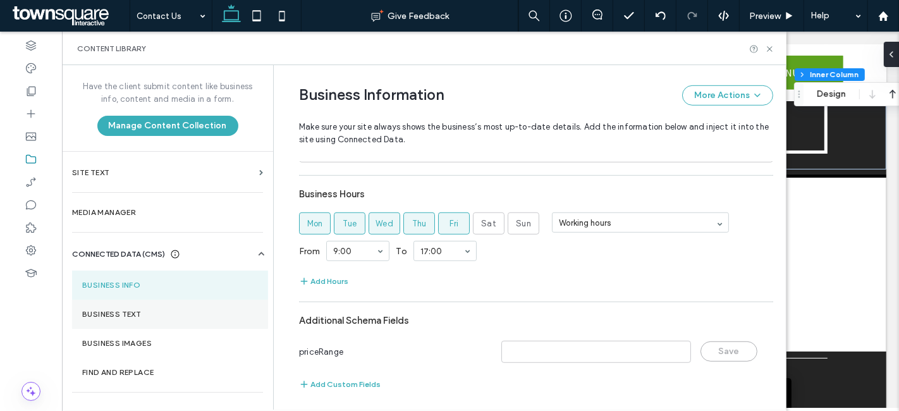
click at [188, 317] on label "Business Text" at bounding box center [170, 314] width 176 height 9
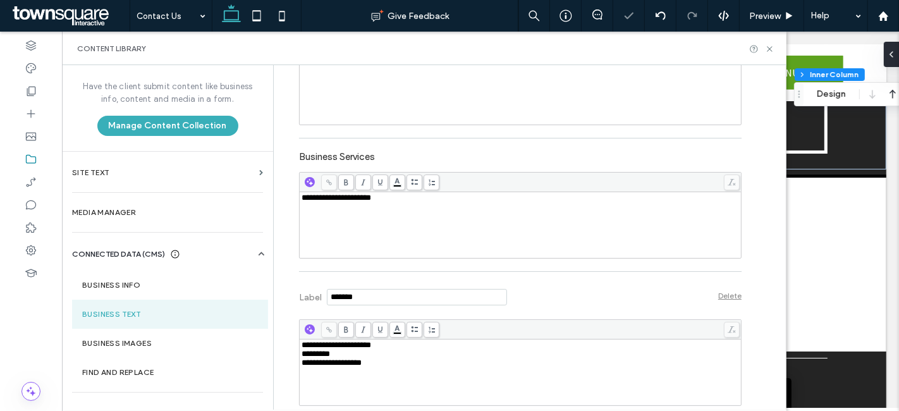
scroll to position [351, 0]
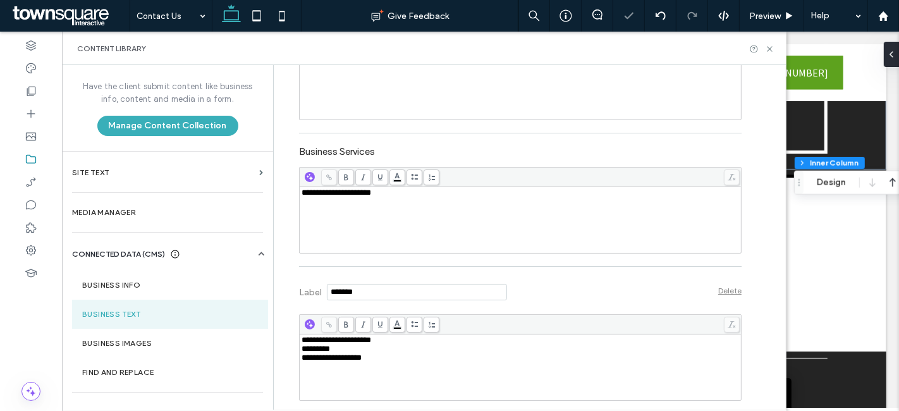
type input "**"
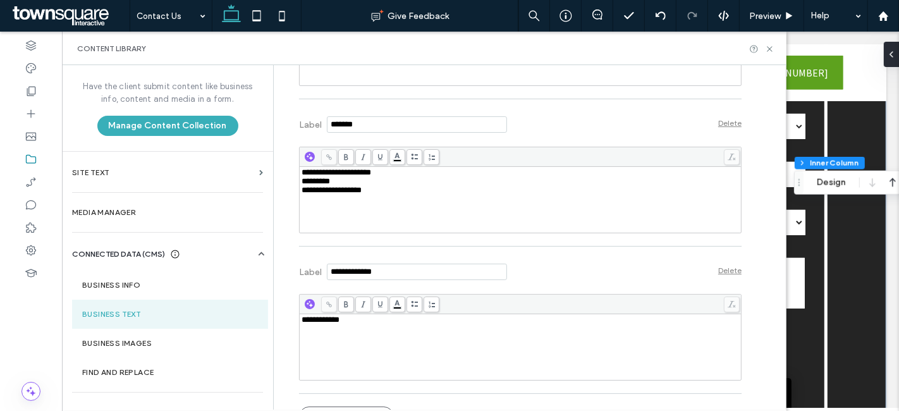
scroll to position [536, 0]
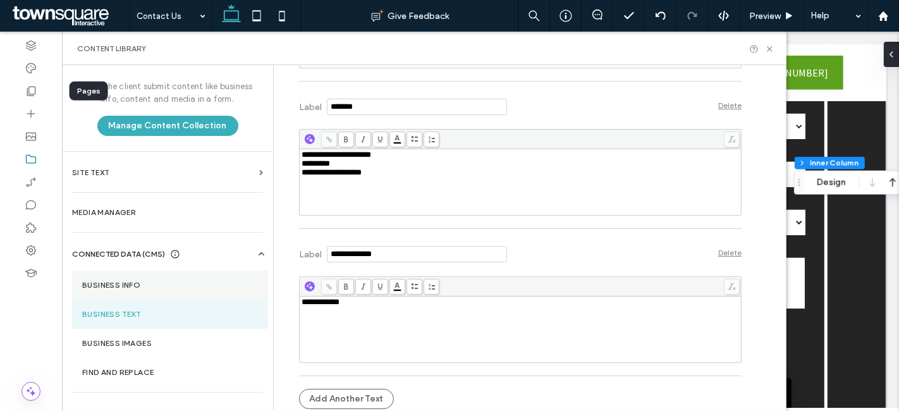
drag, startPoint x: 26, startPoint y: 87, endPoint x: 72, endPoint y: 291, distance: 208.8
click at [26, 87] on icon at bounding box center [31, 91] width 13 height 13
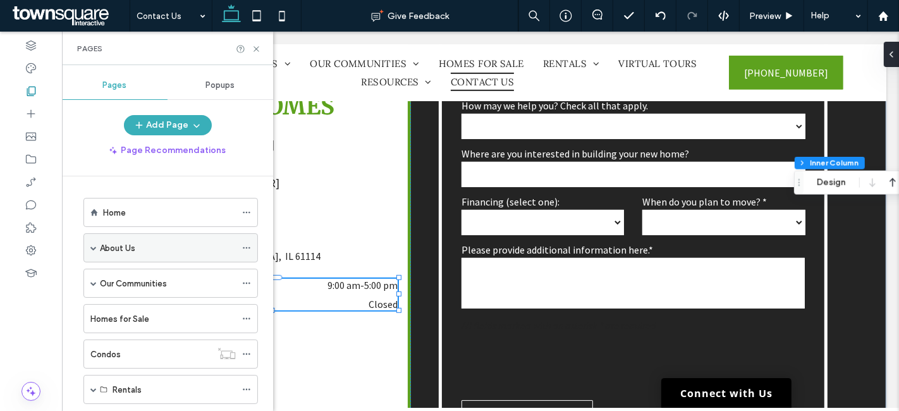
click at [94, 245] on span at bounding box center [93, 248] width 6 height 6
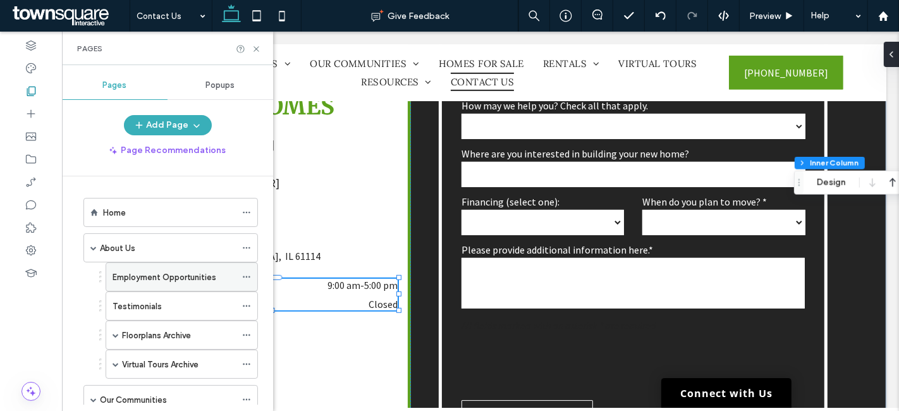
click at [247, 273] on icon at bounding box center [246, 277] width 9 height 9
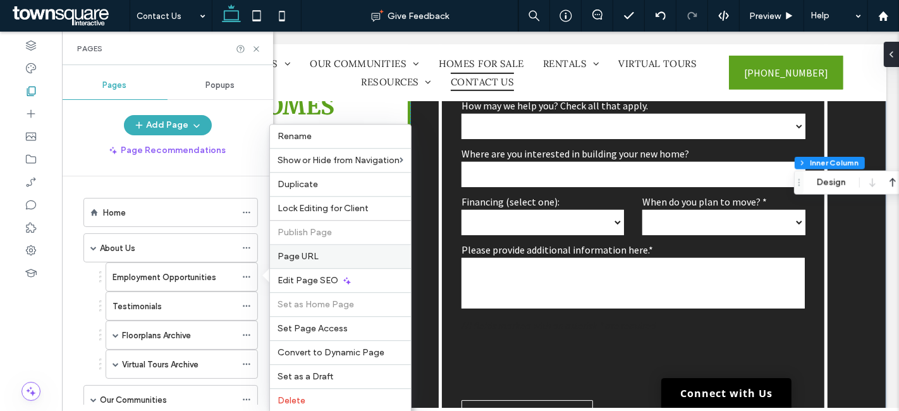
click at [308, 257] on span "Page URL" at bounding box center [298, 256] width 41 height 11
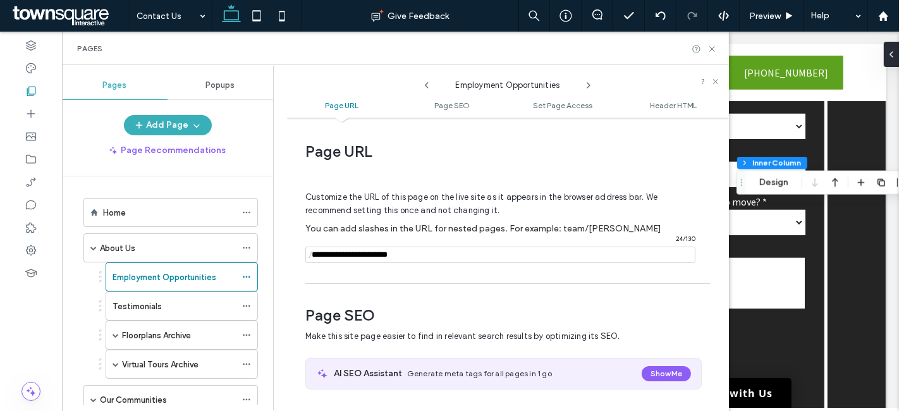
scroll to position [6, 0]
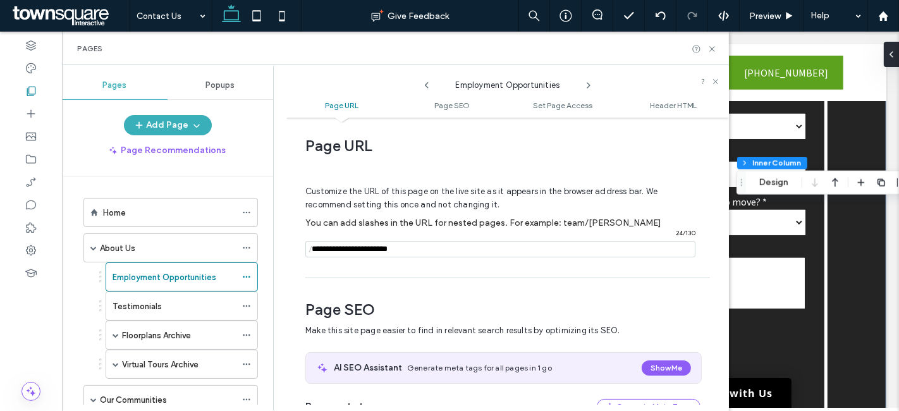
click at [589, 80] on icon at bounding box center [589, 85] width 10 height 10
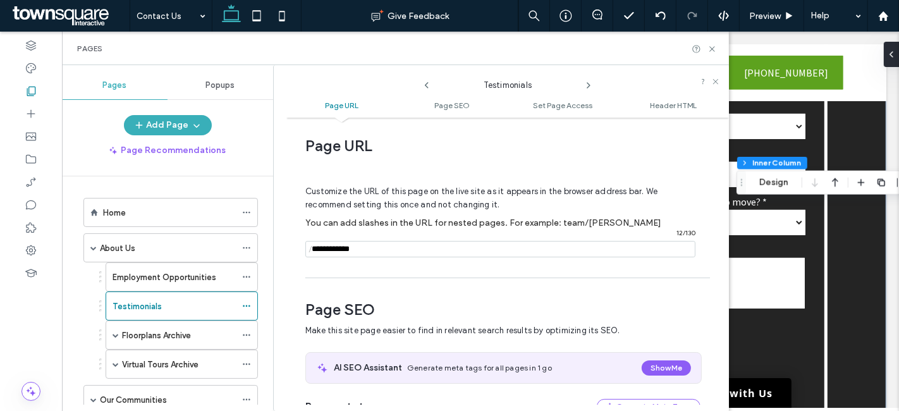
click at [589, 80] on icon at bounding box center [589, 85] width 10 height 10
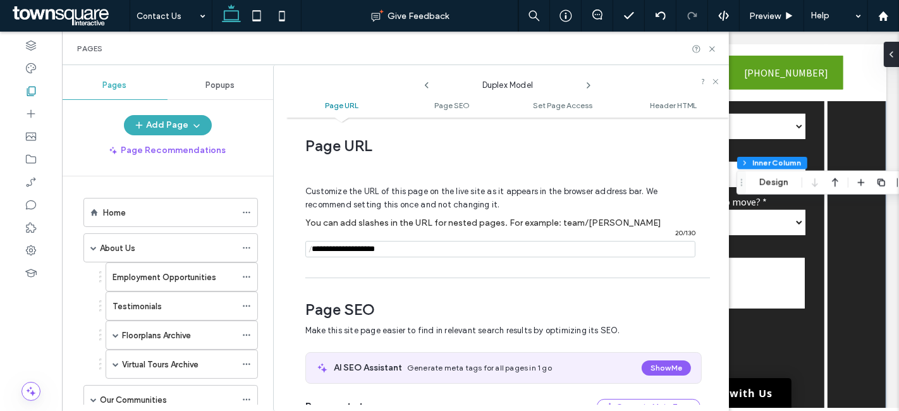
click at [589, 80] on icon at bounding box center [589, 85] width 10 height 10
click at [426, 85] on use at bounding box center [427, 85] width 4 height 6
drag, startPoint x: 407, startPoint y: 246, endPoint x: 379, endPoint y: 245, distance: 28.5
click at [379, 245] on input "notEmpty" at bounding box center [500, 249] width 390 height 16
type input "**********"
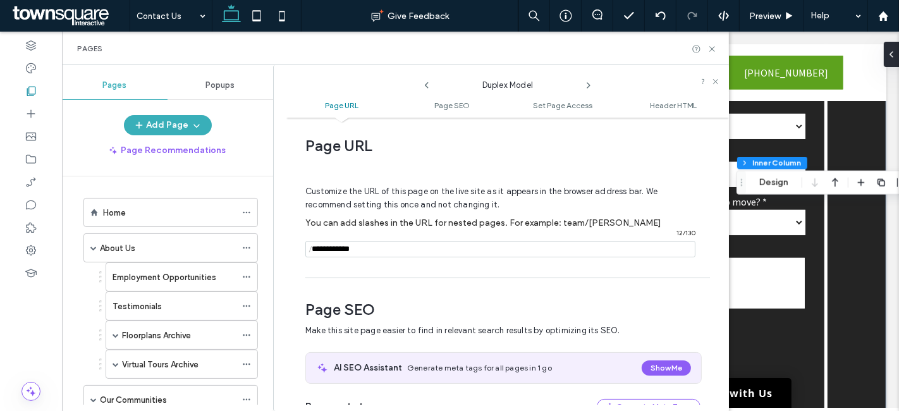
click at [590, 85] on icon at bounding box center [589, 85] width 10 height 10
click at [428, 85] on icon at bounding box center [427, 85] width 10 height 10
drag, startPoint x: 408, startPoint y: 245, endPoint x: 366, endPoint y: 247, distance: 41.8
click at [366, 247] on input "notEmpty" at bounding box center [500, 249] width 390 height 16
type input "**********"
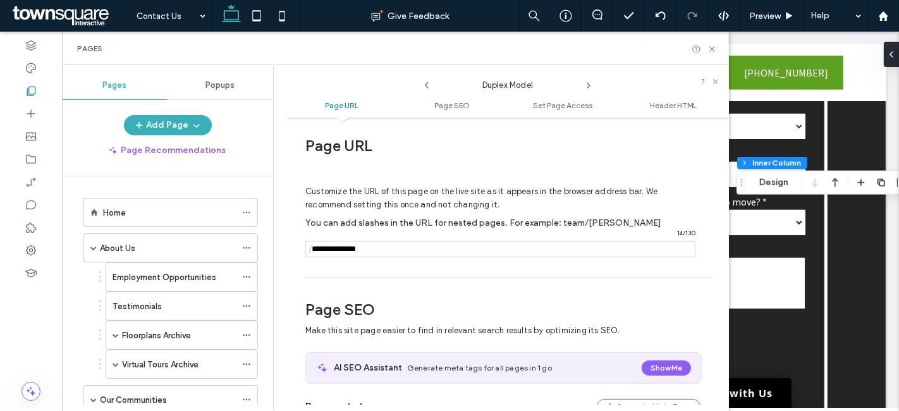
click at [589, 85] on use at bounding box center [589, 85] width 3 height 5
click at [589, 82] on icon at bounding box center [589, 85] width 10 height 10
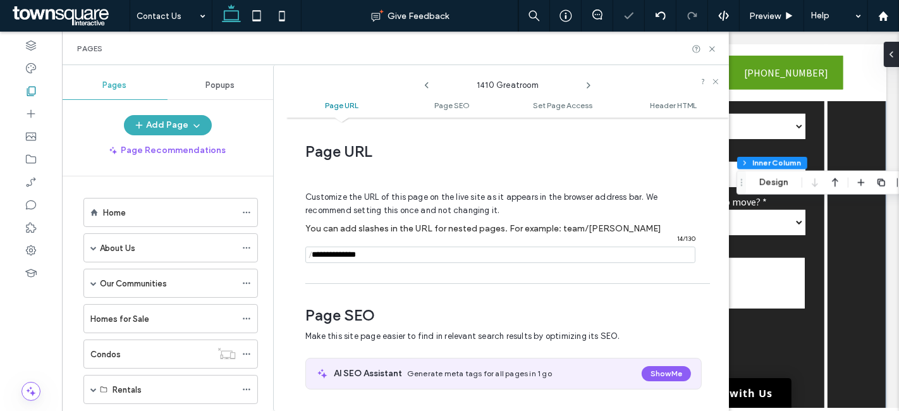
scroll to position [6, 0]
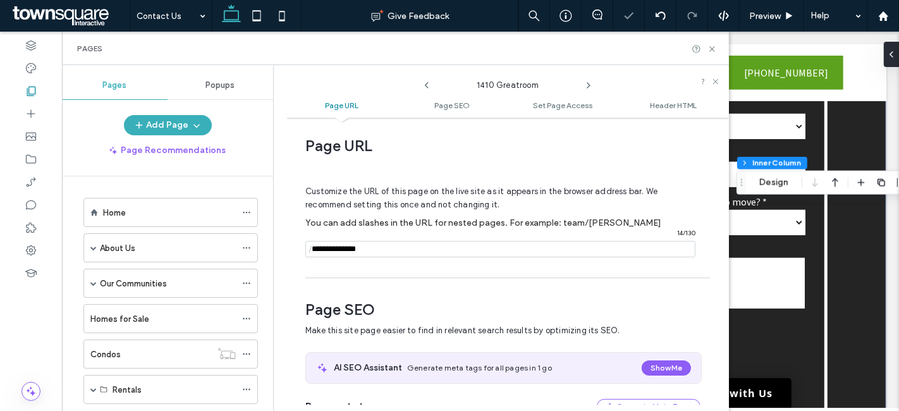
click at [587, 86] on icon at bounding box center [589, 85] width 10 height 10
click at [587, 83] on icon at bounding box center [589, 85] width 10 height 10
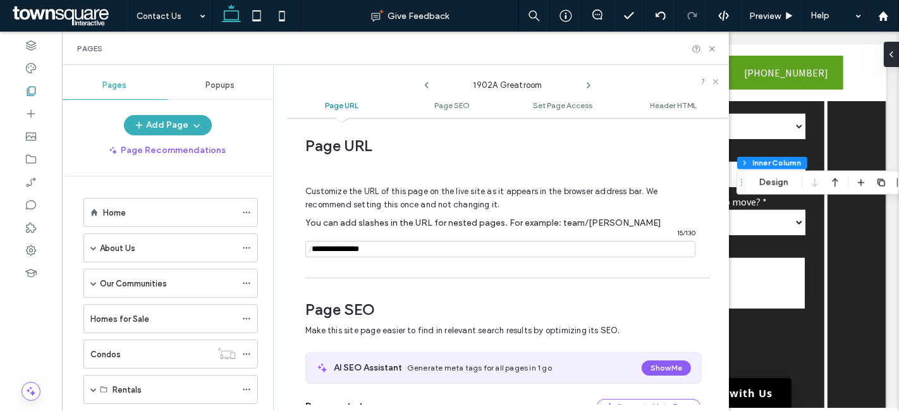
click at [587, 83] on icon at bounding box center [589, 85] width 10 height 10
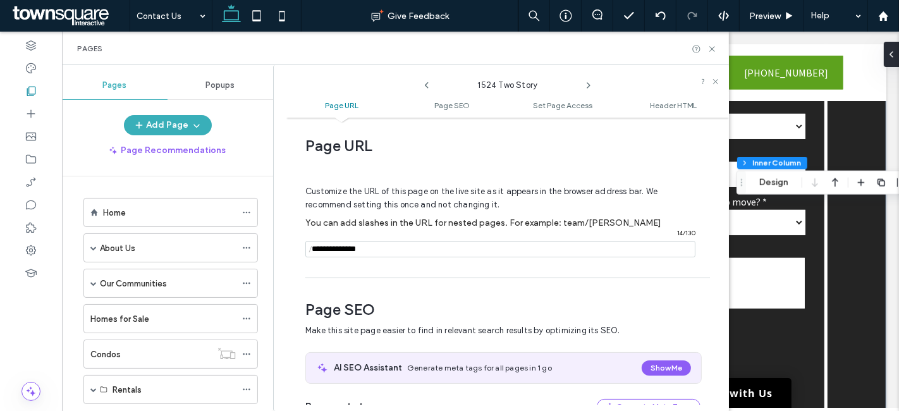
click at [587, 83] on icon at bounding box center [589, 85] width 10 height 10
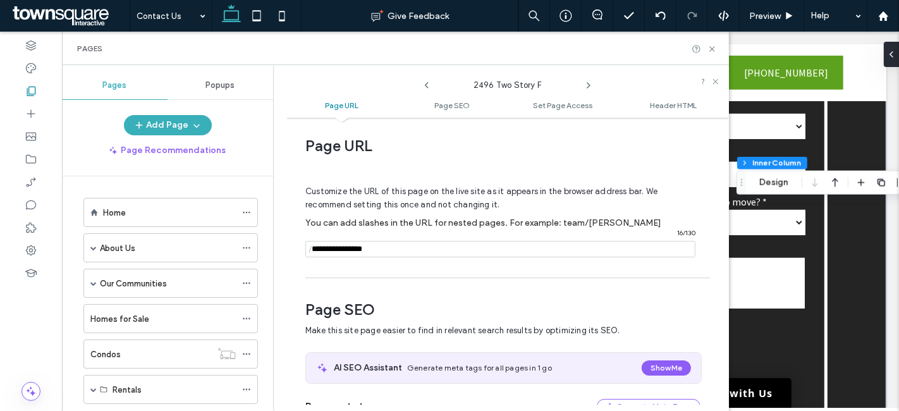
click at [587, 83] on icon at bounding box center [589, 85] width 10 height 10
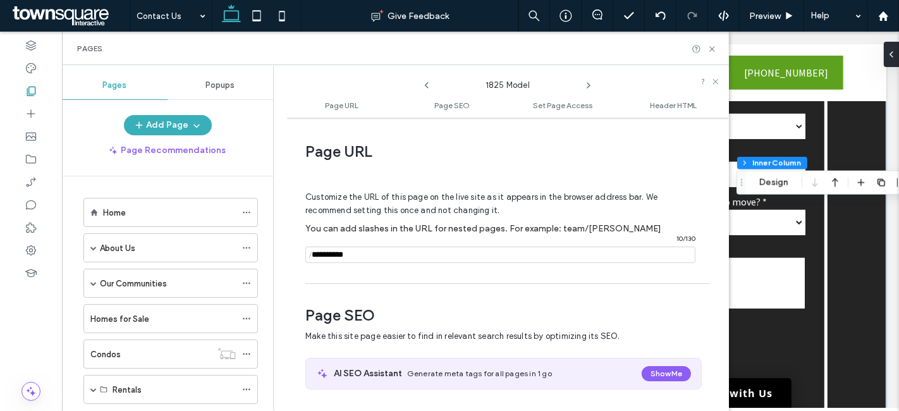
scroll to position [0, 0]
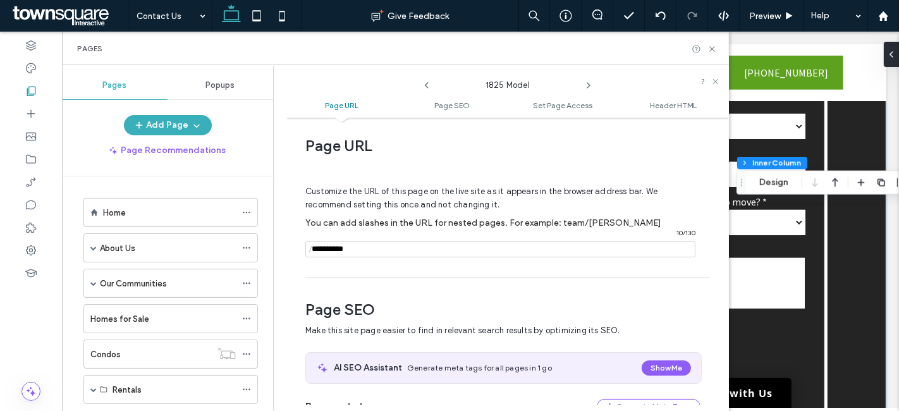
click at [587, 83] on icon at bounding box center [589, 85] width 10 height 10
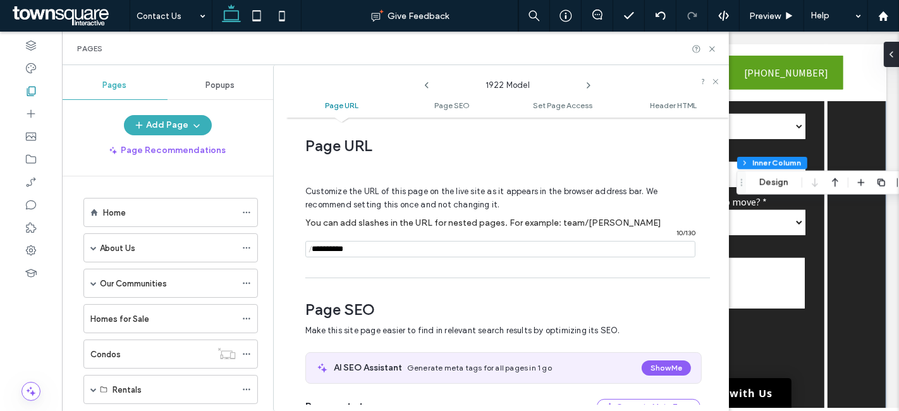
click at [587, 83] on icon at bounding box center [589, 85] width 10 height 10
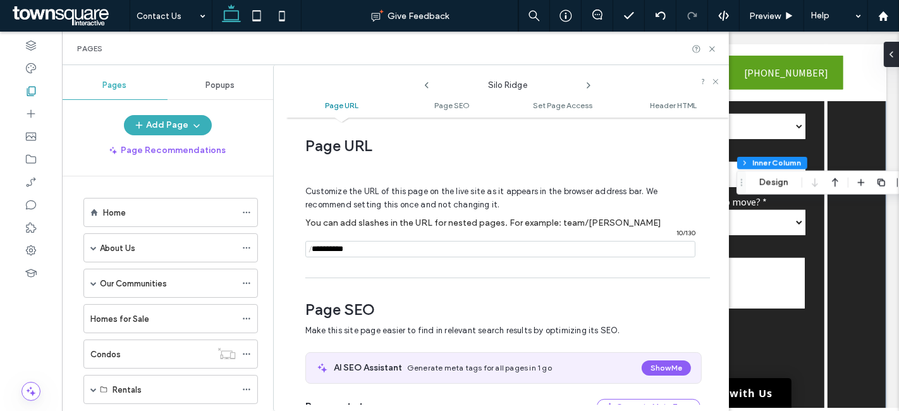
click at [587, 83] on icon at bounding box center [589, 85] width 10 height 10
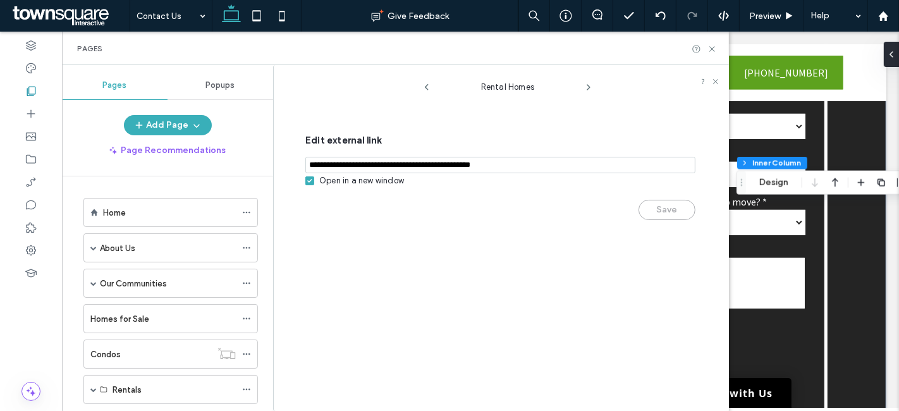
click at [587, 83] on icon at bounding box center [589, 87] width 10 height 10
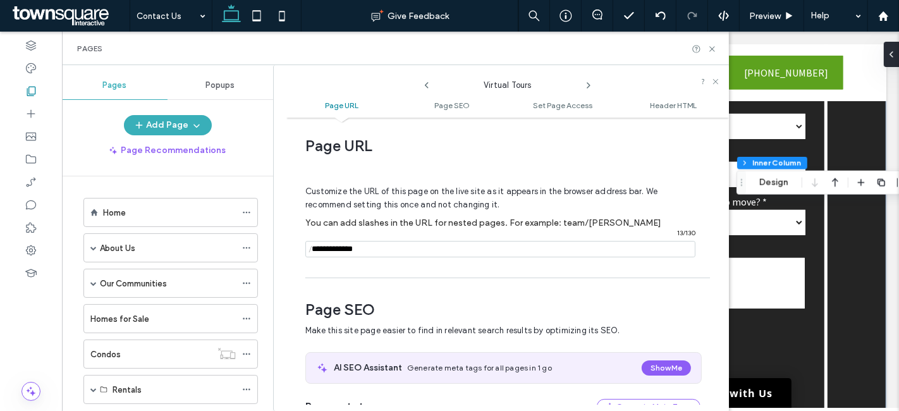
click at [587, 83] on icon at bounding box center [589, 85] width 10 height 10
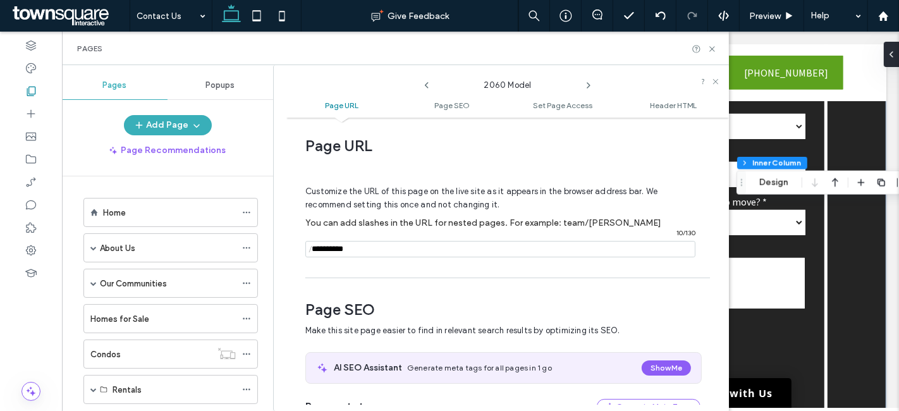
click at [587, 83] on icon at bounding box center [589, 85] width 10 height 10
click at [587, 85] on icon at bounding box center [589, 85] width 10 height 10
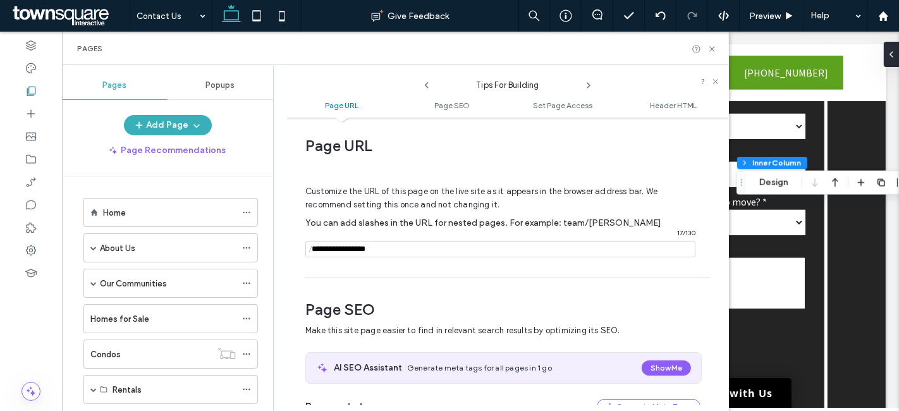
click at [587, 85] on icon at bounding box center [589, 85] width 10 height 10
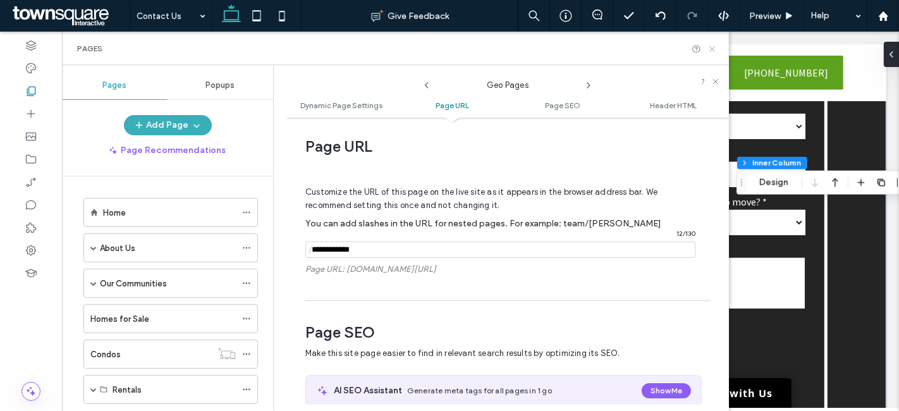
click at [712, 51] on icon at bounding box center [712, 48] width 9 height 9
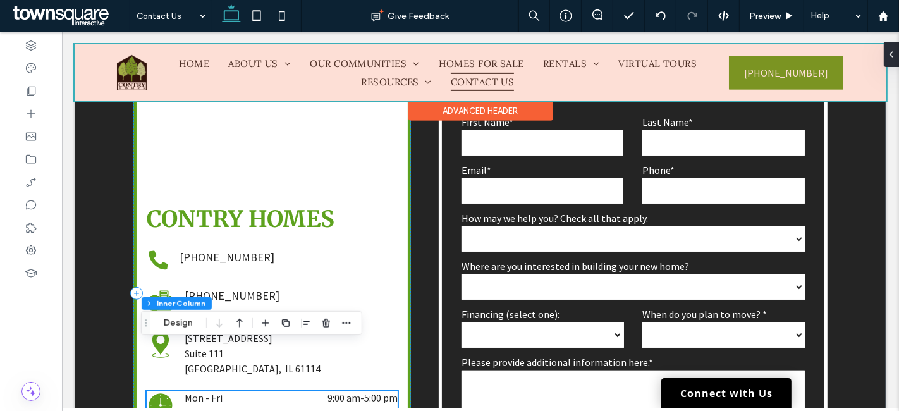
scroll to position [430, 0]
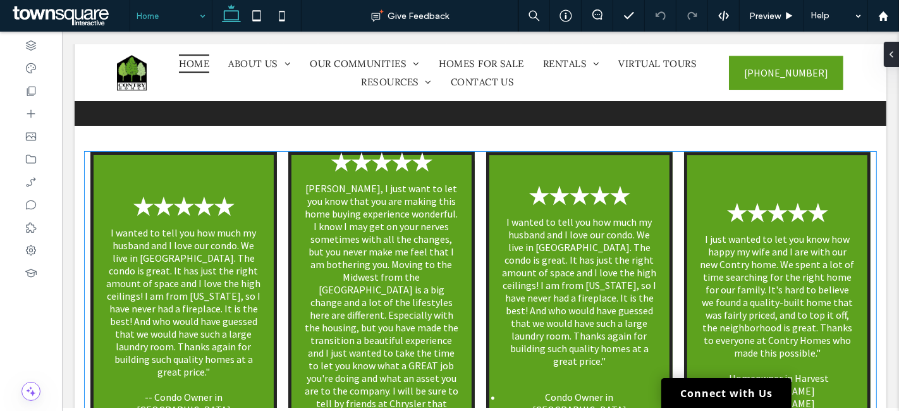
scroll to position [3303, 0]
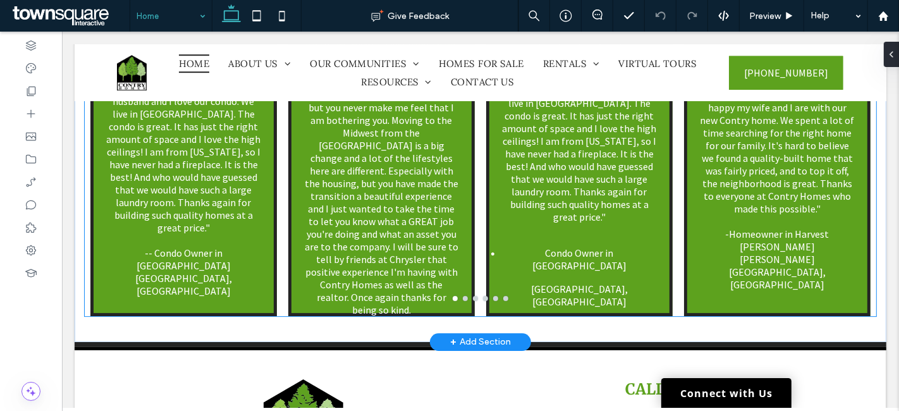
click at [445, 228] on p "[PERSON_NAME], I just want to let you know that you are making this home buying…" at bounding box center [381, 177] width 156 height 278
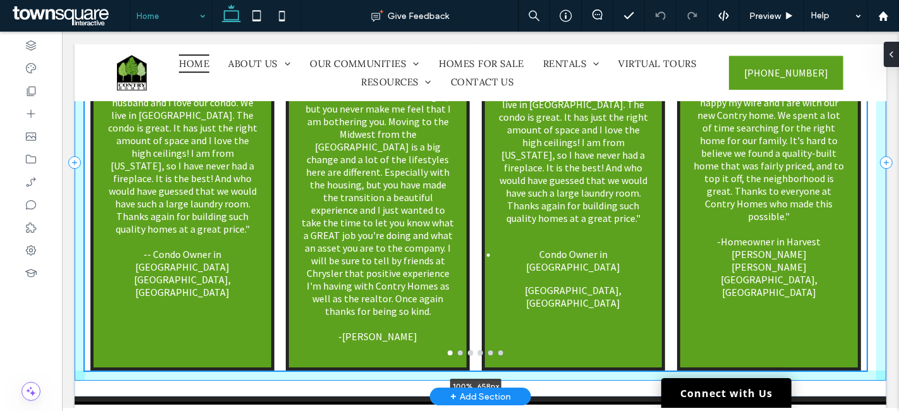
scroll to position [3357, 0]
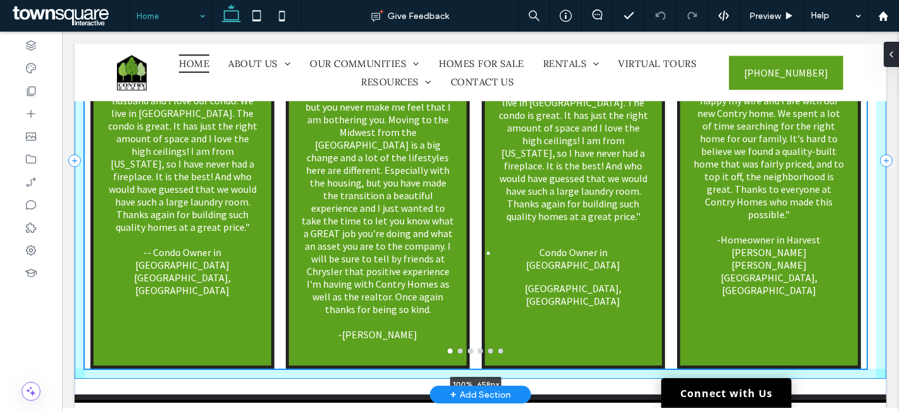
drag, startPoint x: 474, startPoint y: 268, endPoint x: 474, endPoint y: 311, distance: 43.0
click at [476, 323] on div "★★★★★ I wanted to tell you how much my husband and I love our condo. We live in…" at bounding box center [480, 161] width 812 height 468
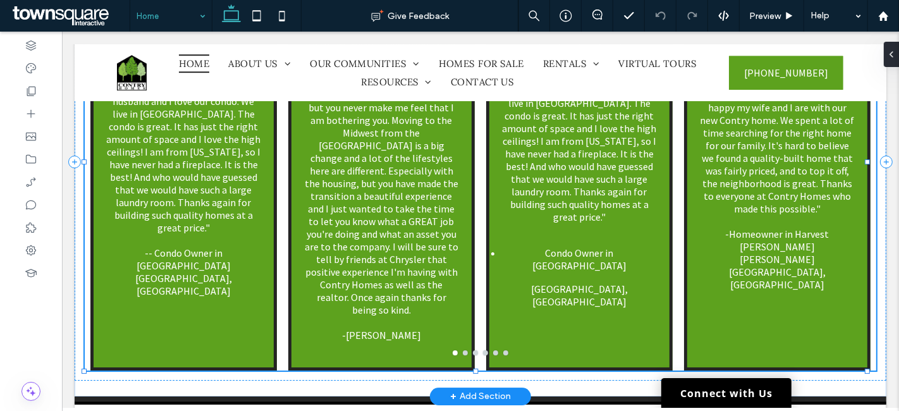
type input "***"
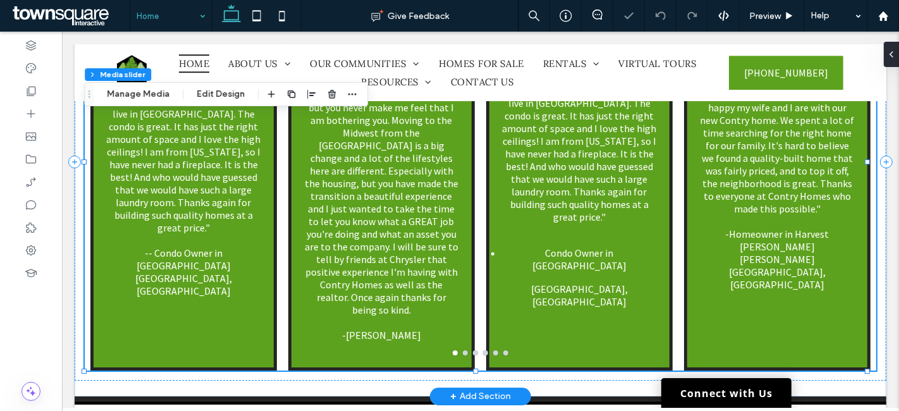
type input "***"
click at [462, 350] on button "go to slide 2" at bounding box center [464, 352] width 5 height 5
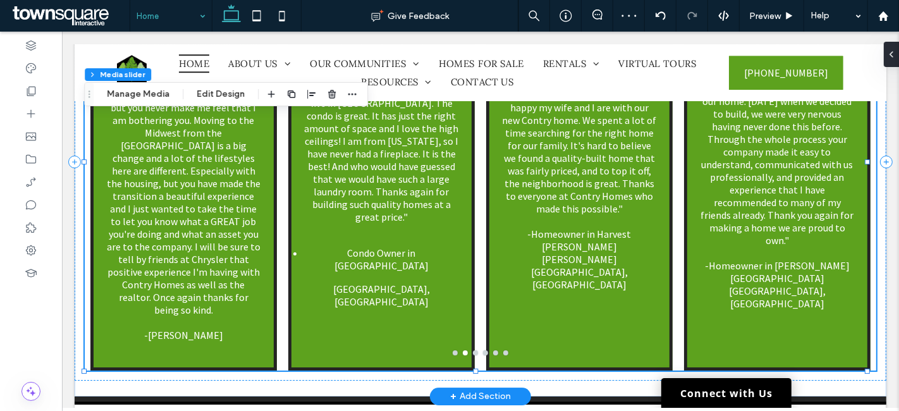
click at [472, 350] on button "go to slide 3" at bounding box center [474, 352] width 5 height 5
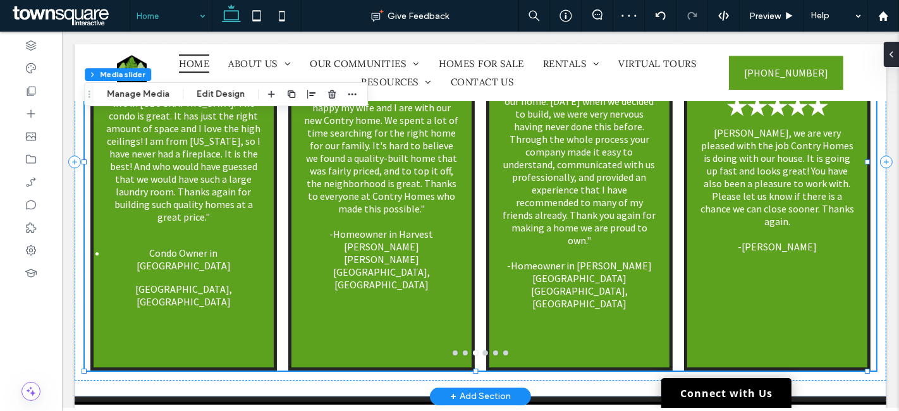
click at [493, 350] on button "go to slide 5" at bounding box center [495, 352] width 5 height 5
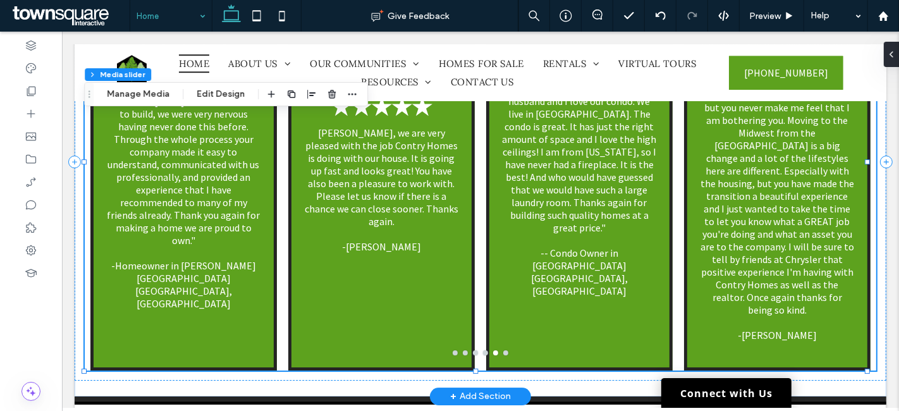
click at [503, 350] on button "go to slide 6" at bounding box center [505, 352] width 5 height 5
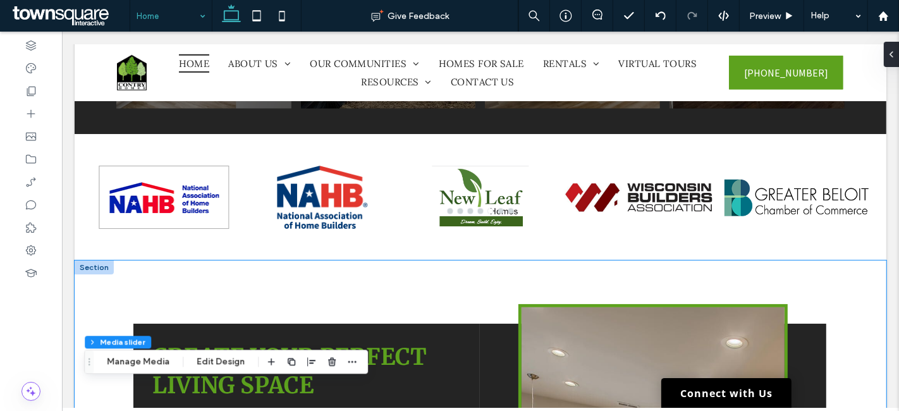
scroll to position [800, 0]
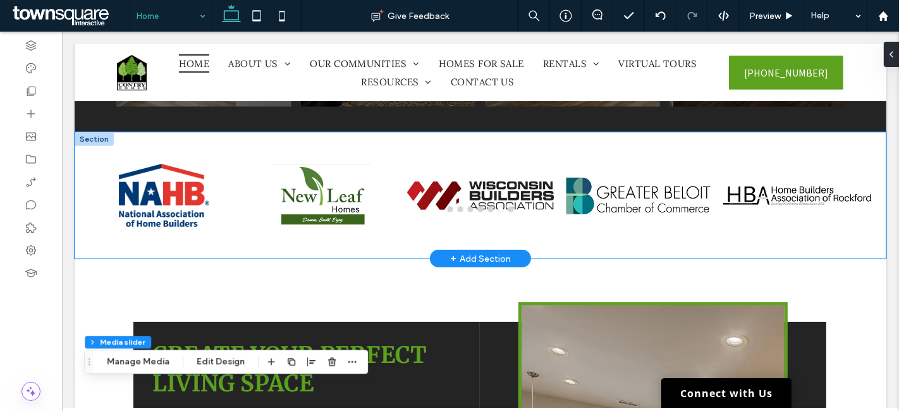
click at [174, 252] on div "a a a a" at bounding box center [480, 195] width 812 height 126
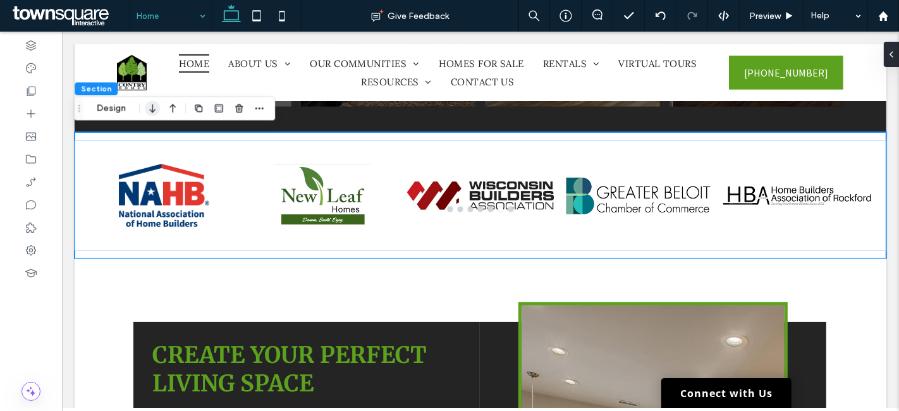
click at [159, 106] on icon "button" at bounding box center [152, 108] width 15 height 23
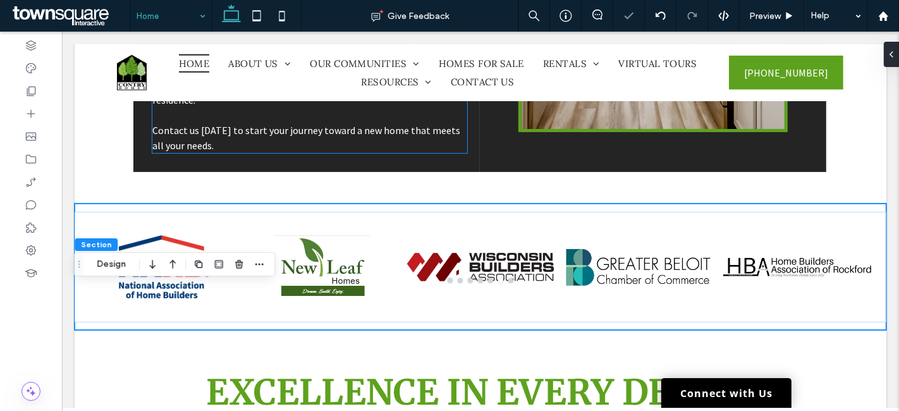
scroll to position [1265, 0]
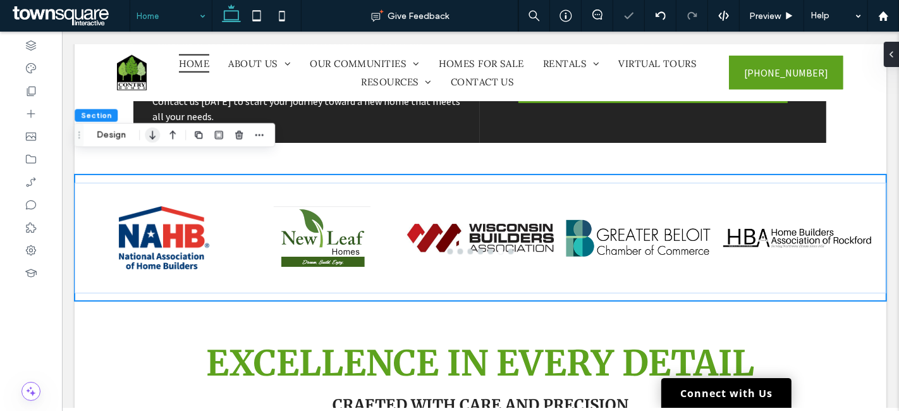
click at [152, 137] on icon "button" at bounding box center [152, 135] width 15 height 23
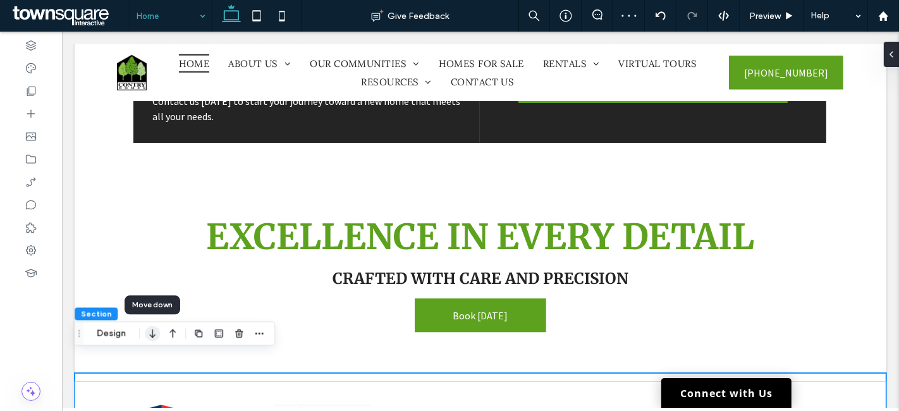
click at [148, 331] on icon "button" at bounding box center [152, 334] width 15 height 23
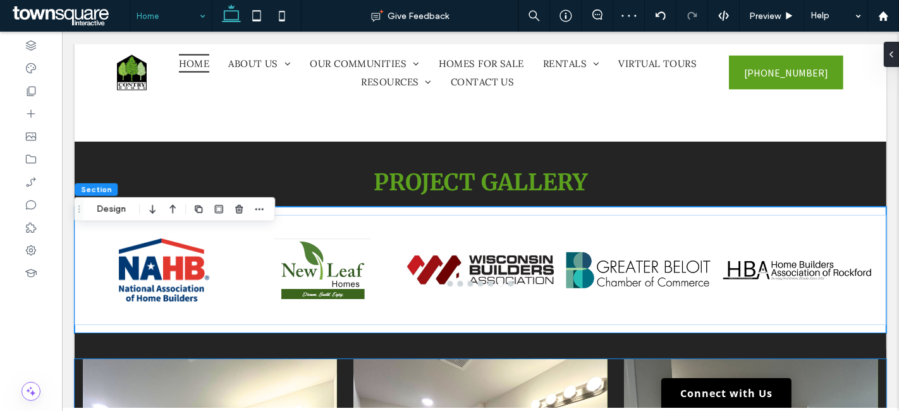
scroll to position [1528, 0]
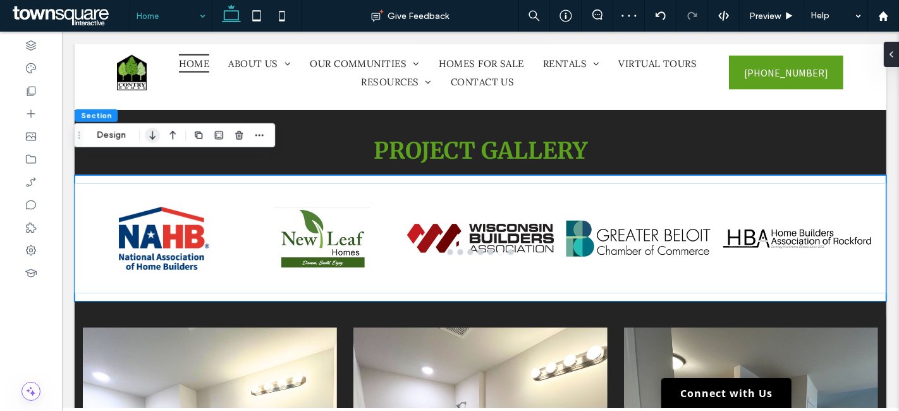
click at [156, 134] on icon "button" at bounding box center [152, 135] width 15 height 23
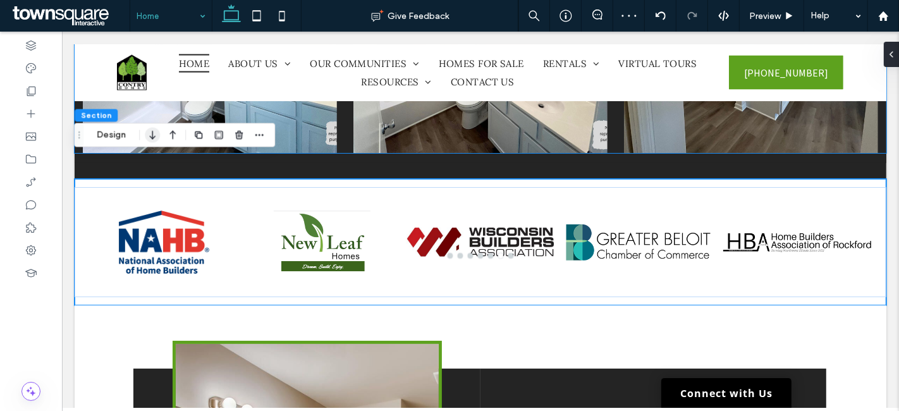
scroll to position [1820, 0]
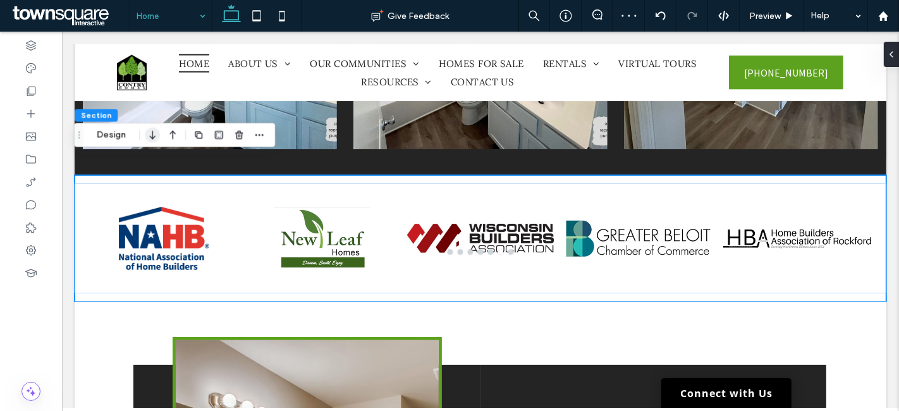
click at [154, 138] on icon "button" at bounding box center [152, 135] width 15 height 23
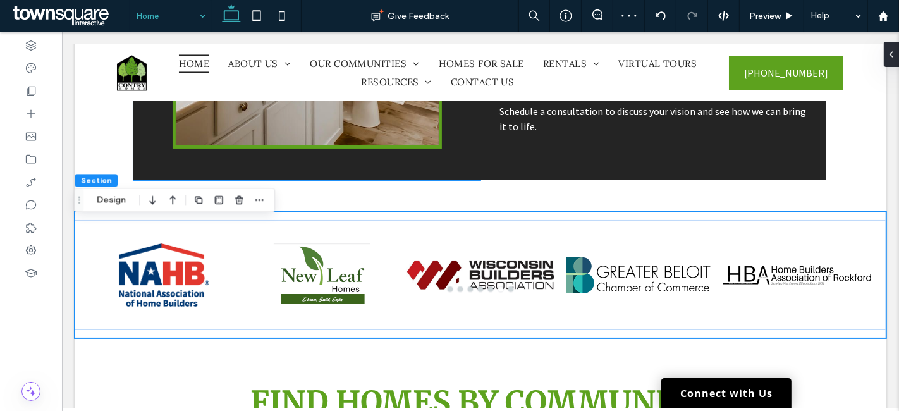
scroll to position [2276, 0]
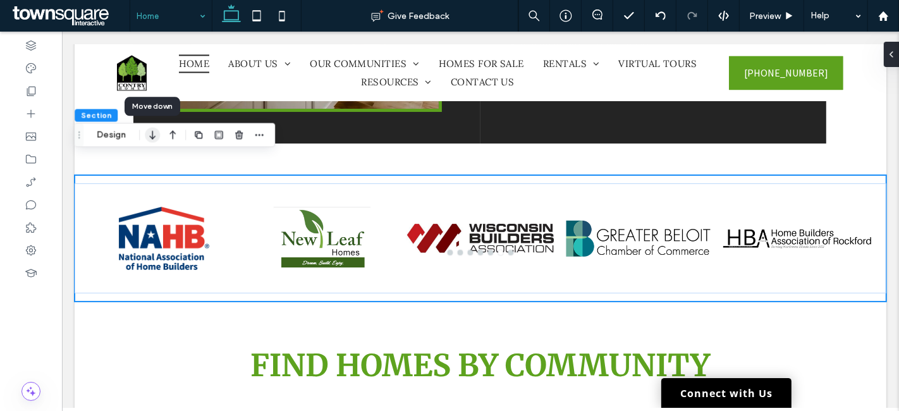
click at [155, 139] on icon "button" at bounding box center [152, 134] width 15 height 23
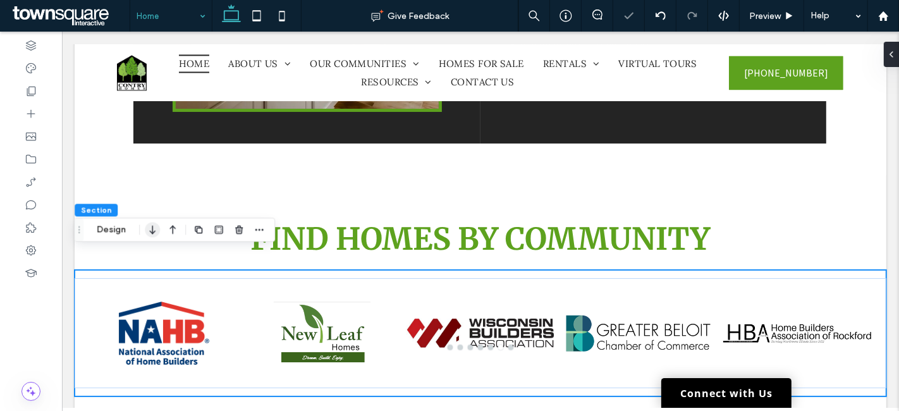
click at [154, 228] on icon "button" at bounding box center [152, 229] width 15 height 23
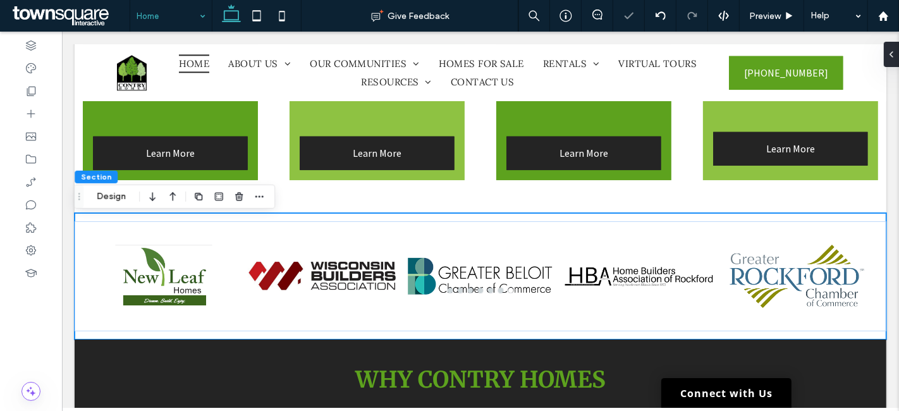
scroll to position [2695, 0]
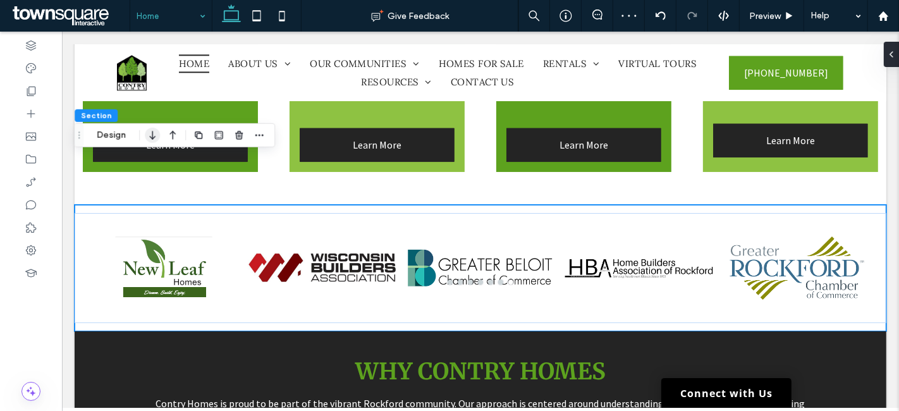
click at [149, 136] on icon "button" at bounding box center [152, 135] width 15 height 23
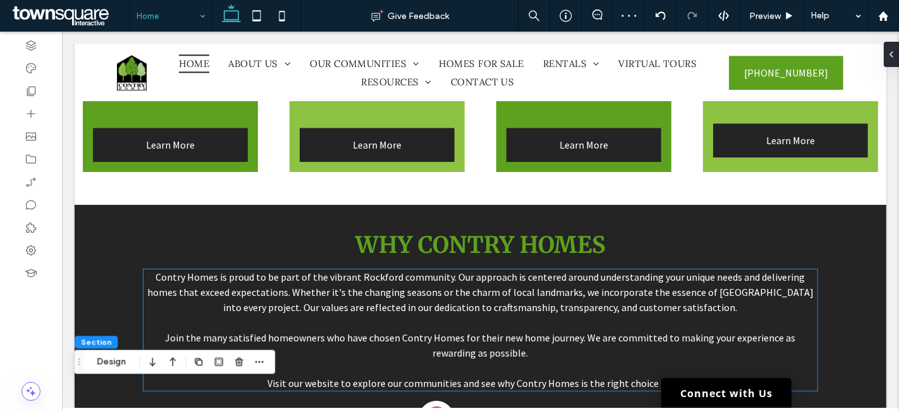
scroll to position [2953, 0]
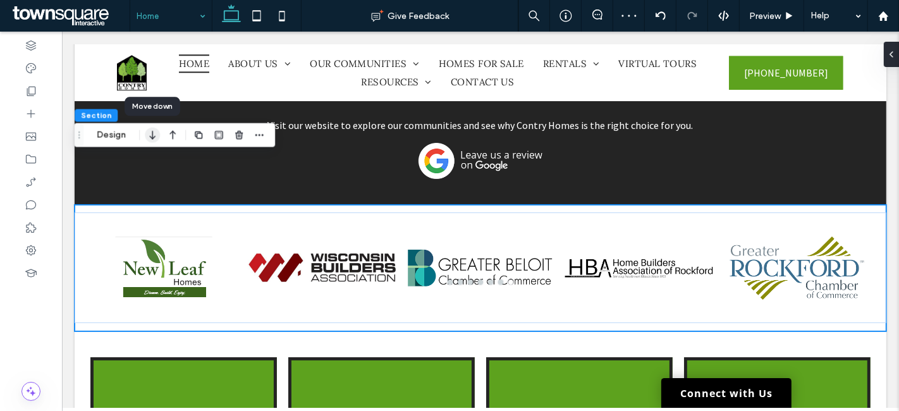
click at [150, 136] on use "button" at bounding box center [153, 135] width 6 height 9
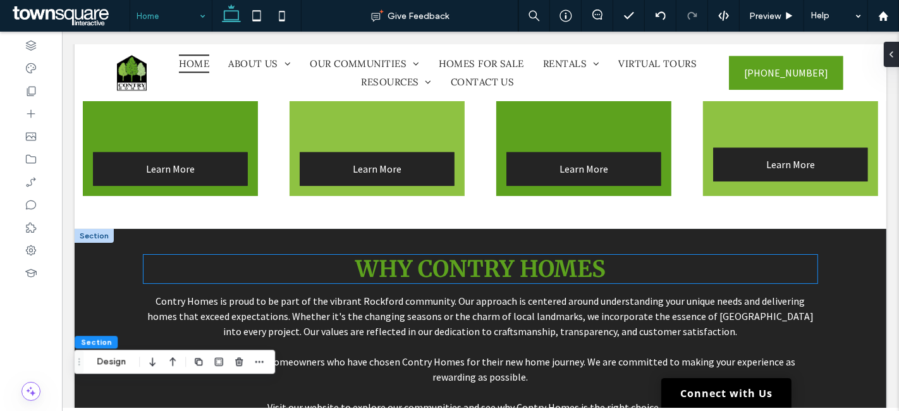
scroll to position [2720, 0]
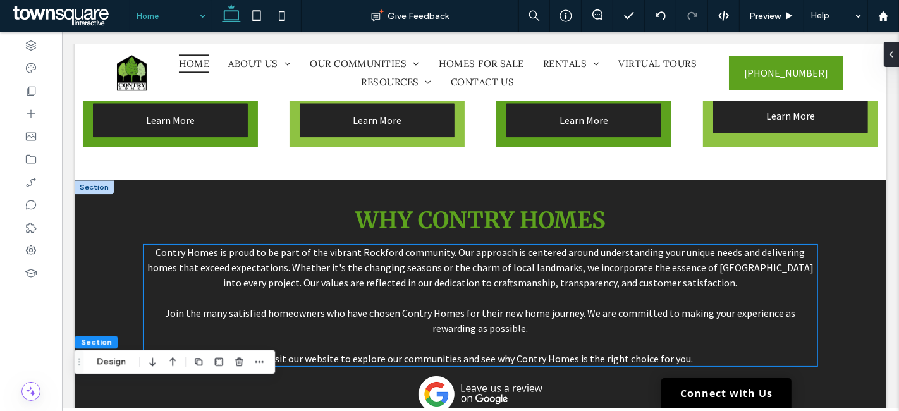
click at [309, 307] on span "Join the many satisfied homeowners who have chosen Contry Homes for their new h…" at bounding box center [480, 321] width 631 height 28
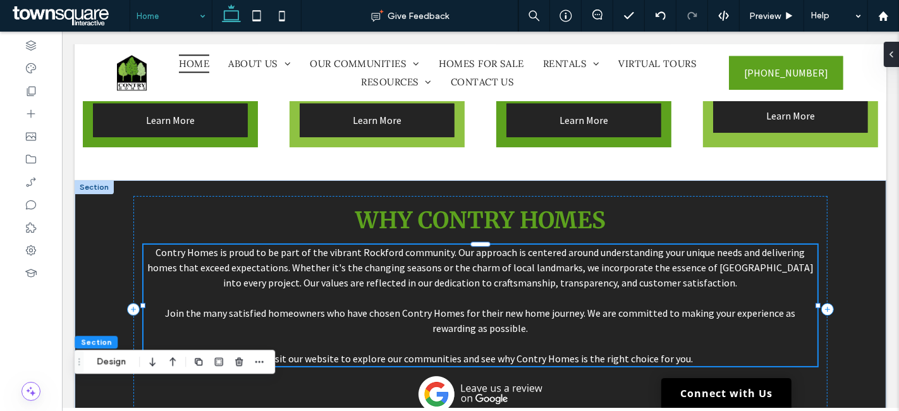
click at [309, 262] on div "Contry Homes is proud to be part of the vibrant Rockford community. Our approac…" at bounding box center [480, 305] width 674 height 121
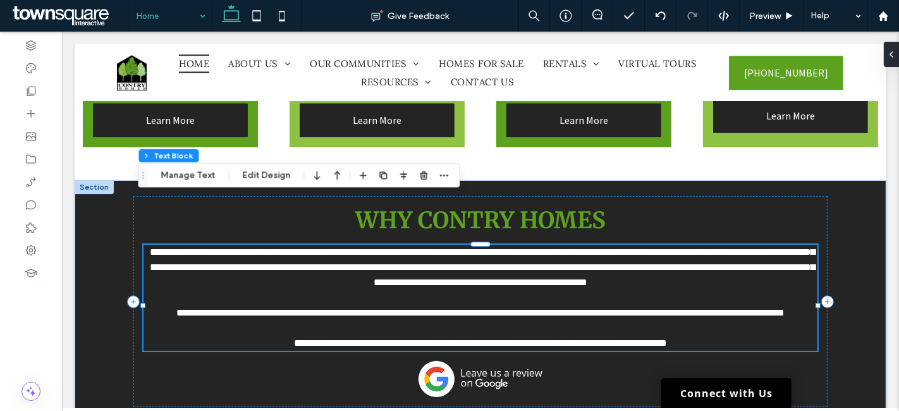
click at [152, 267] on div "**********" at bounding box center [480, 298] width 674 height 106
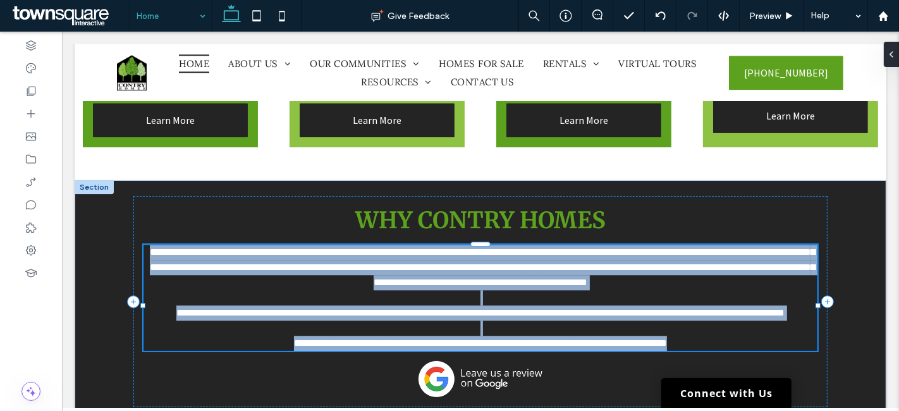
type input "**********"
type input "**"
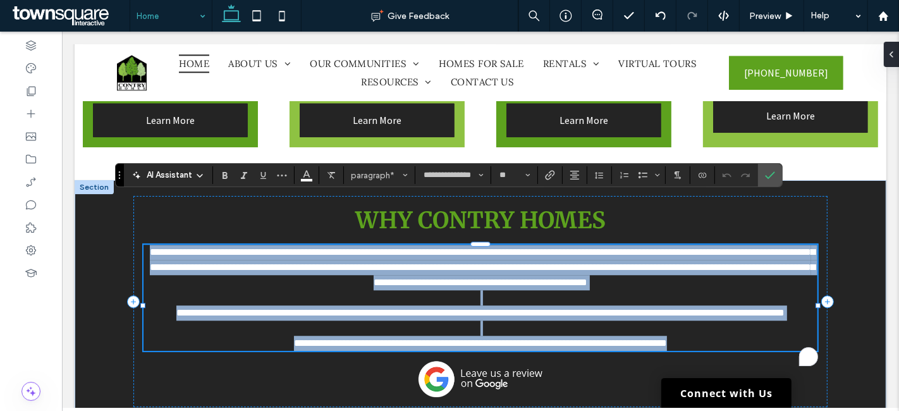
click at [176, 308] on span "**********" at bounding box center [480, 312] width 608 height 9
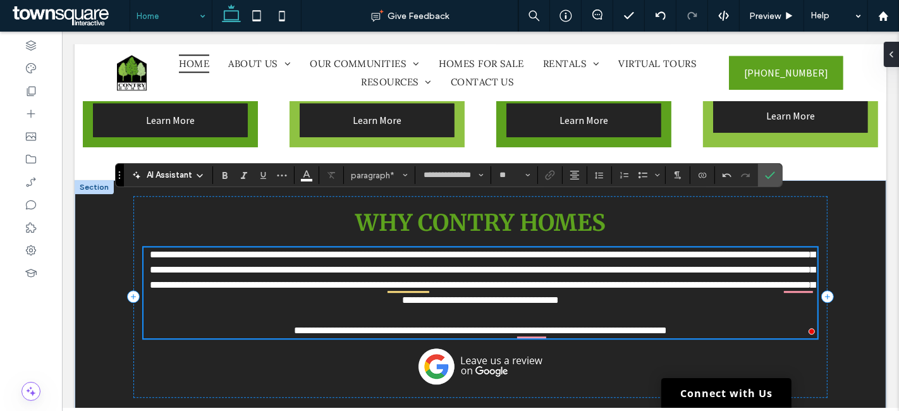
scroll to position [2722, 0]
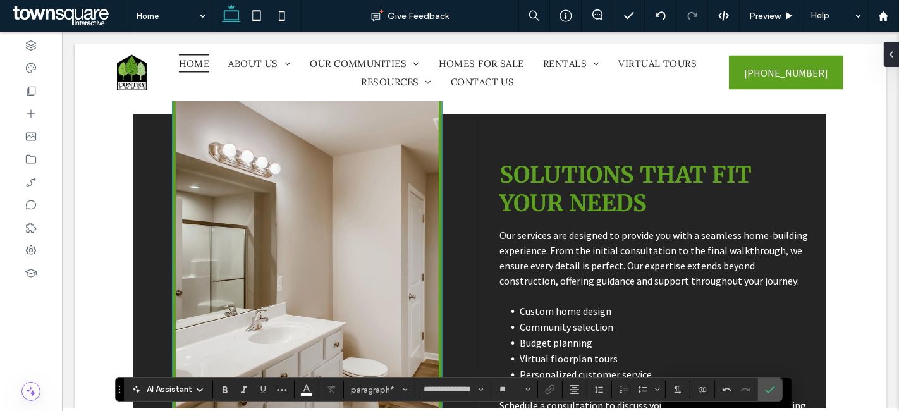
scroll to position [1949, 0]
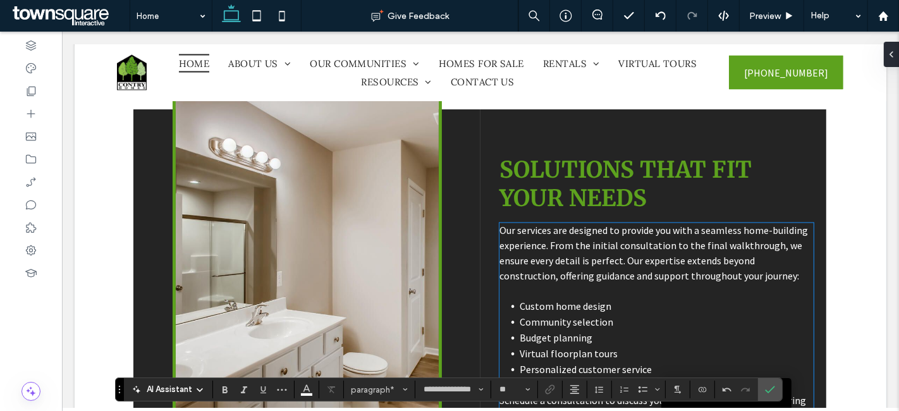
click at [617, 243] on span "Our services are designed to provide you with a seamless home-building experien…" at bounding box center [653, 254] width 309 height 58
click at [617, 242] on span "Our services are designed to provide you with a seamless home-building experien…" at bounding box center [653, 254] width 309 height 58
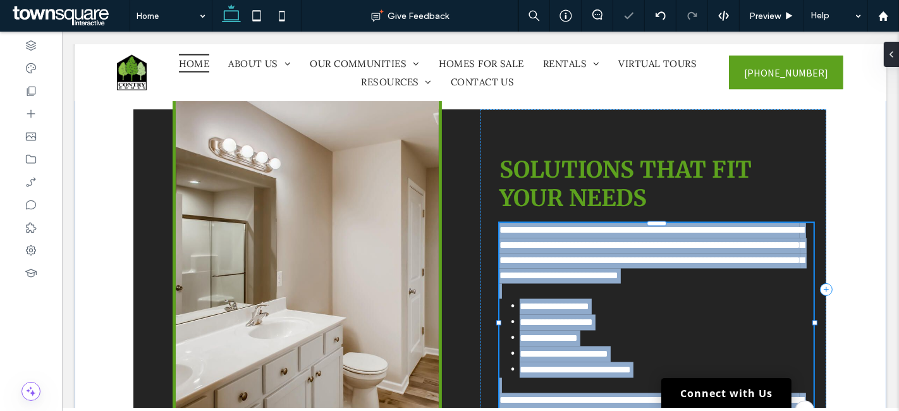
type input "**********"
type input "**"
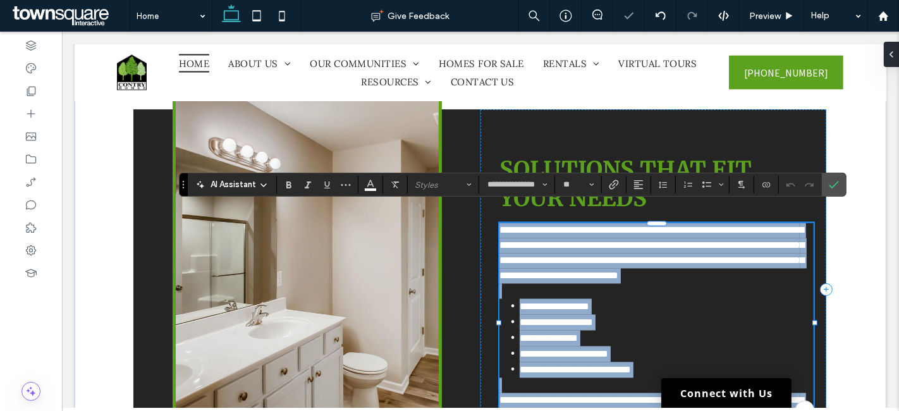
click at [684, 254] on span "**********" at bounding box center [651, 253] width 305 height 55
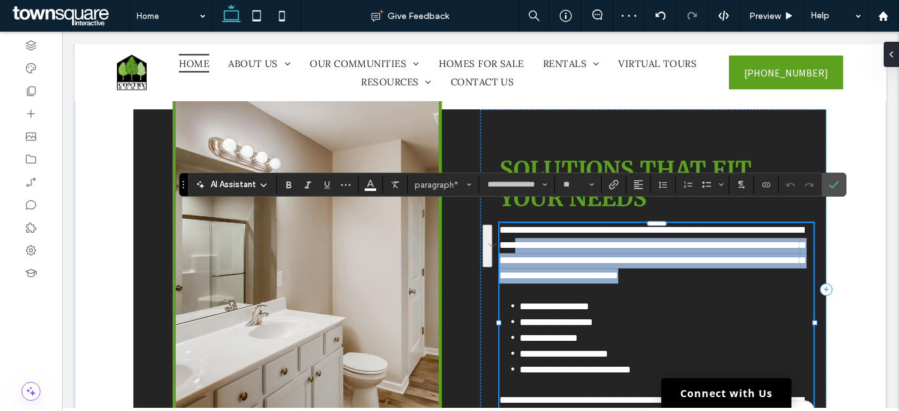
drag, startPoint x: 739, startPoint y: 259, endPoint x: 550, endPoint y: 231, distance: 191.7
click at [550, 231] on p "**********" at bounding box center [656, 253] width 314 height 61
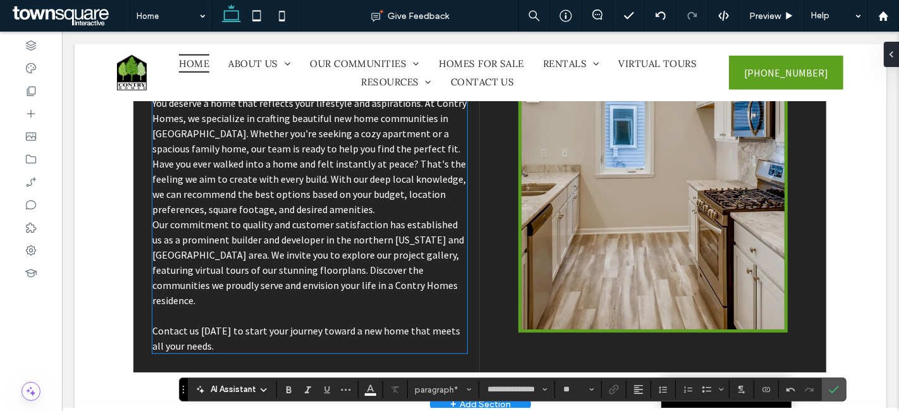
scroll to position [965, 0]
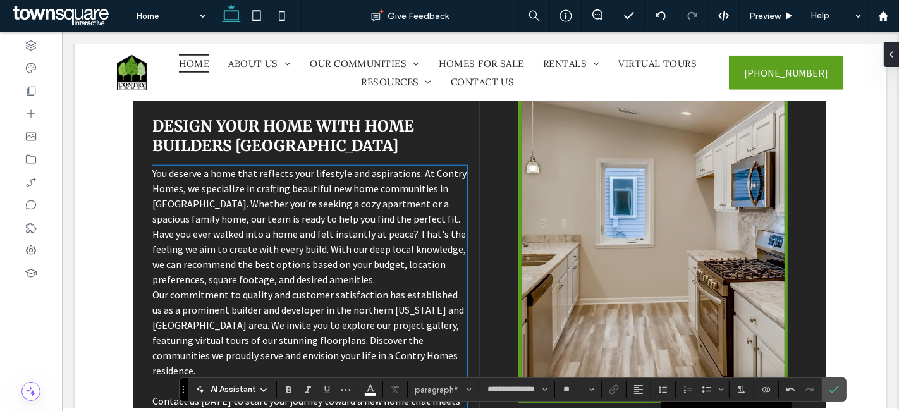
click at [312, 259] on span "You deserve a home that reflects your lifestyle and aspirations. At Contry Home…" at bounding box center [309, 226] width 314 height 119
click at [312, 259] on div "You deserve a home that reflects your lifestyle and aspirations. At Contry Home…" at bounding box center [309, 295] width 314 height 258
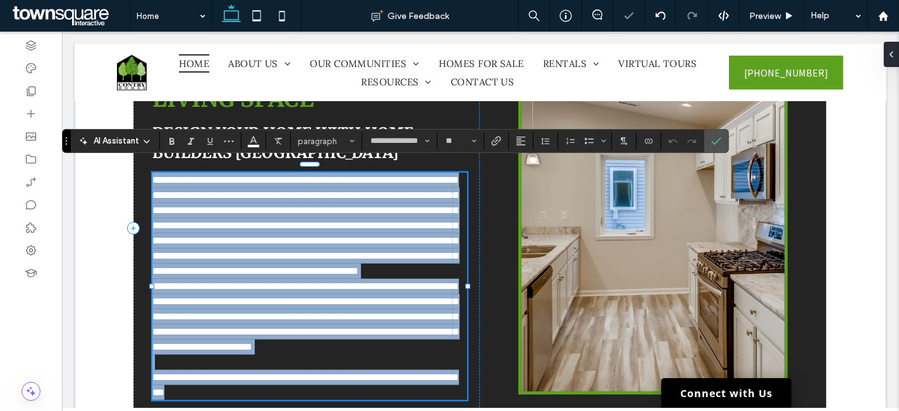
type input "**********"
type input "**"
click at [299, 276] on span "**********" at bounding box center [304, 225] width 305 height 101
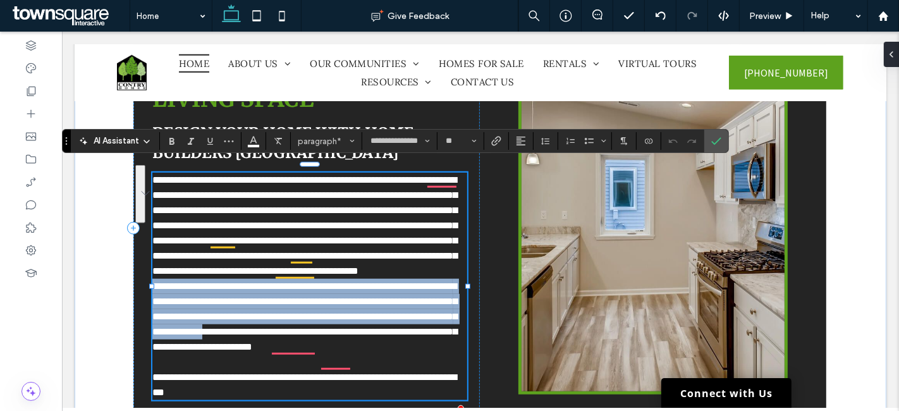
drag, startPoint x: 315, startPoint y: 336, endPoint x: 147, endPoint y: 294, distance: 172.9
click at [152, 294] on span "**********" at bounding box center [304, 316] width 305 height 70
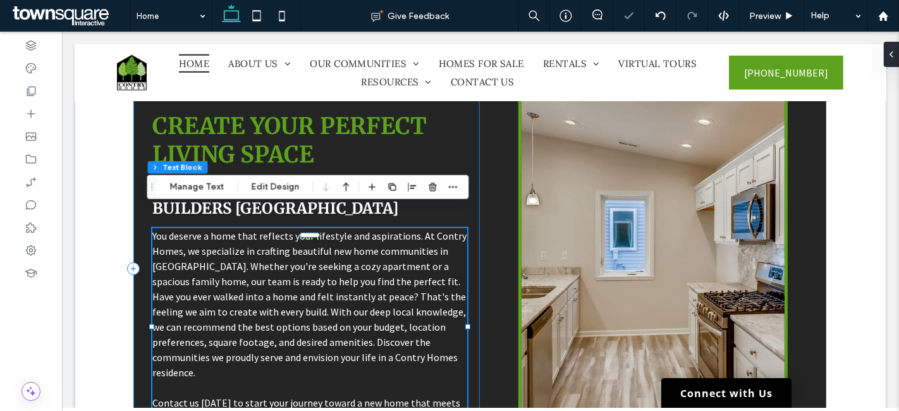
scroll to position [949, 0]
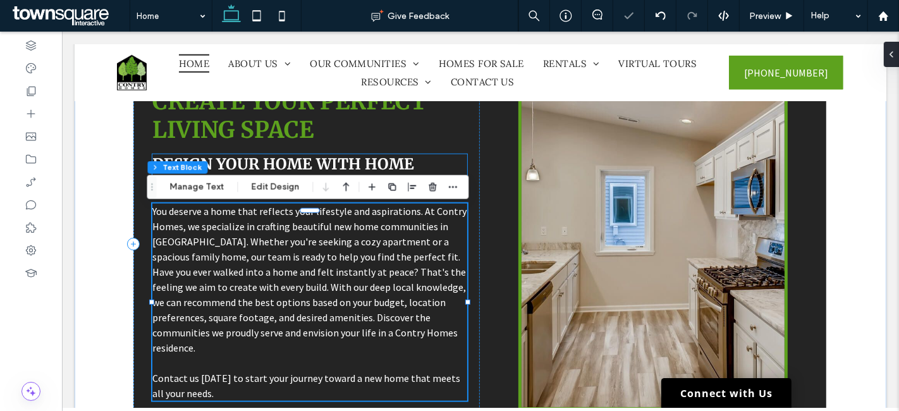
click at [268, 168] on span "Design Your Home with Home Builders [GEOGRAPHIC_DATA]" at bounding box center [283, 173] width 262 height 39
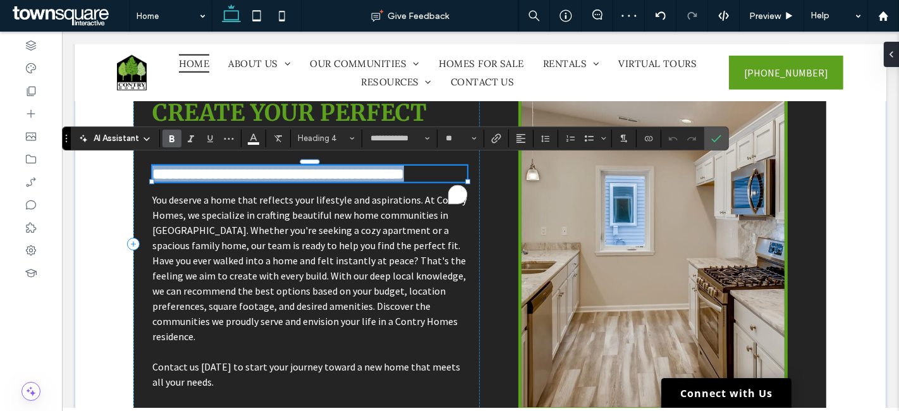
type input "**********"
type input "**"
click at [364, 167] on span "**********" at bounding box center [278, 173] width 252 height 15
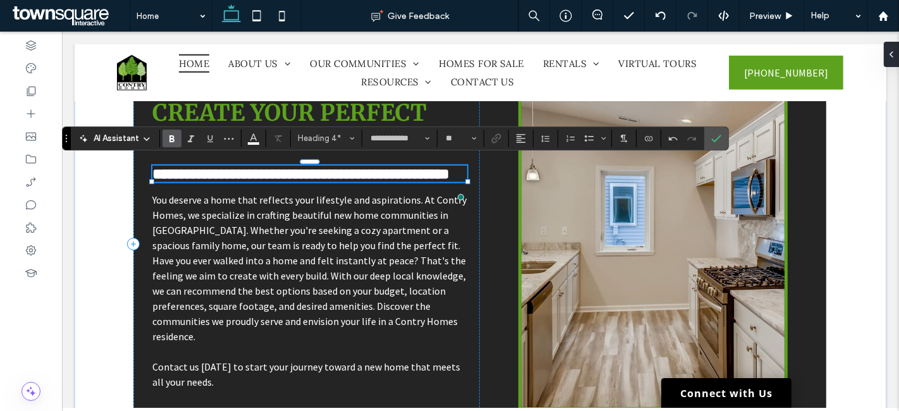
click at [350, 182] on span "**********" at bounding box center [300, 173] width 297 height 15
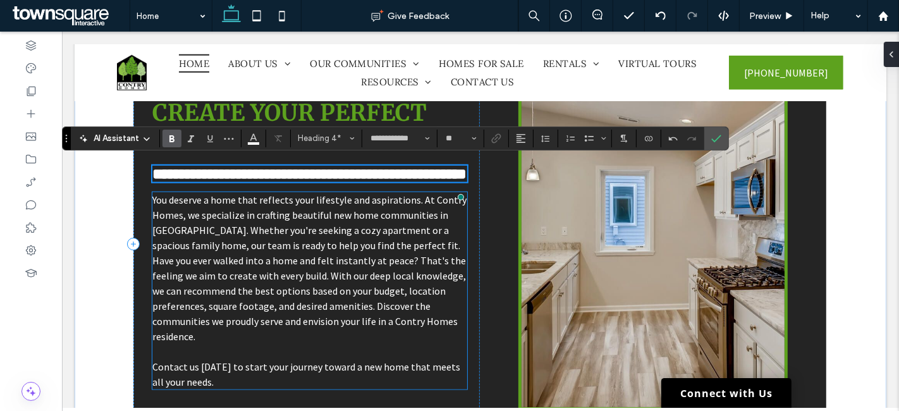
scroll to position [879, 0]
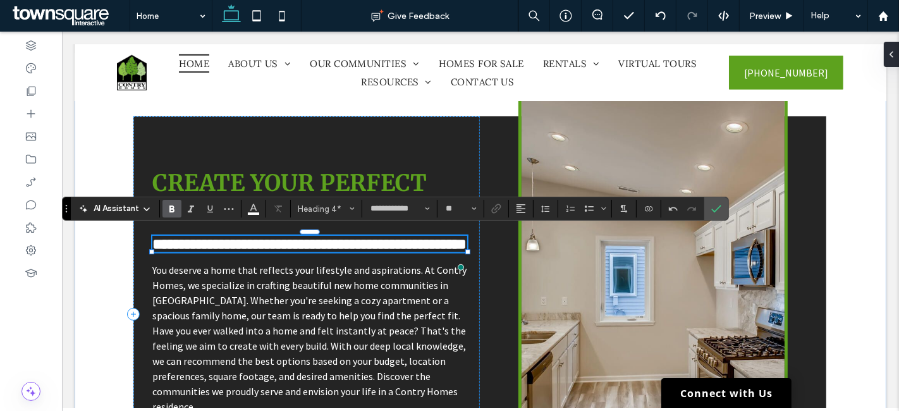
click at [211, 252] on span "**********" at bounding box center [309, 244] width 314 height 15
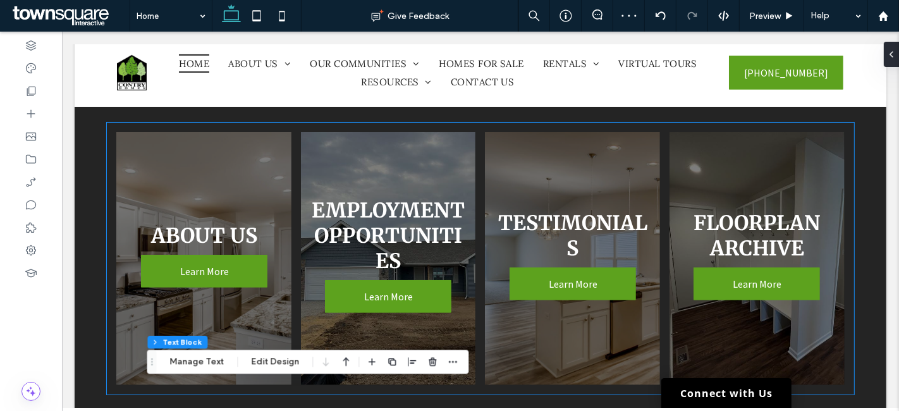
scroll to position [527, 0]
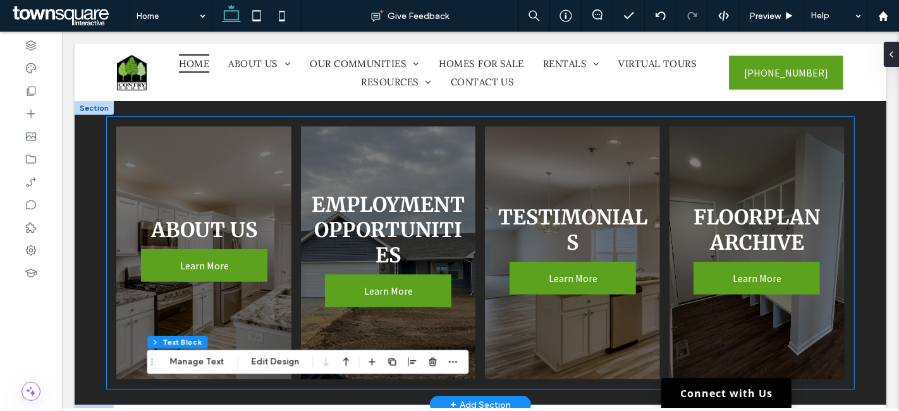
click at [297, 194] on link at bounding box center [387, 253] width 185 height 268
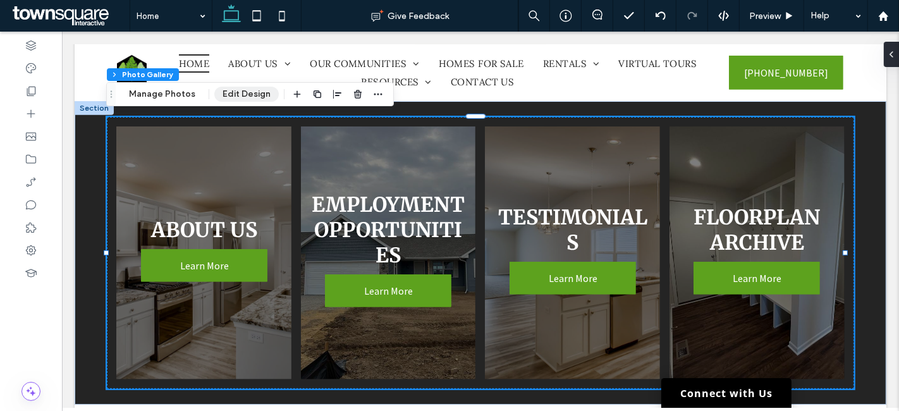
click at [237, 92] on button "Edit Design" at bounding box center [246, 94] width 65 height 15
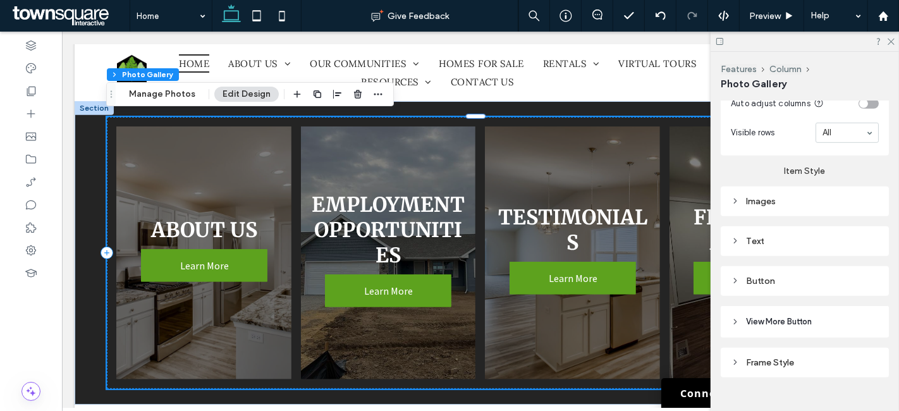
scroll to position [627, 0]
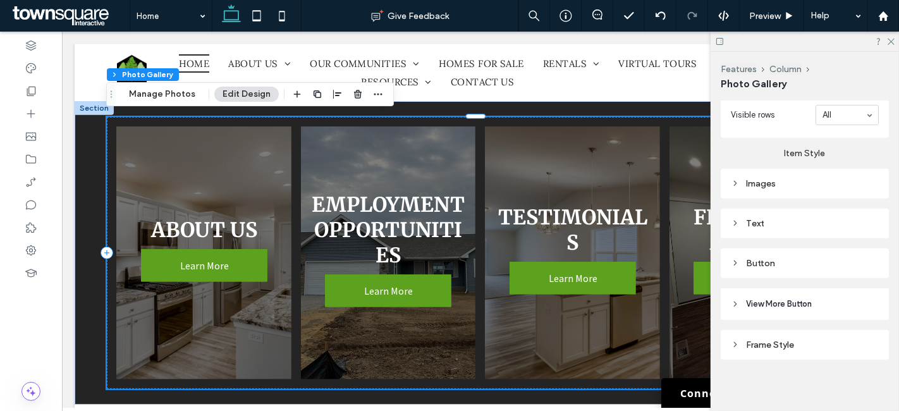
click at [764, 219] on div "Text" at bounding box center [805, 223] width 148 height 11
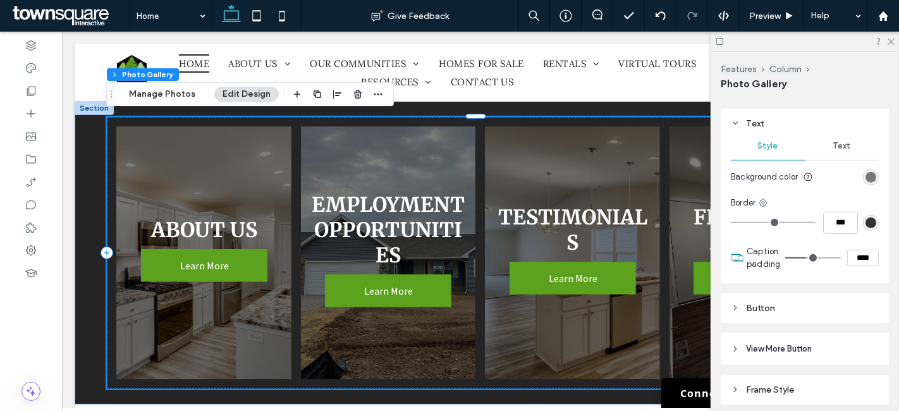
scroll to position [698, 0]
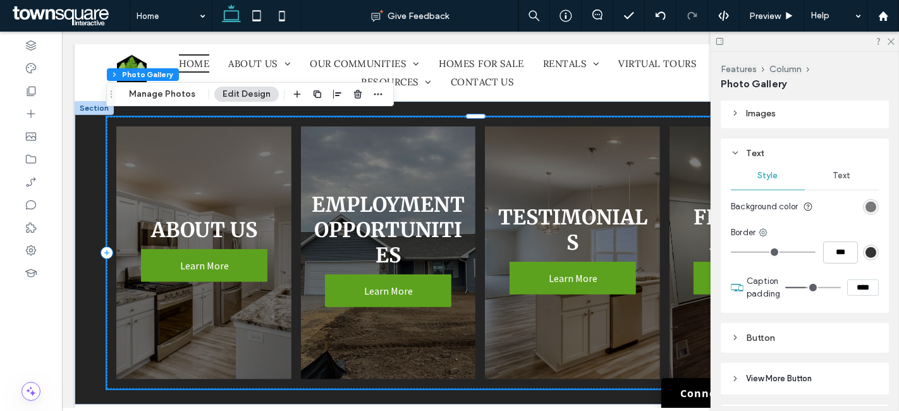
click at [838, 171] on span "Text" at bounding box center [843, 176] width 18 height 10
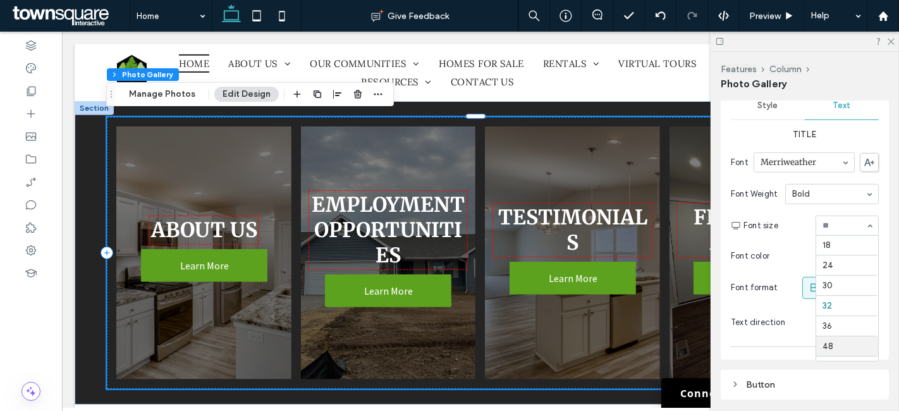
scroll to position [131, 0]
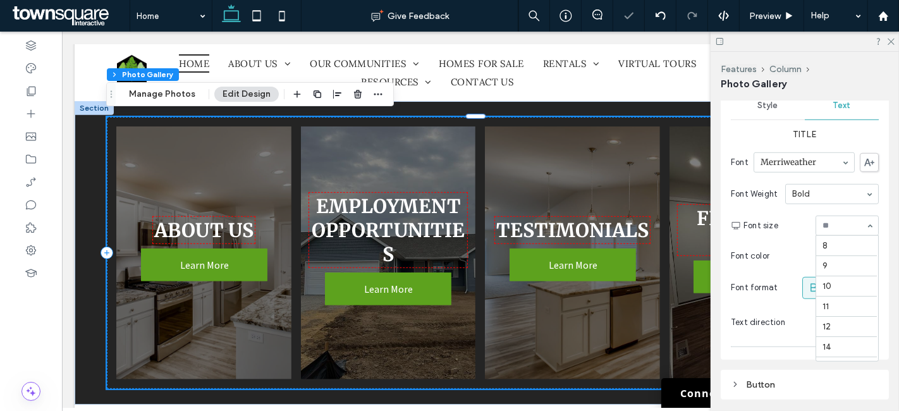
click at [834, 221] on input at bounding box center [844, 225] width 43 height 9
type input "**"
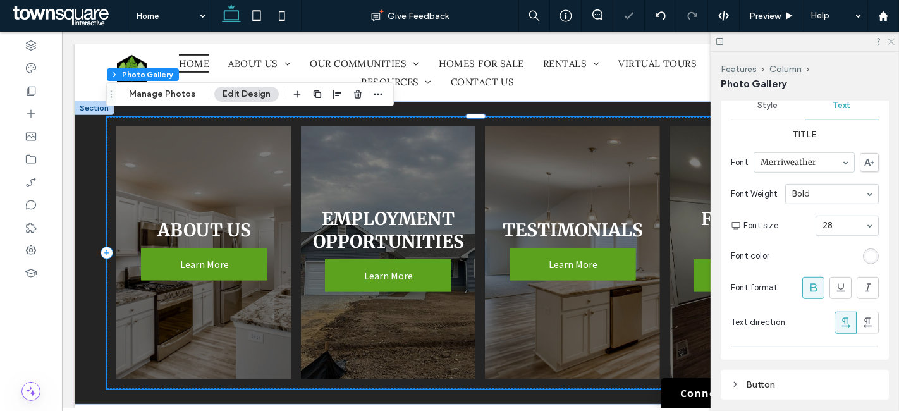
click at [890, 39] on icon at bounding box center [891, 41] width 8 height 8
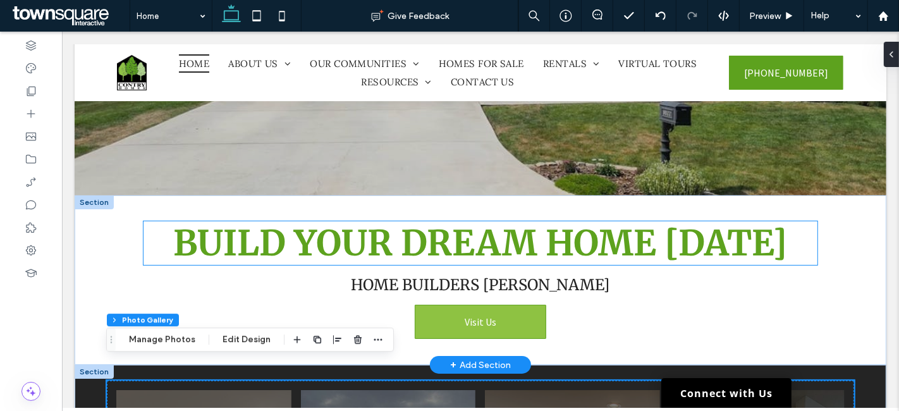
scroll to position [281, 0]
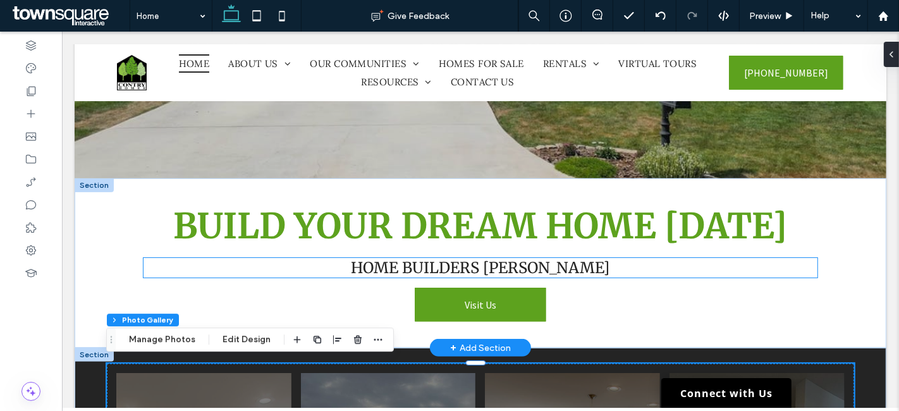
click at [488, 274] on span "Home builders Rockford" at bounding box center [480, 268] width 259 height 20
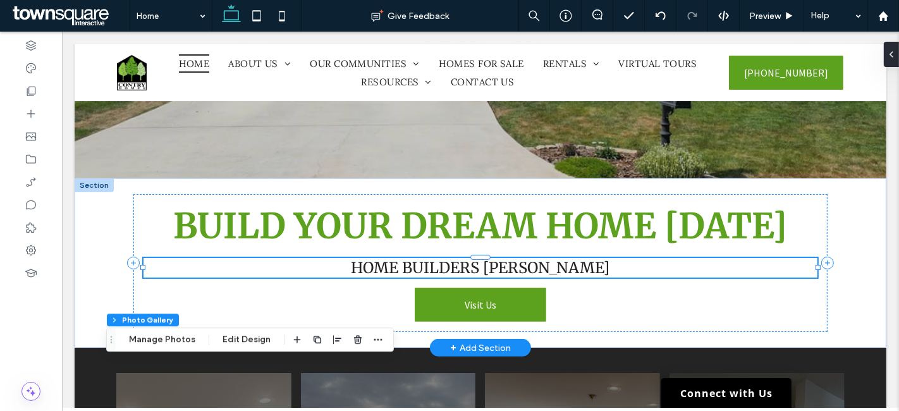
click at [488, 274] on div "Home builders Rockford" at bounding box center [480, 268] width 674 height 20
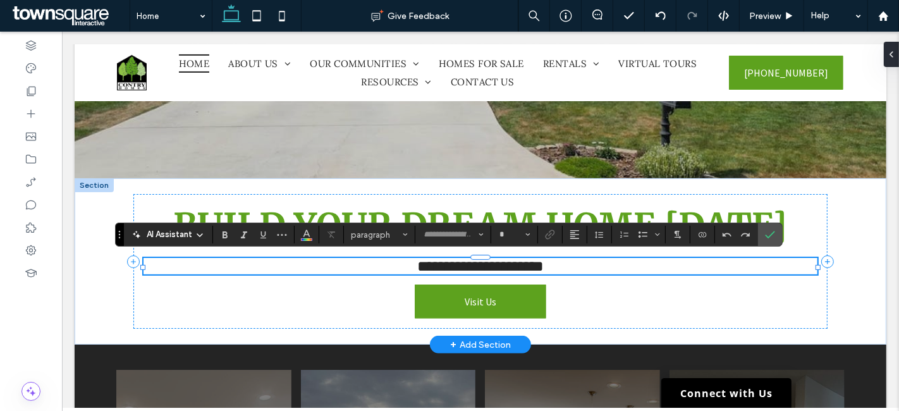
type input "**********"
type input "**"
click at [364, 262] on h2 "**********" at bounding box center [480, 266] width 674 height 16
click at [417, 264] on span "**********" at bounding box center [480, 266] width 126 height 15
click at [570, 262] on span "**********" at bounding box center [480, 266] width 218 height 15
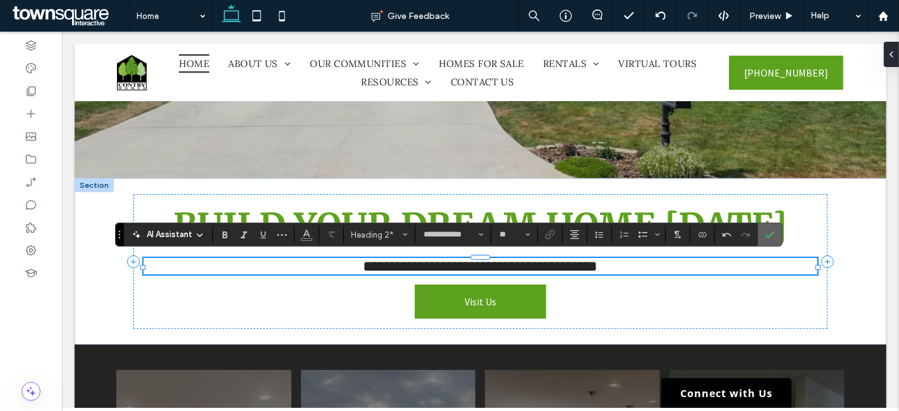
click at [771, 240] on span "Confirm" at bounding box center [770, 235] width 10 height 22
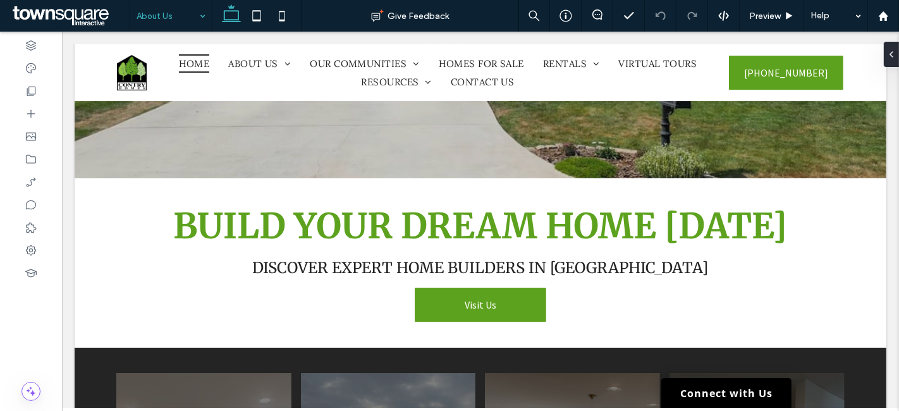
type input "**********"
type input "**"
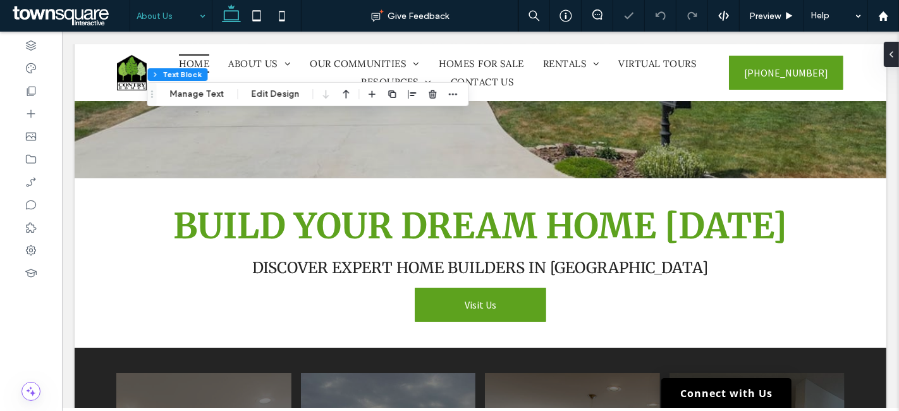
type input "**********"
type input "**"
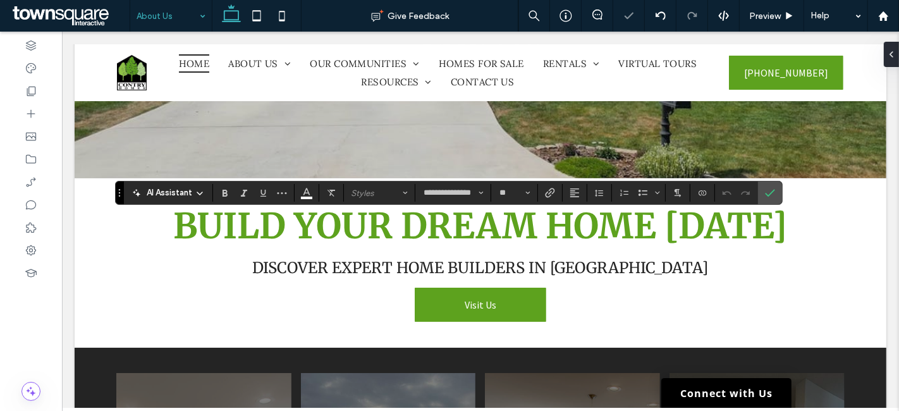
type input "**********"
type input "**"
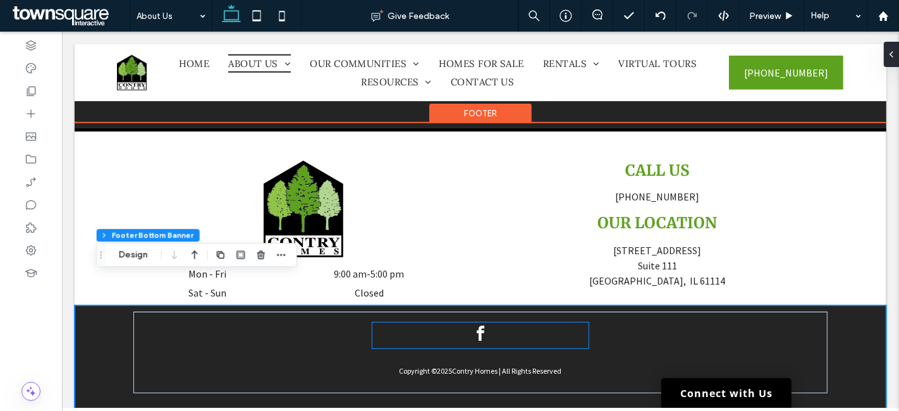
scroll to position [1027, 0]
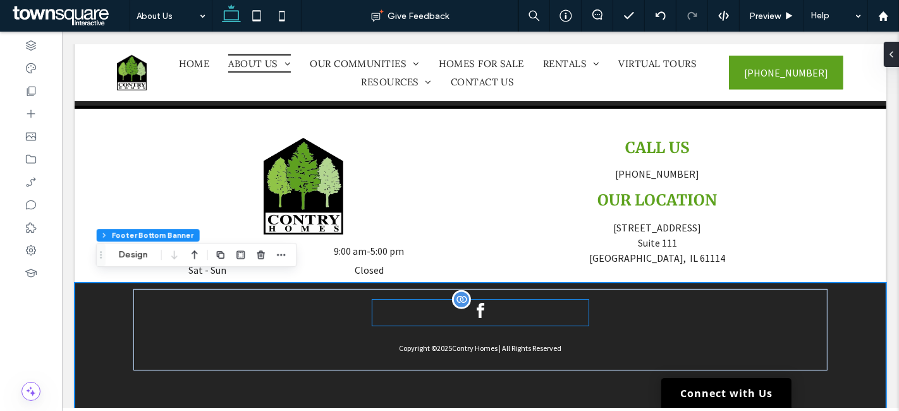
click at [482, 304] on div at bounding box center [480, 313] width 217 height 26
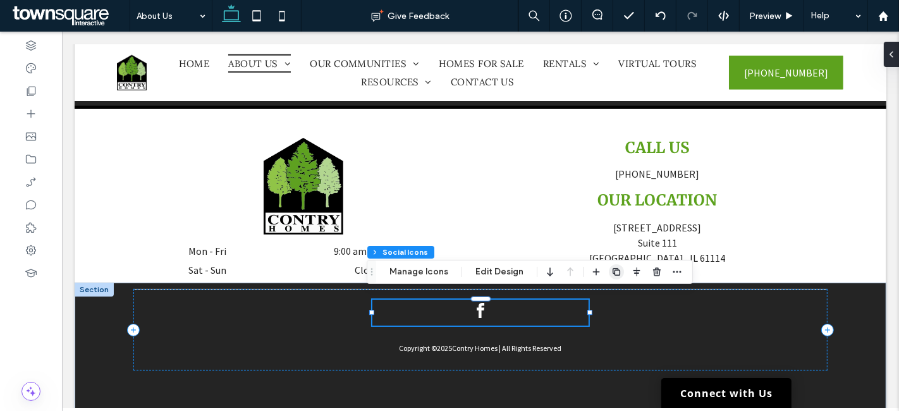
click at [612, 271] on icon "button" at bounding box center [617, 272] width 10 height 10
type input "**"
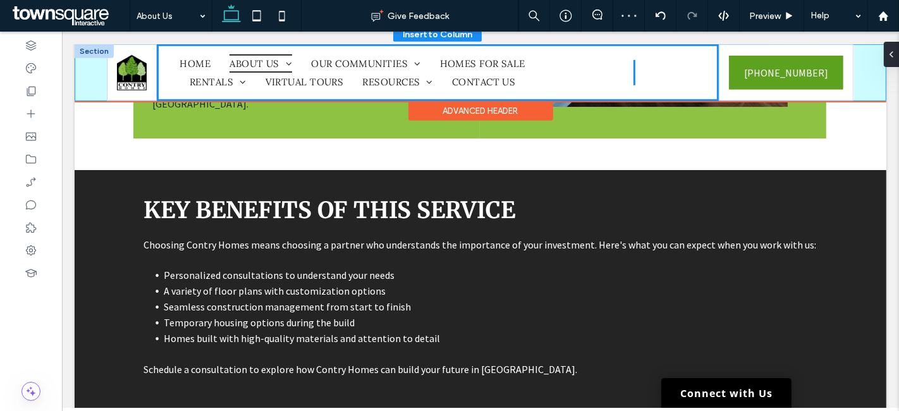
drag, startPoint x: 521, startPoint y: 347, endPoint x: 687, endPoint y: 85, distance: 310.2
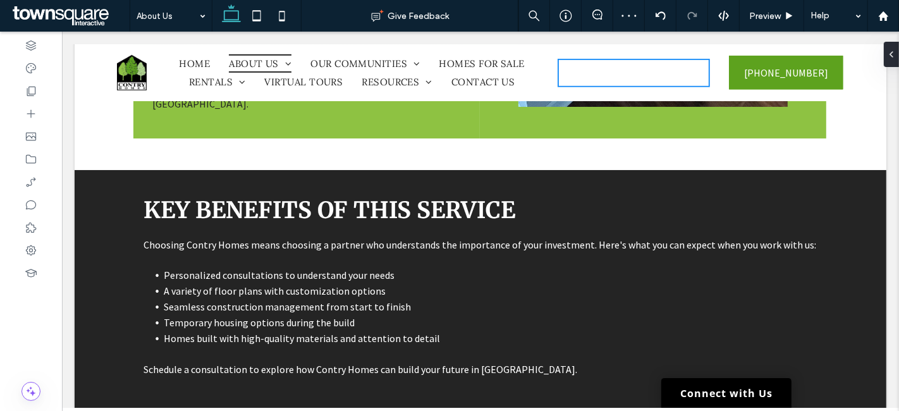
scroll to position [703, 0]
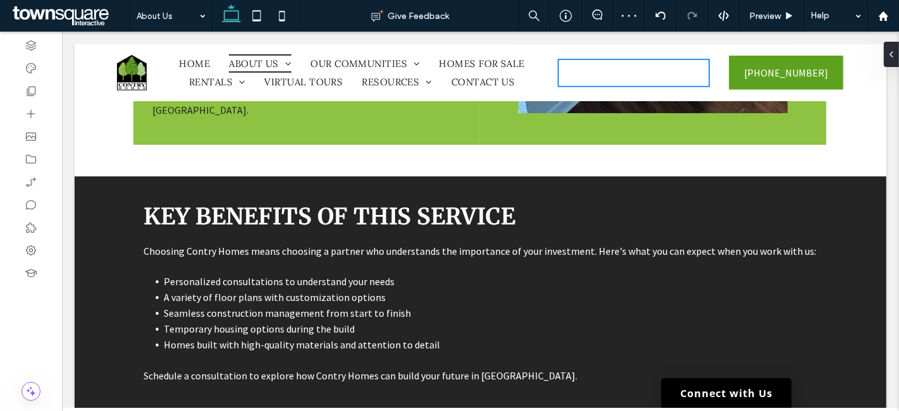
type input "**"
type input "****"
type input "**"
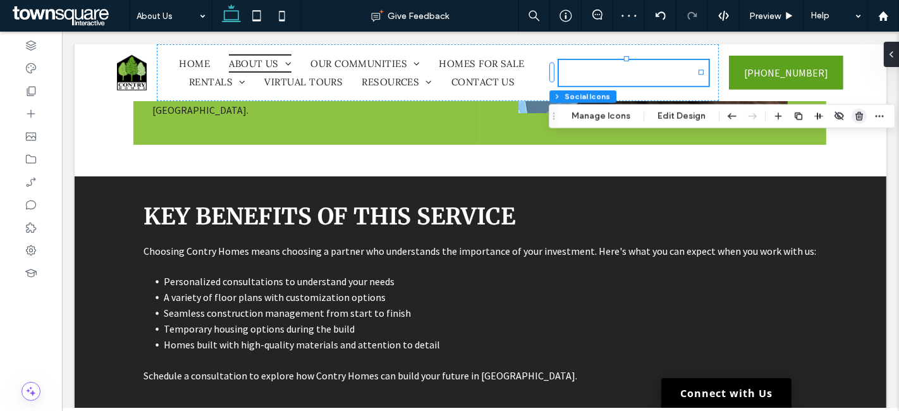
click at [854, 118] on icon "button" at bounding box center [859, 116] width 10 height 10
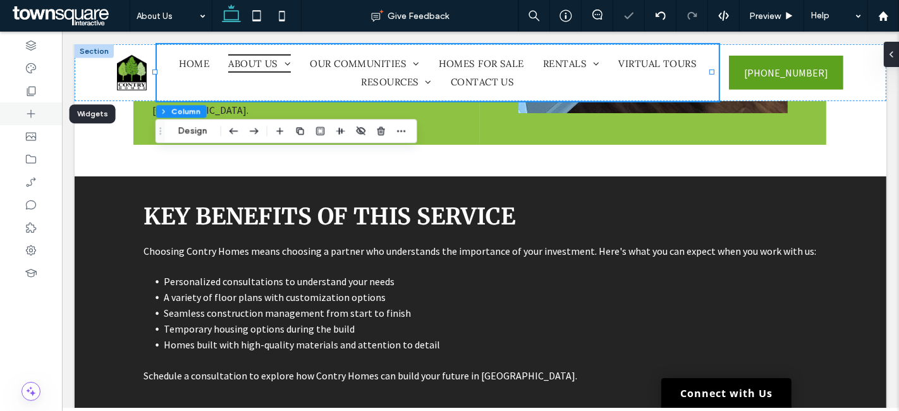
click at [28, 109] on icon at bounding box center [31, 114] width 13 height 13
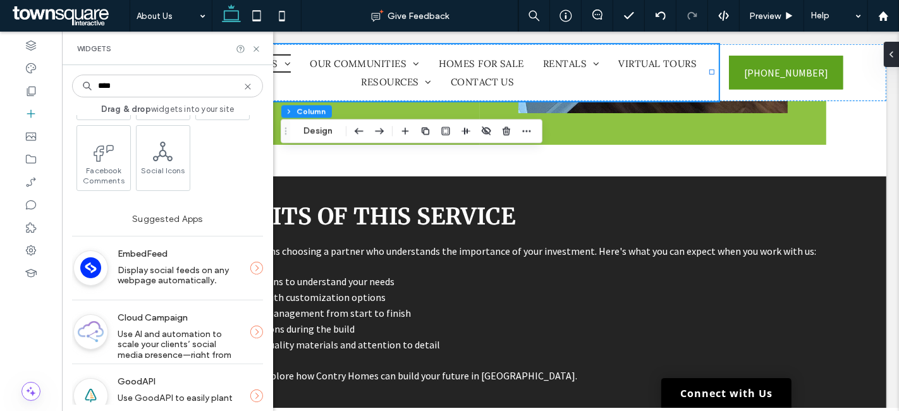
scroll to position [0, 0]
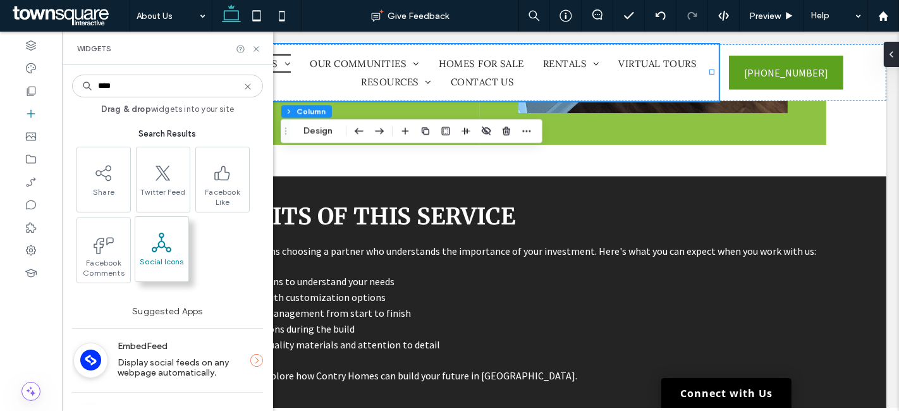
type input "****"
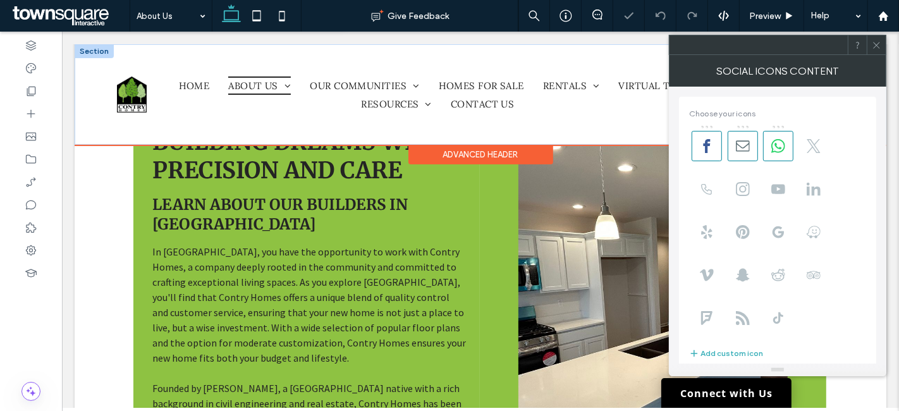
scroll to position [311, 0]
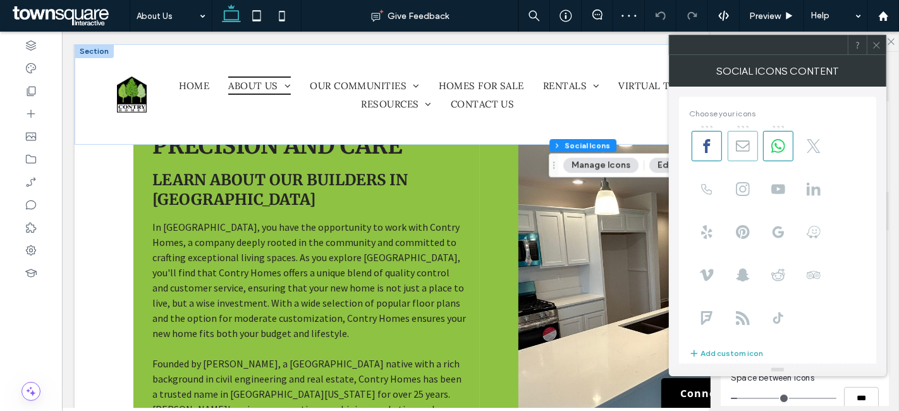
click at [751, 144] on span at bounding box center [743, 146] width 30 height 30
click at [770, 144] on span at bounding box center [778, 146] width 30 height 30
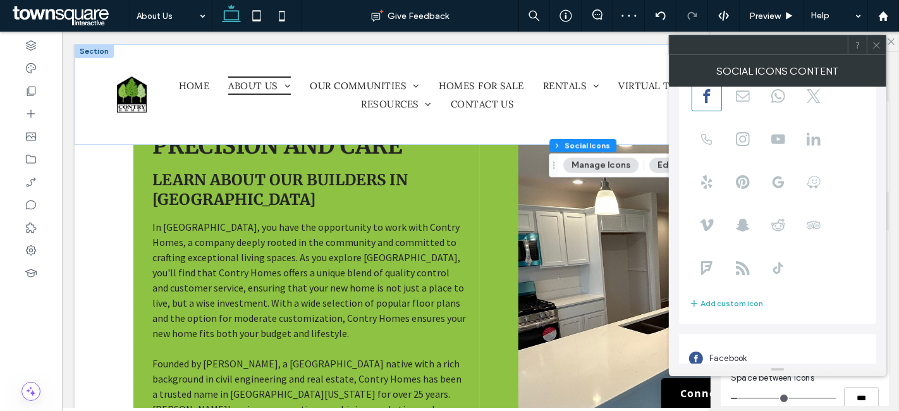
scroll to position [86, 0]
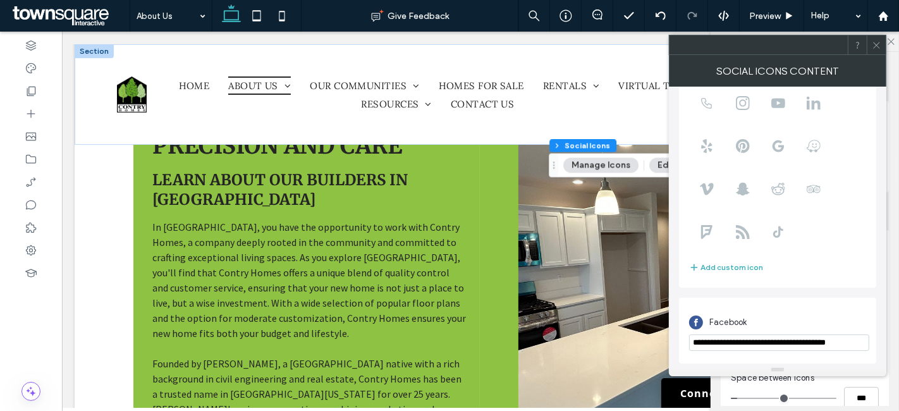
click at [876, 44] on icon at bounding box center [876, 44] width 9 height 9
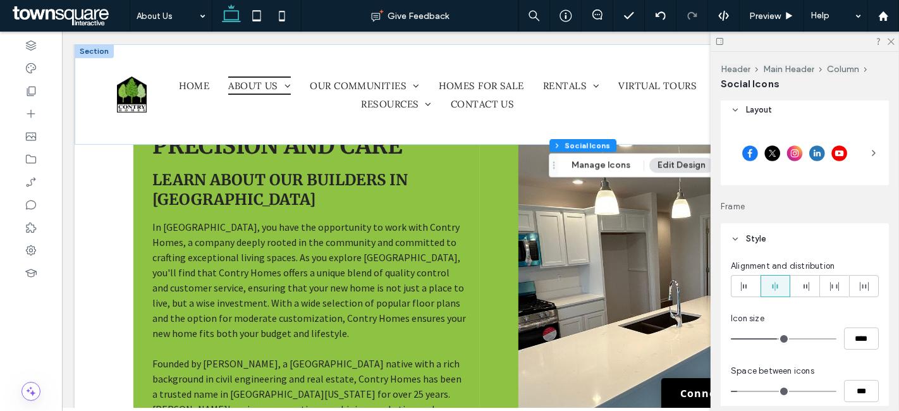
scroll to position [0, 0]
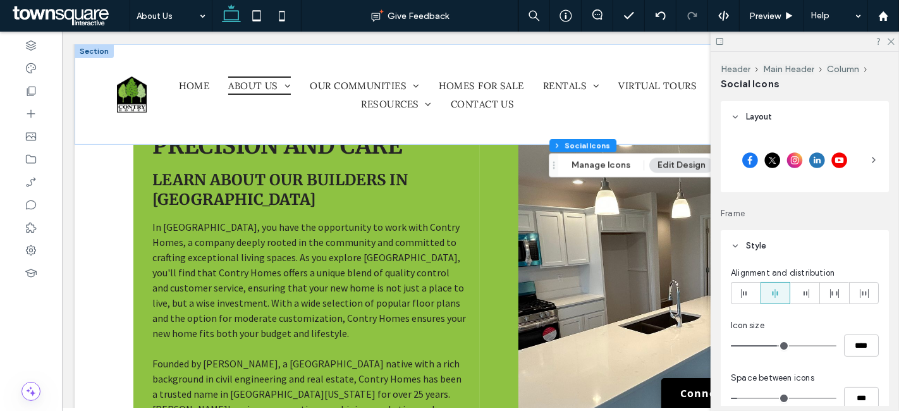
click at [869, 161] on icon at bounding box center [874, 160] width 10 height 10
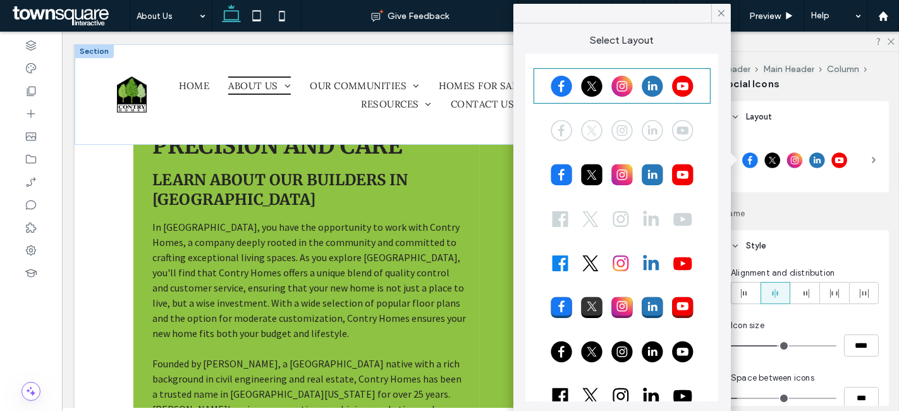
scroll to position [70, 0]
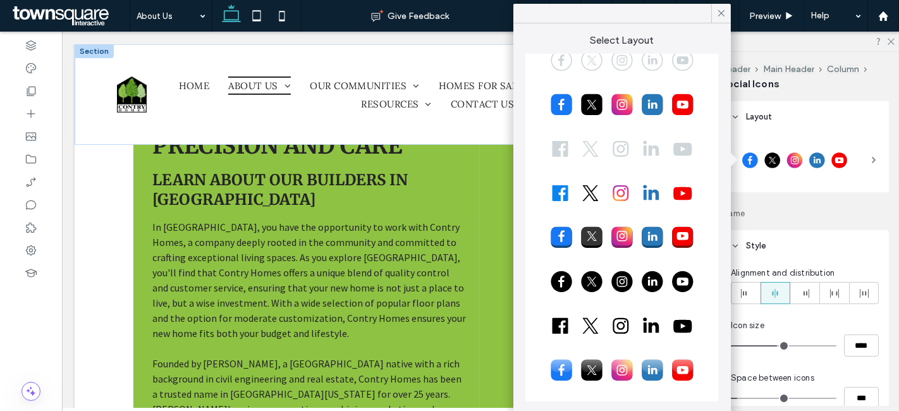
click at [558, 324] on div at bounding box center [622, 326] width 173 height 32
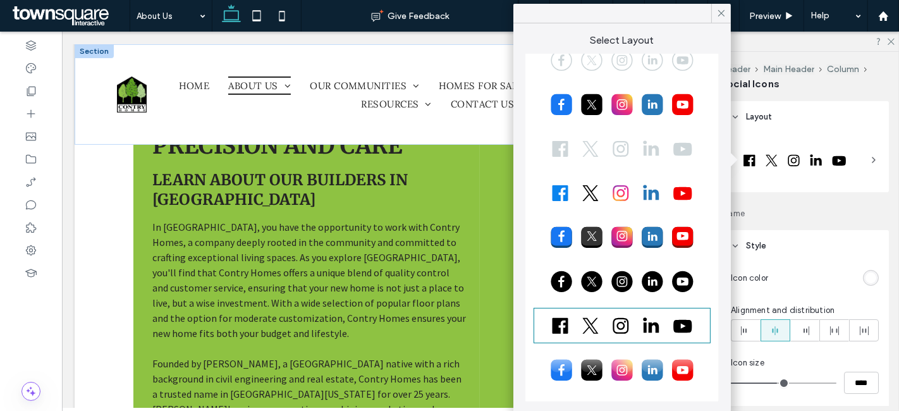
type input "**"
click at [891, 40] on icon at bounding box center [891, 41] width 8 height 8
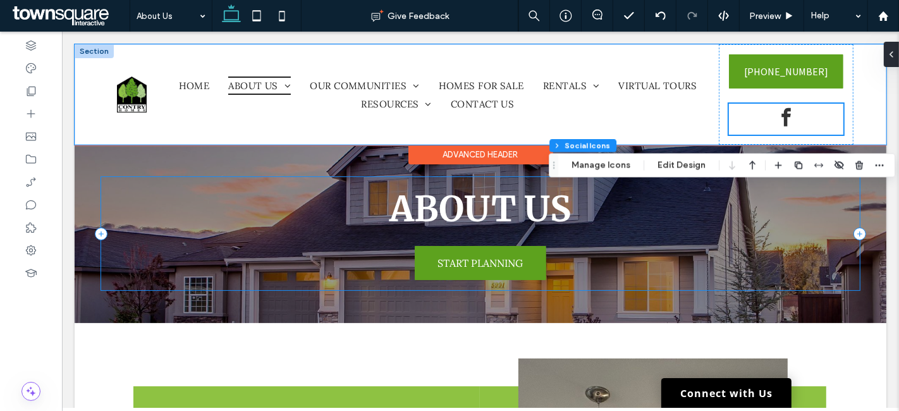
scroll to position [0, 0]
click at [837, 93] on div "[PHONE_NUMBER]" at bounding box center [785, 94] width 135 height 101
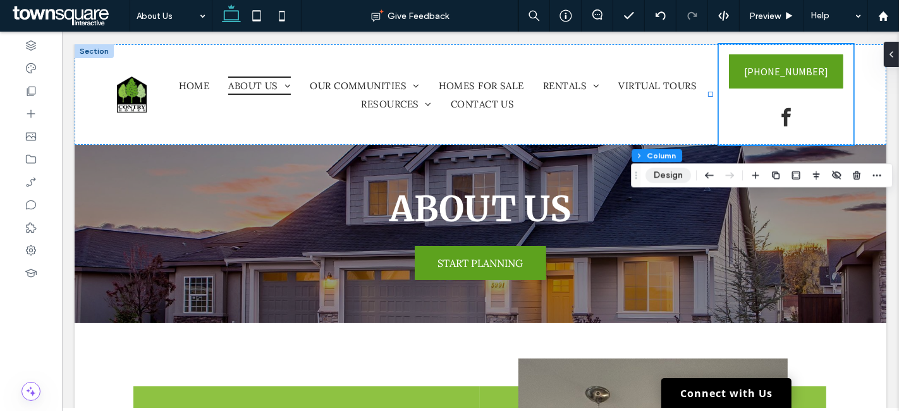
click at [681, 174] on button "Design" at bounding box center [669, 175] width 46 height 15
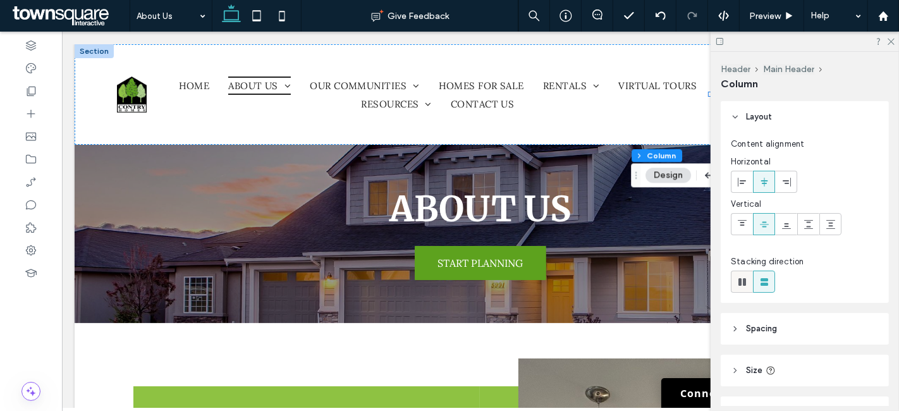
click at [746, 278] on use at bounding box center [743, 282] width 8 height 8
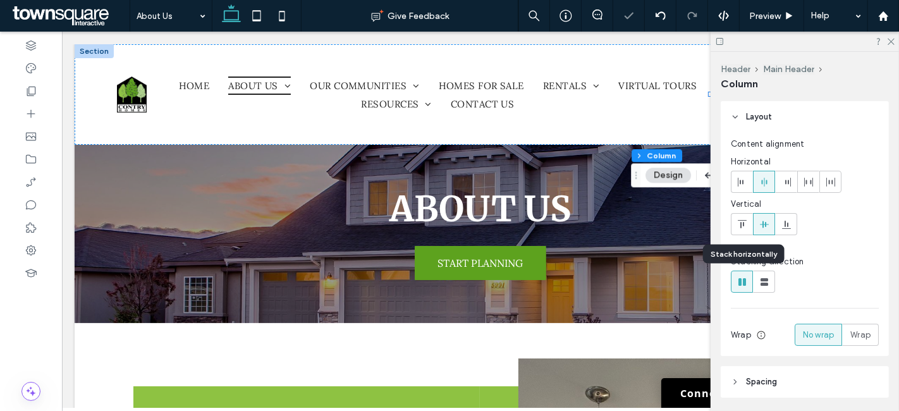
type input "*"
type input "**"
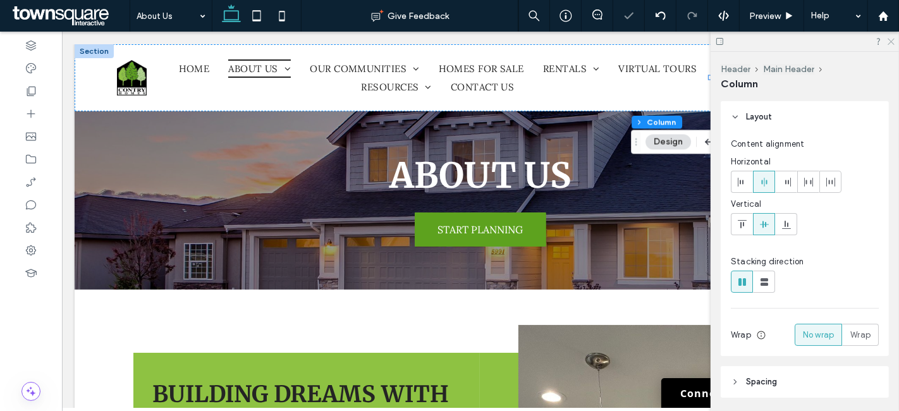
click at [892, 39] on icon at bounding box center [891, 41] width 8 height 8
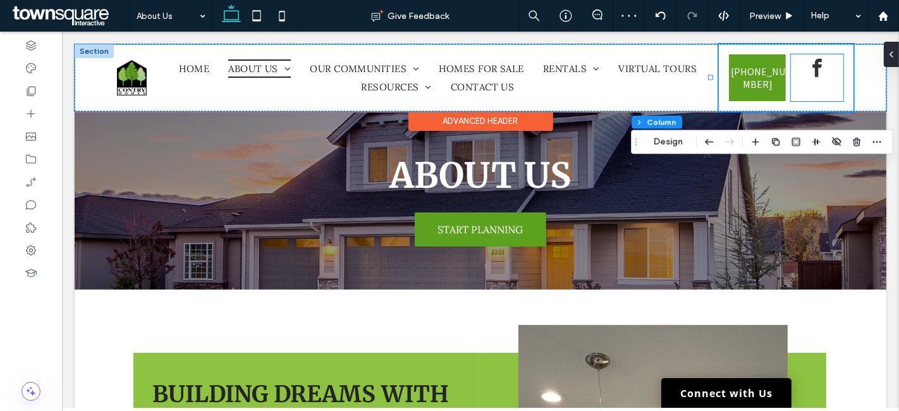
click at [807, 67] on span "facebook" at bounding box center [817, 68] width 28 height 28
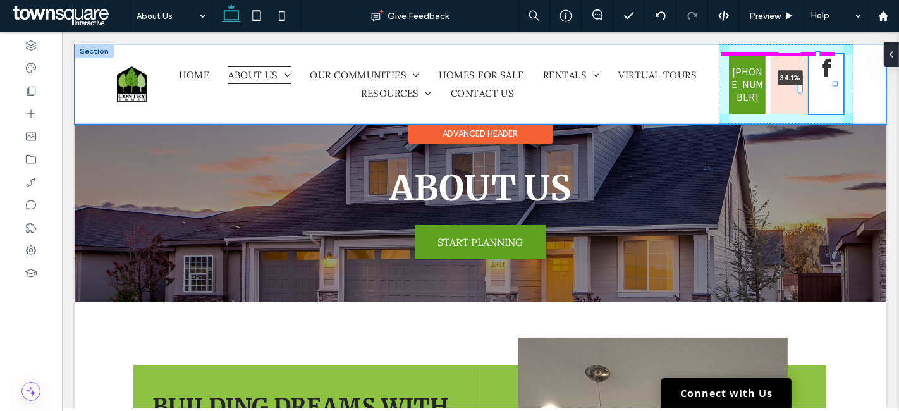
drag, startPoint x: 780, startPoint y: 78, endPoint x: 818, endPoint y: 78, distance: 38.6
click at [818, 78] on div "Home About Us Employment Opportunities Testimonials Floorplans Archive Virtual …" at bounding box center [480, 84] width 812 height 80
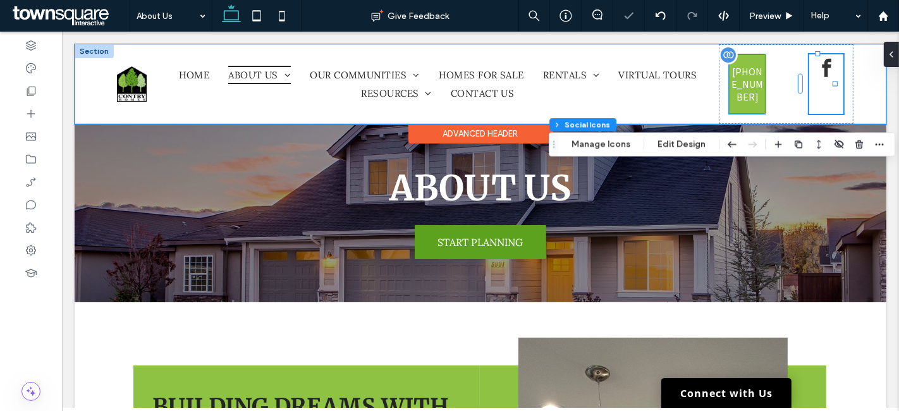
click at [753, 78] on span "[PHONE_NUMBER]" at bounding box center [747, 84] width 35 height 58
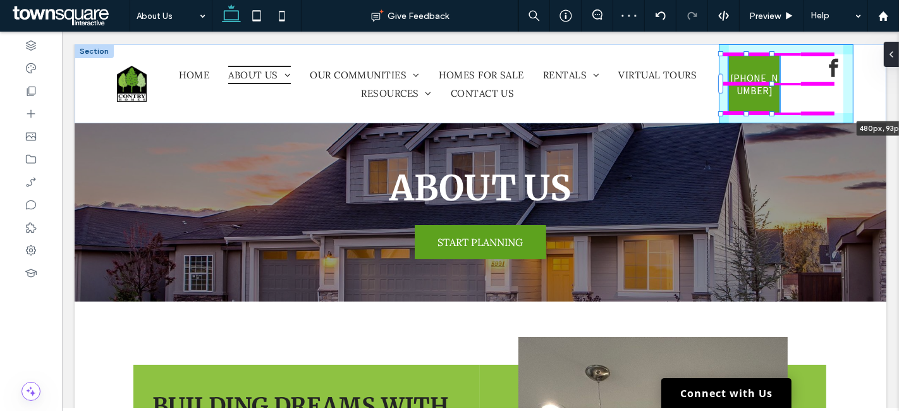
drag, startPoint x: 756, startPoint y: 83, endPoint x: 898, endPoint y: 77, distance: 141.8
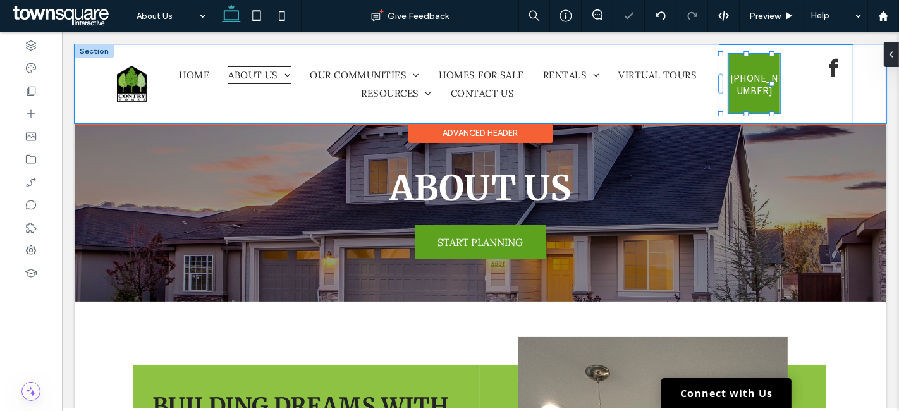
type input "**"
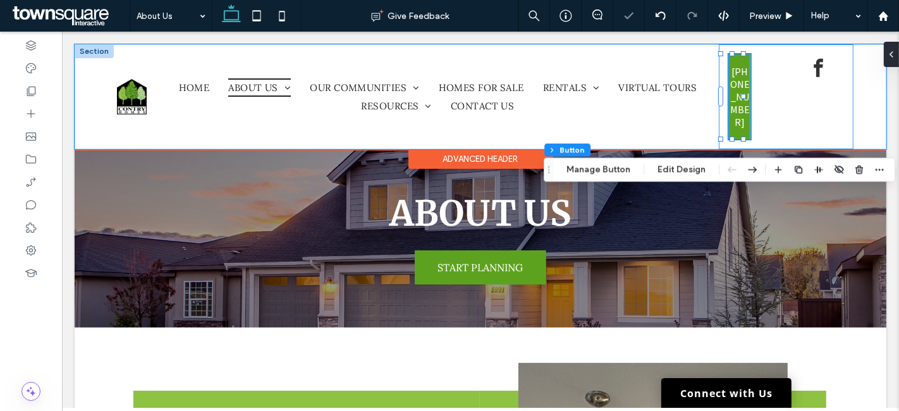
click at [769, 91] on div "[PHONE_NUMBER] 506px , 93px" at bounding box center [785, 96] width 135 height 105
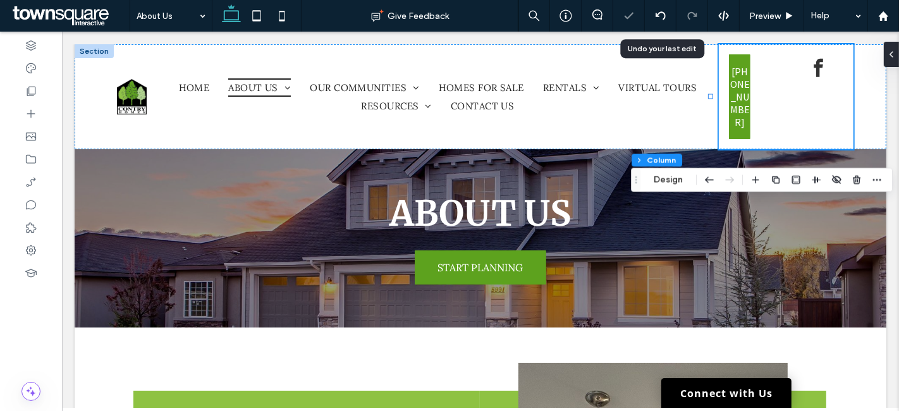
drag, startPoint x: 659, startPoint y: 18, endPoint x: 663, endPoint y: 33, distance: 15.6
click at [660, 17] on icon at bounding box center [661, 16] width 10 height 10
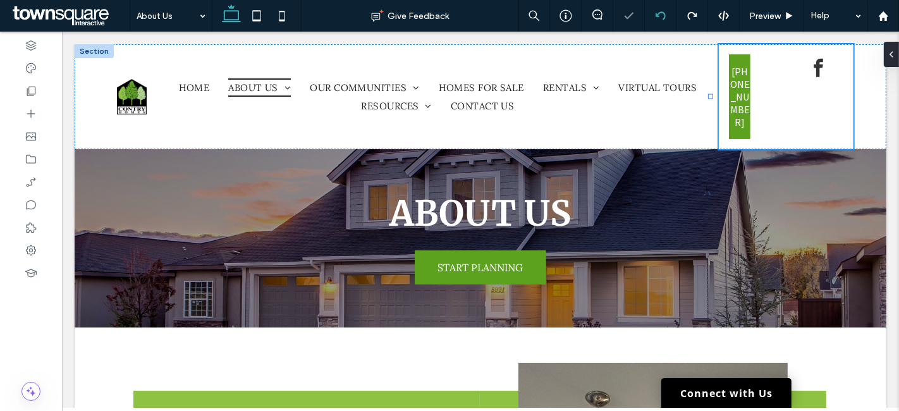
click at [663, 15] on icon at bounding box center [661, 16] width 10 height 10
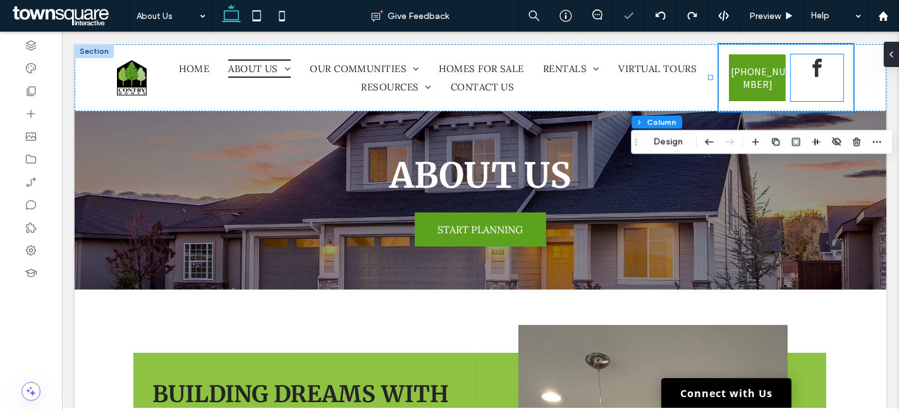
click at [791, 81] on div at bounding box center [817, 69] width 53 height 31
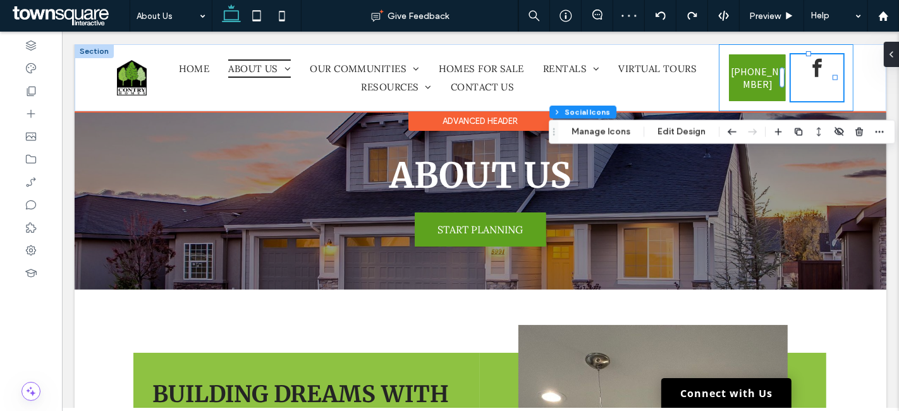
click at [718, 89] on div "[PHONE_NUMBER]" at bounding box center [785, 77] width 135 height 67
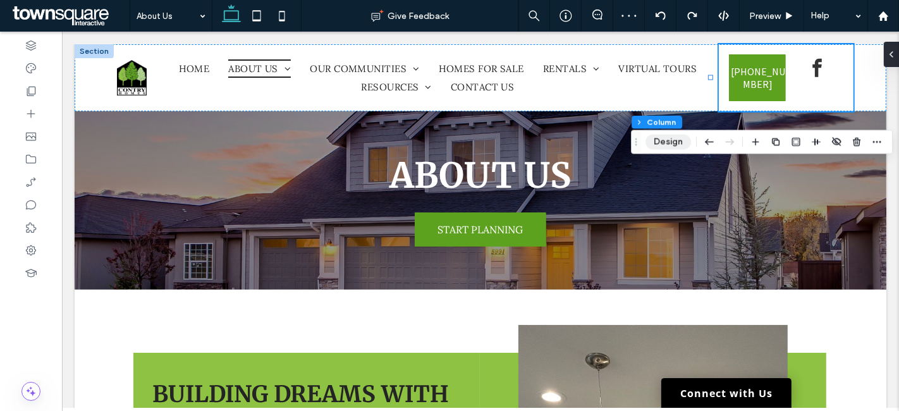
click at [675, 142] on button "Design" at bounding box center [669, 141] width 46 height 15
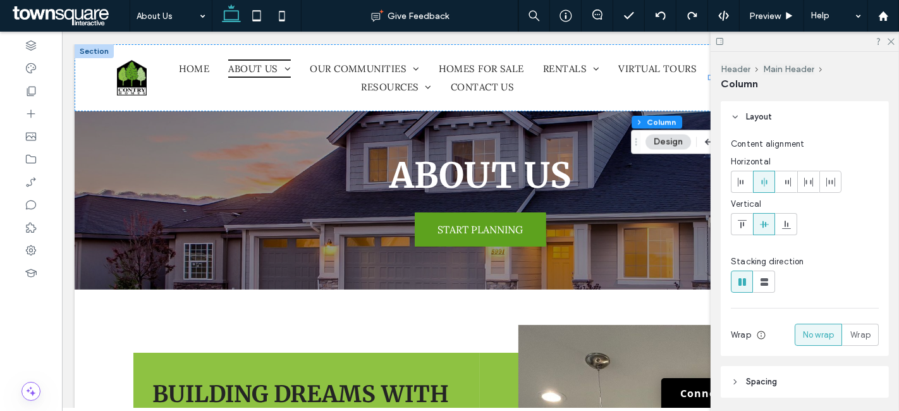
scroll to position [70, 0]
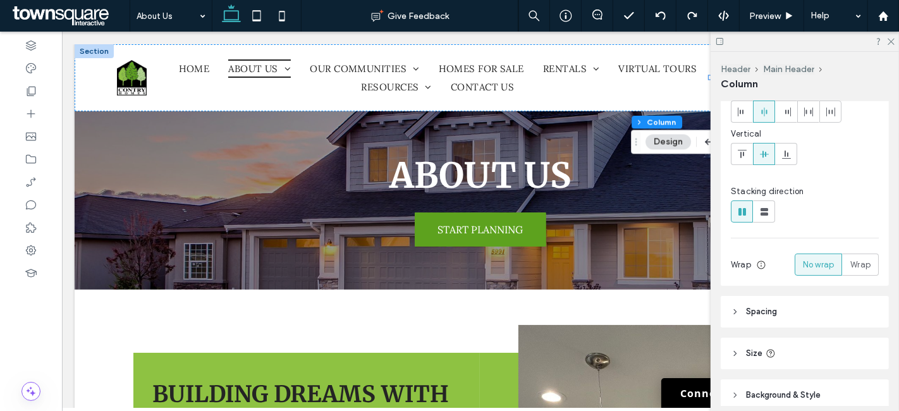
click at [770, 310] on span "Spacing" at bounding box center [761, 311] width 31 height 13
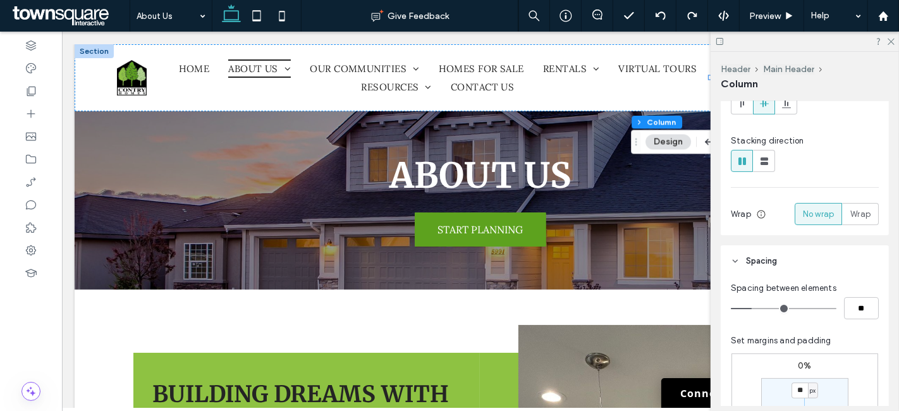
scroll to position [140, 0]
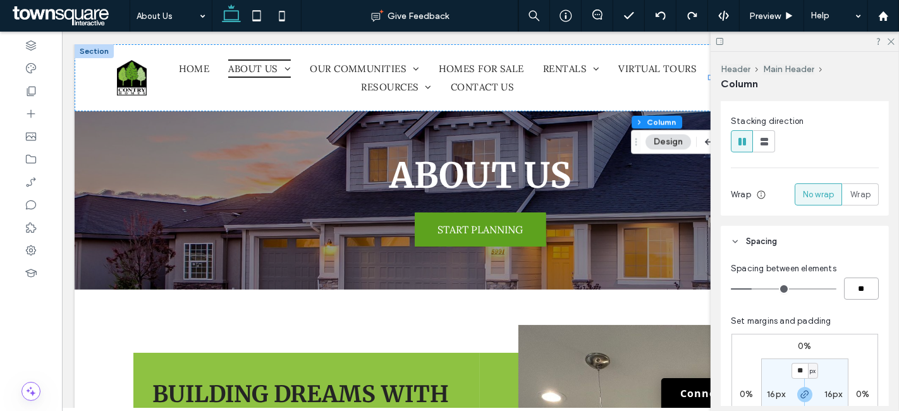
click at [851, 286] on input "**" at bounding box center [861, 289] width 35 height 22
type input "*"
type input "**"
click at [892, 43] on icon at bounding box center [891, 41] width 8 height 8
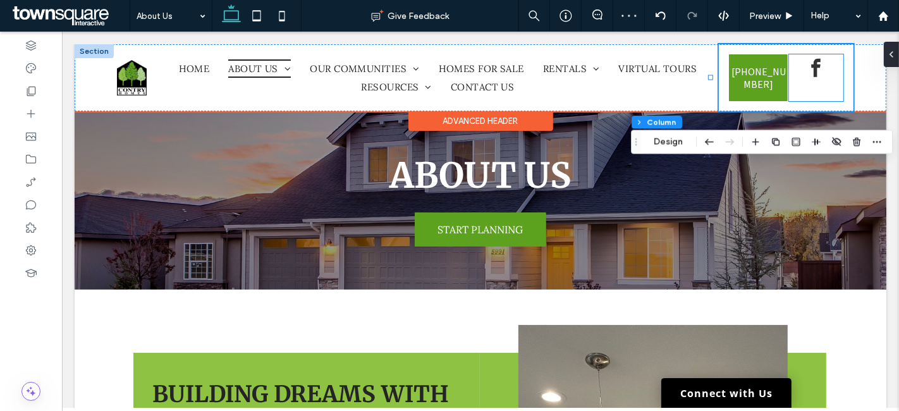
click at [796, 87] on div at bounding box center [816, 77] width 54 height 47
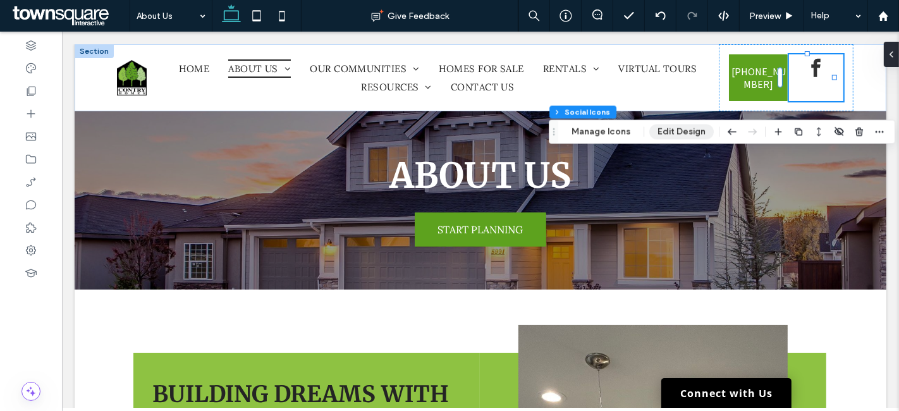
click at [687, 129] on button "Edit Design" at bounding box center [682, 131] width 65 height 15
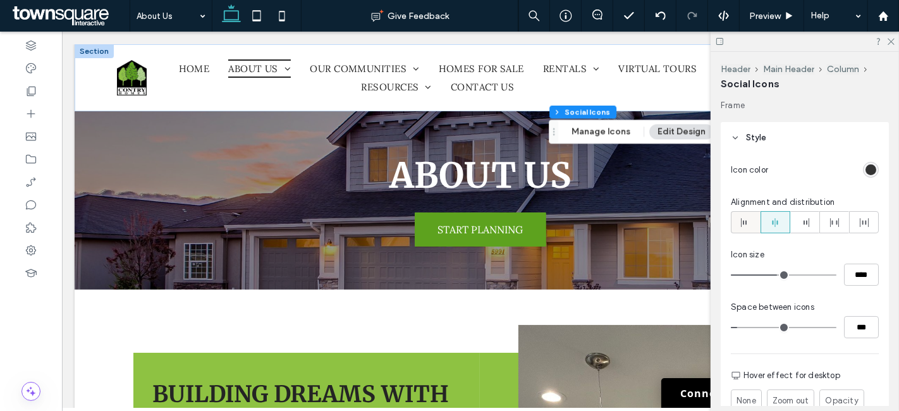
scroll to position [211, 0]
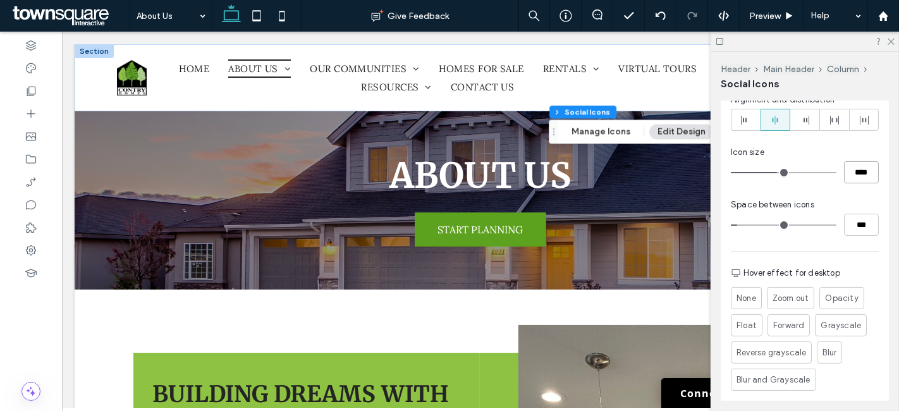
click at [853, 169] on input "****" at bounding box center [861, 172] width 35 height 22
type input "**"
type input "****"
click at [889, 40] on icon at bounding box center [891, 41] width 8 height 8
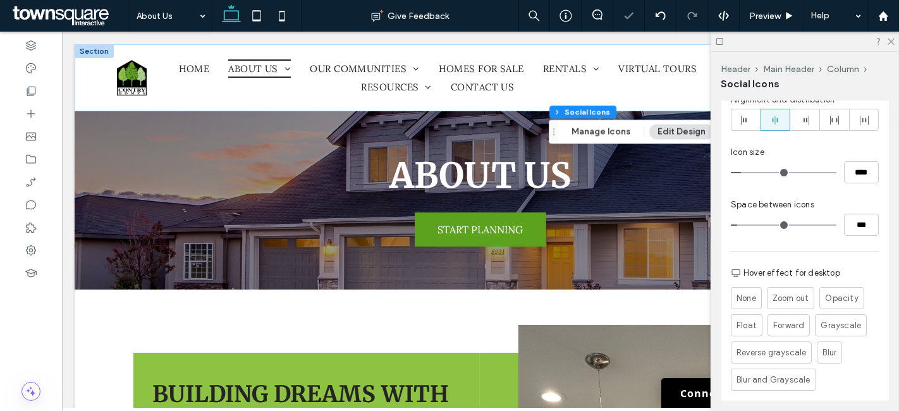
type input "**"
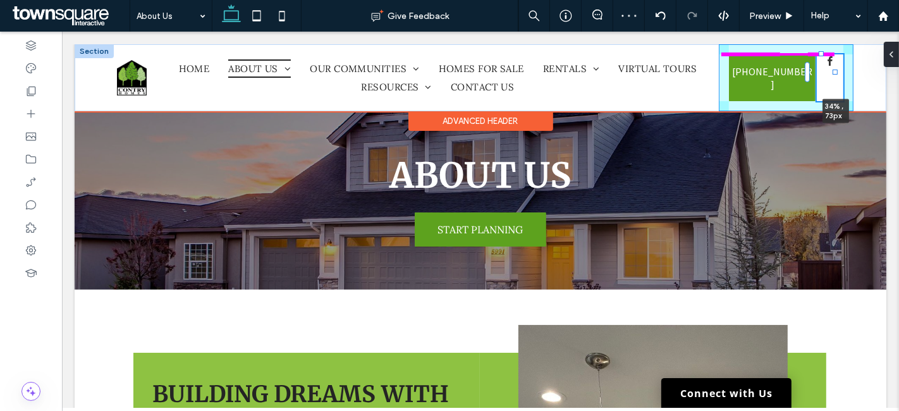
drag, startPoint x: 830, startPoint y: 75, endPoint x: 823, endPoint y: 75, distance: 7.6
click at [823, 75] on div "Home About Us Employment Opportunities Testimonials Floorplans Archive Virtual …" at bounding box center [480, 77] width 812 height 67
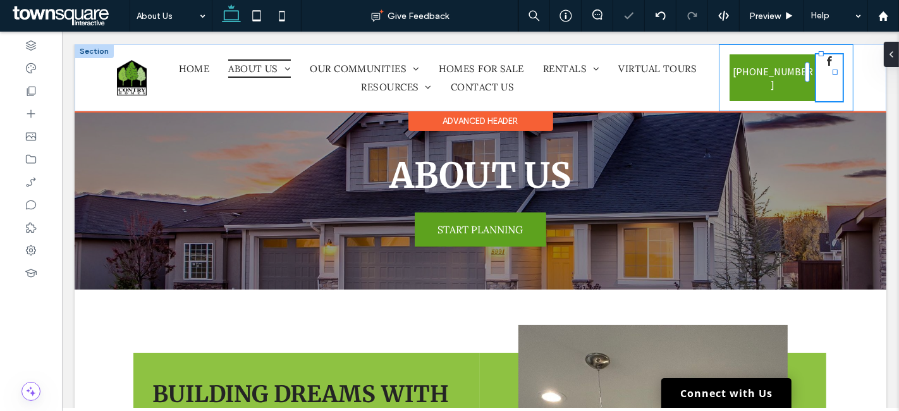
type input "**"
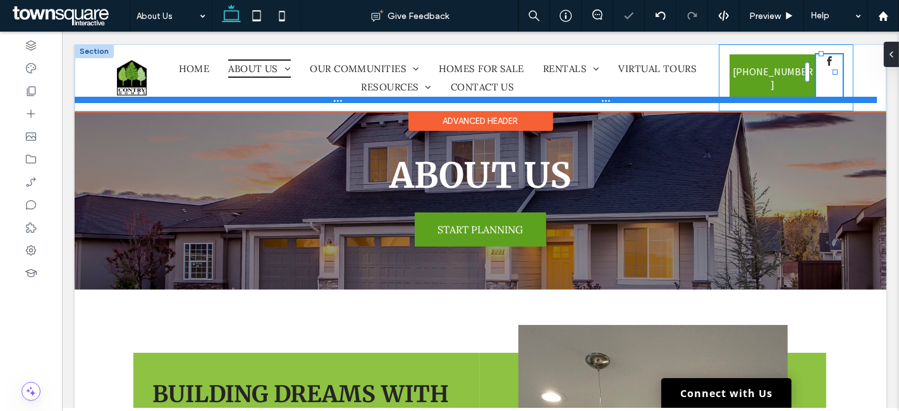
type input "****"
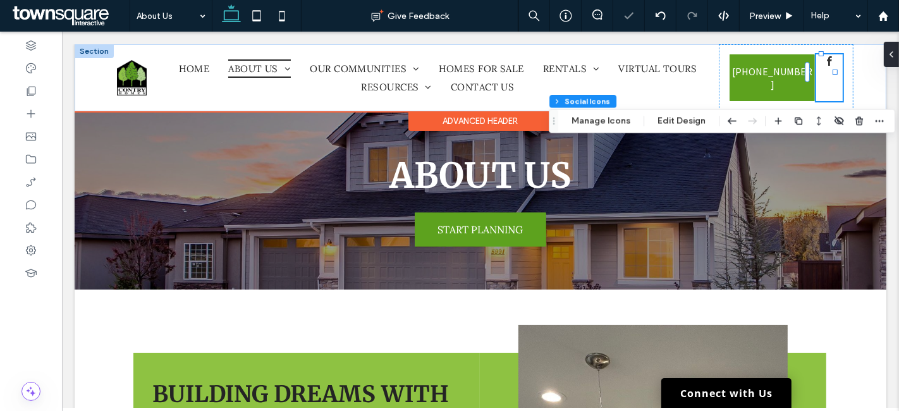
click at [824, 75] on div at bounding box center [829, 77] width 27 height 47
type input "**"
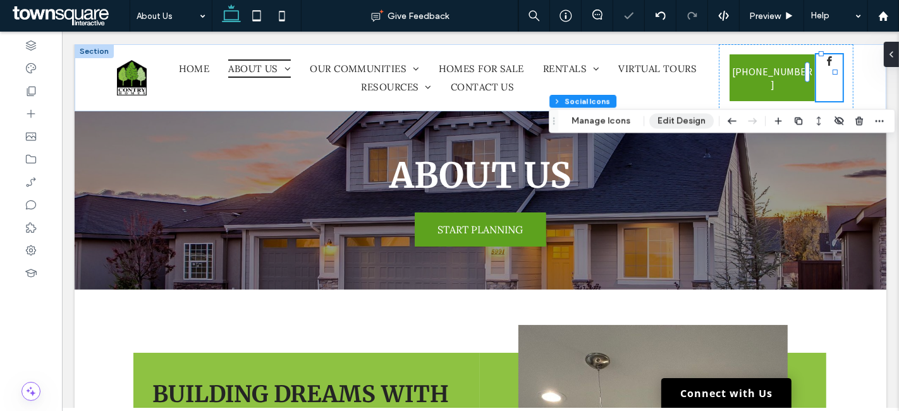
drag, startPoint x: 696, startPoint y: 120, endPoint x: 668, endPoint y: 107, distance: 30.8
click at [696, 120] on button "Edit Design" at bounding box center [682, 120] width 65 height 15
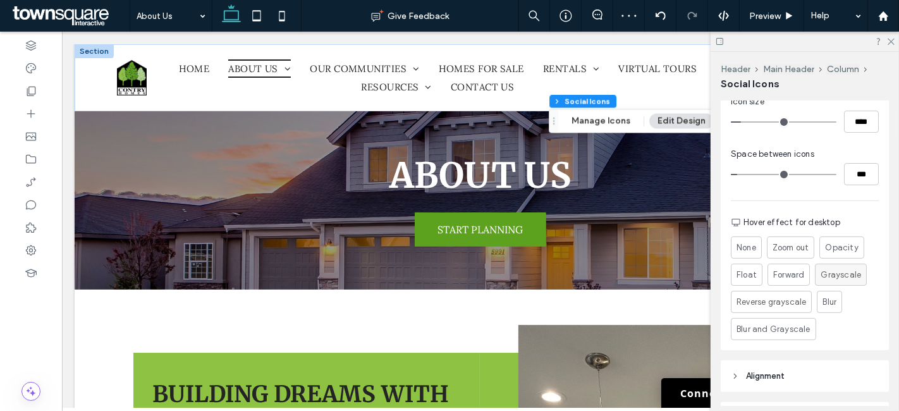
scroll to position [281, 0]
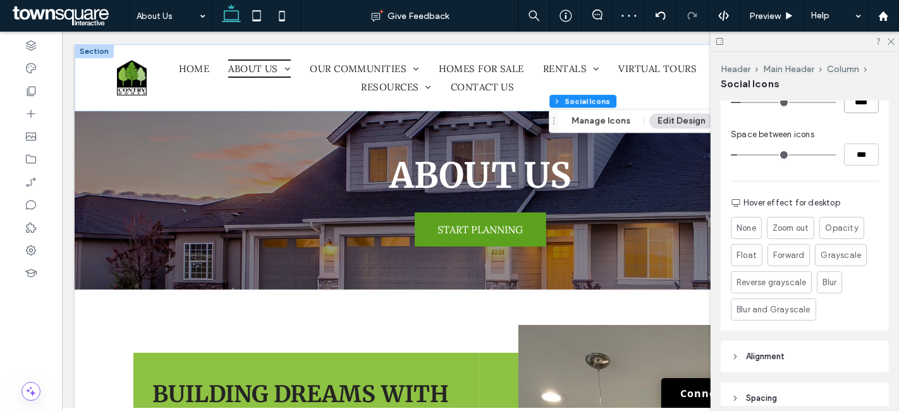
click at [854, 106] on input "****" at bounding box center [861, 102] width 35 height 22
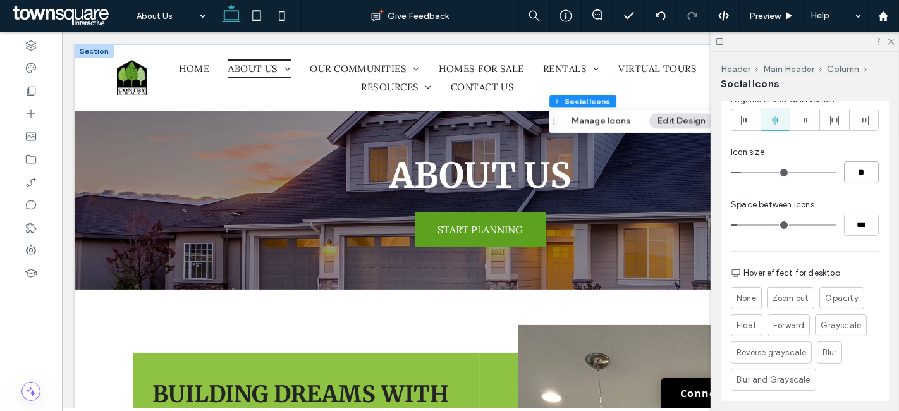
type input "**"
type input "****"
click at [889, 43] on use at bounding box center [891, 42] width 7 height 7
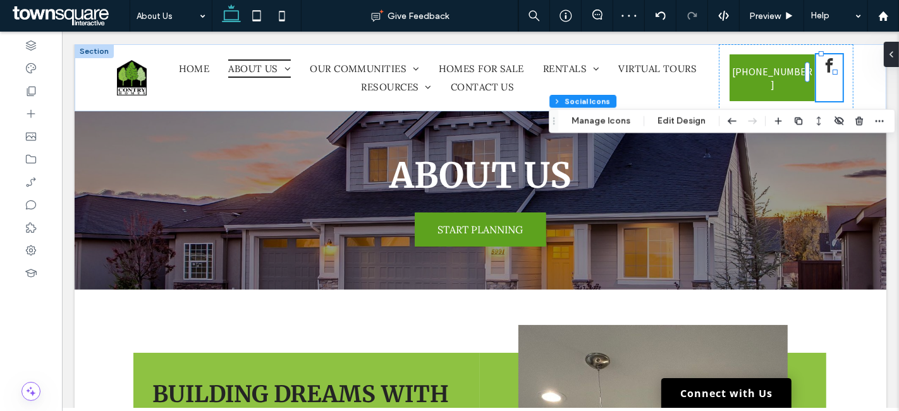
type input "**"
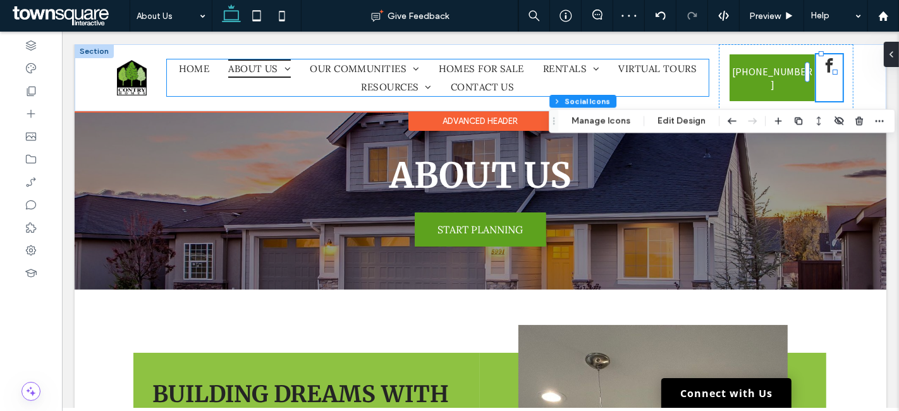
click at [687, 78] on ul "Home About Us Employment Opportunities Testimonials Floorplans Archive Virtual …" at bounding box center [437, 77] width 542 height 37
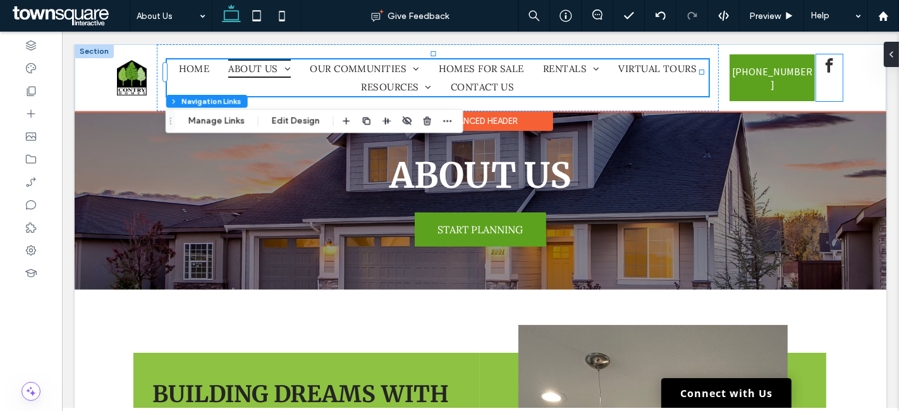
click at [822, 64] on span "facebook" at bounding box center [829, 65] width 22 height 22
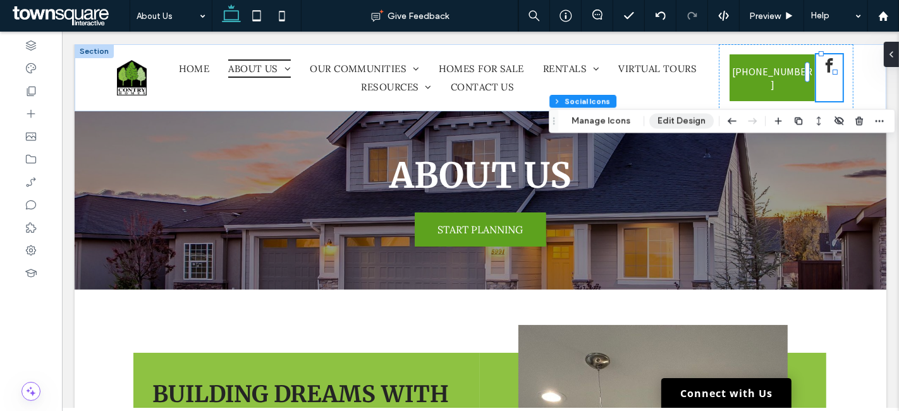
click at [668, 117] on button "Edit Design" at bounding box center [682, 120] width 65 height 15
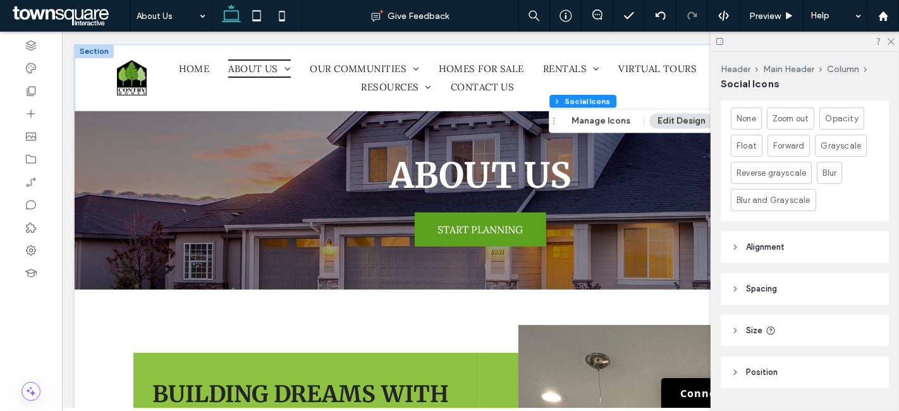
scroll to position [422, 0]
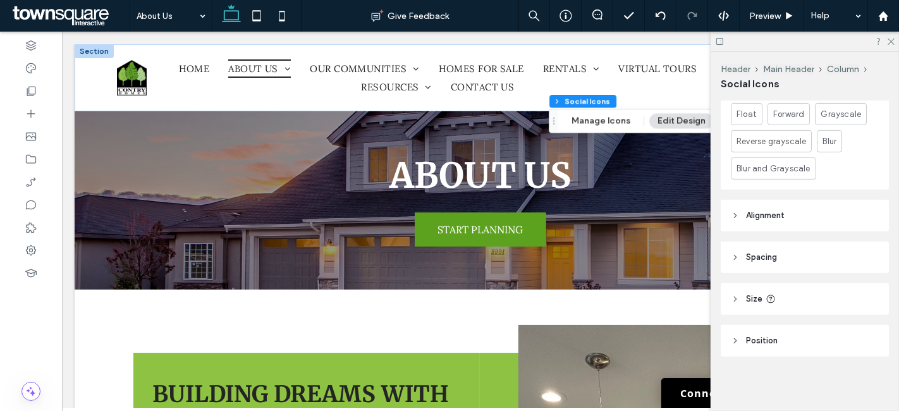
click at [768, 217] on span "Alignment" at bounding box center [765, 215] width 39 height 13
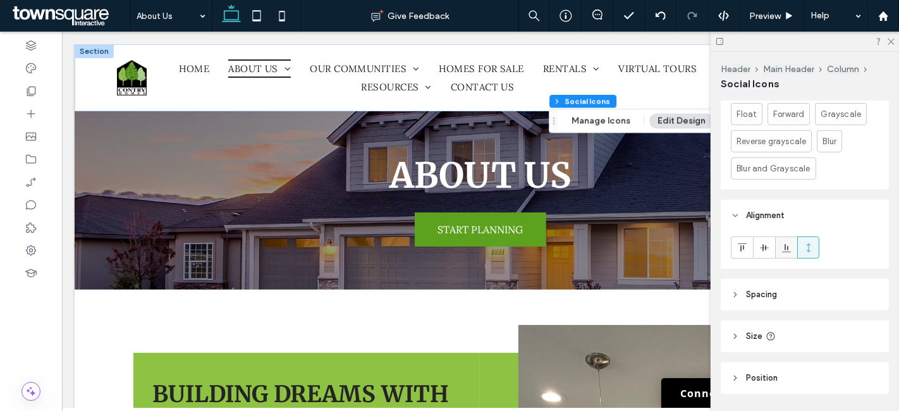
click at [784, 244] on icon at bounding box center [787, 248] width 10 height 10
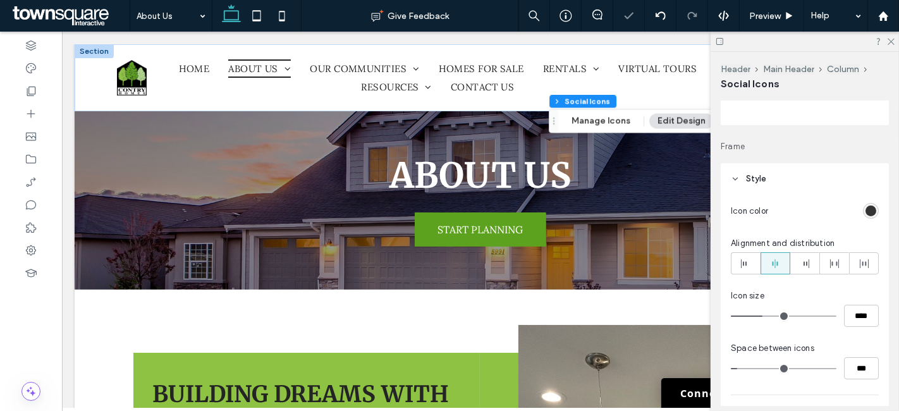
scroll to position [0, 0]
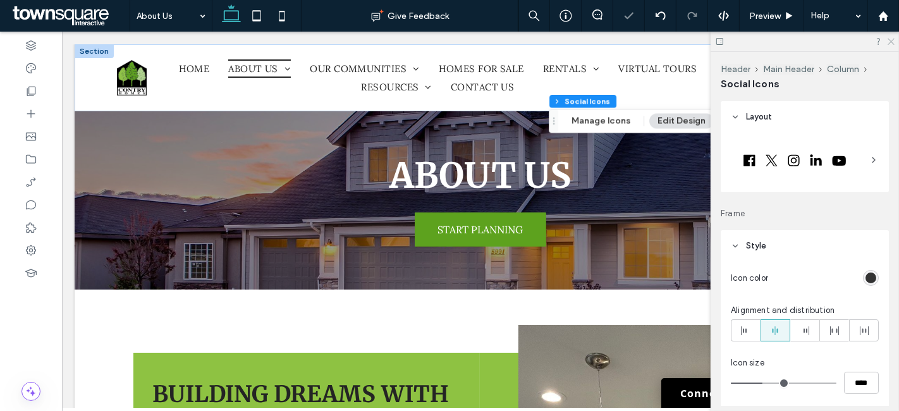
click at [891, 44] on icon at bounding box center [891, 41] width 8 height 8
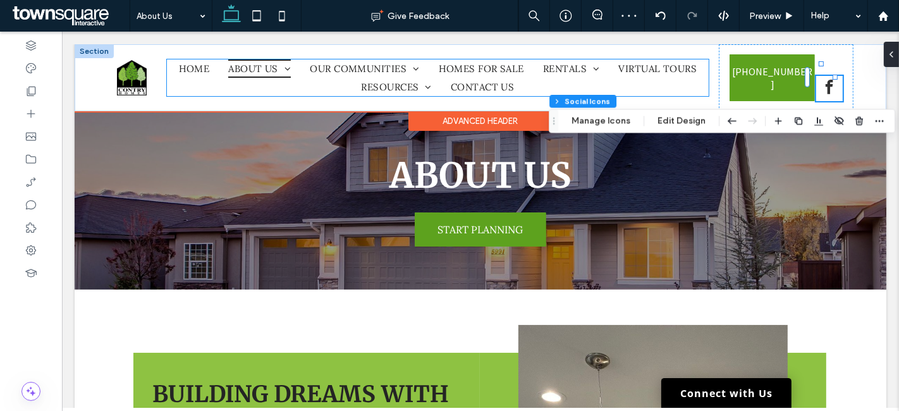
click at [674, 75] on ul "Home About Us Employment Opportunities Testimonials Floorplans Archive Virtual …" at bounding box center [437, 77] width 542 height 37
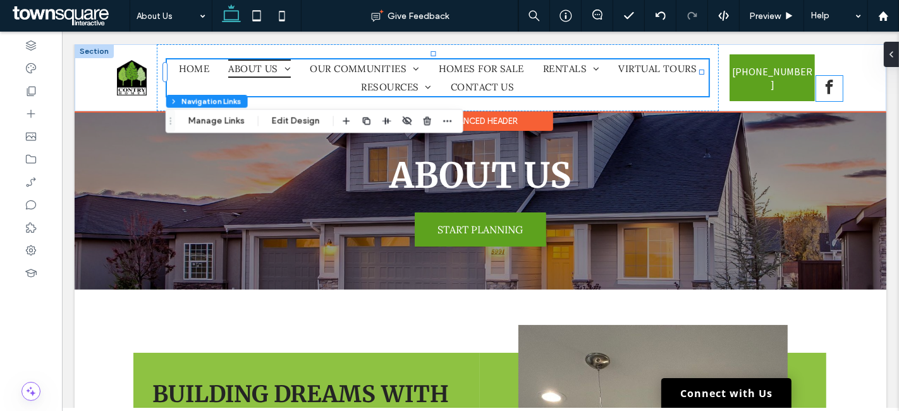
click at [825, 76] on span "facebook" at bounding box center [829, 87] width 22 height 22
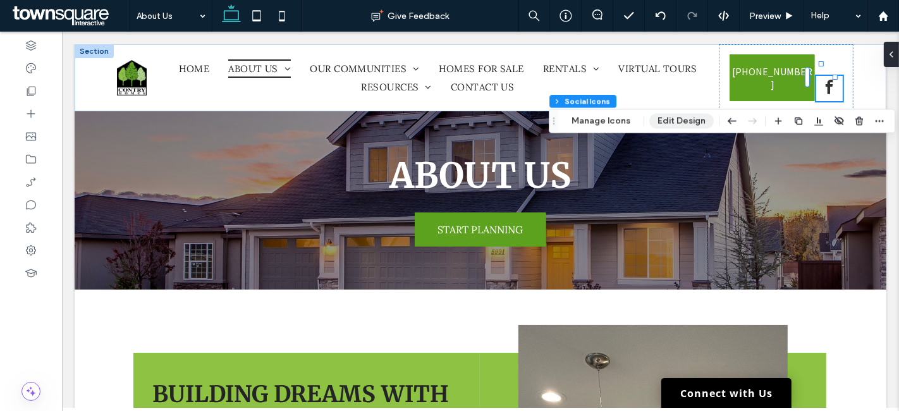
click at [663, 118] on button "Edit Design" at bounding box center [682, 120] width 65 height 15
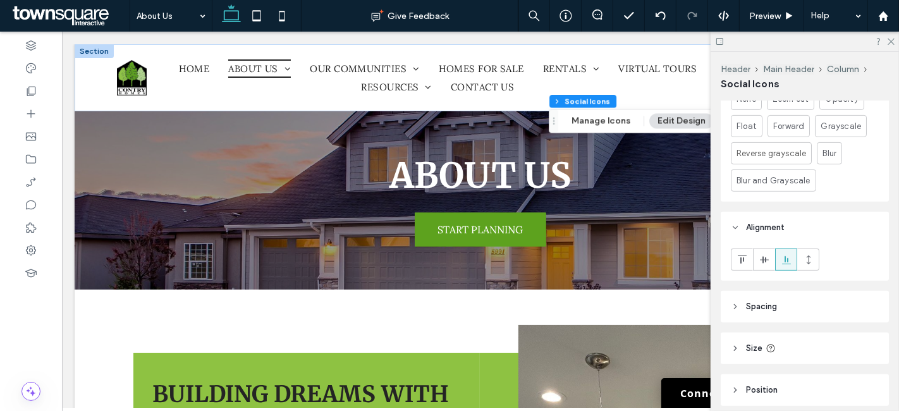
scroll to position [459, 0]
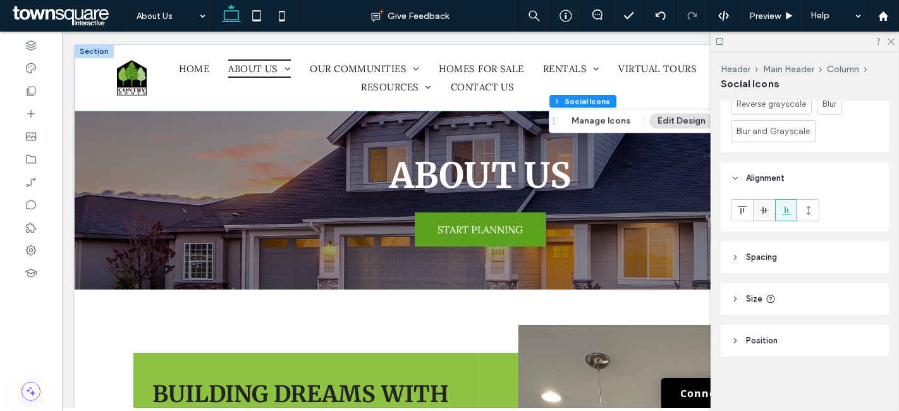
click at [765, 206] on icon at bounding box center [765, 211] width 10 height 10
click at [887, 44] on icon at bounding box center [891, 41] width 8 height 8
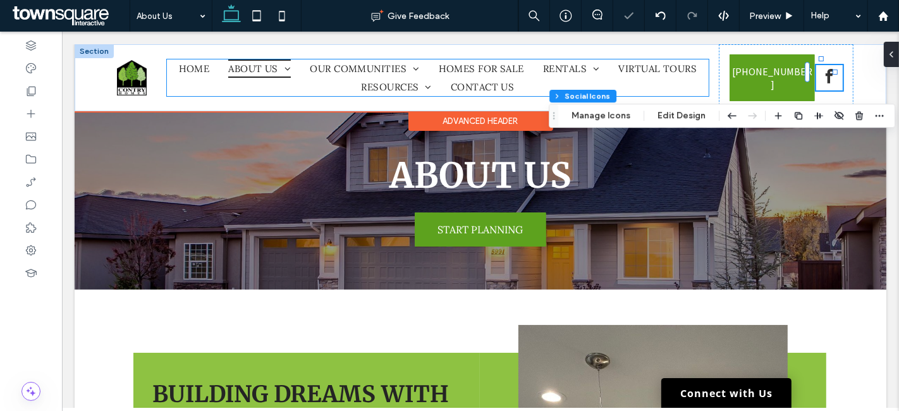
click at [654, 69] on ul "Home About Us Employment Opportunities Testimonials Floorplans Archive Virtual …" at bounding box center [437, 77] width 542 height 37
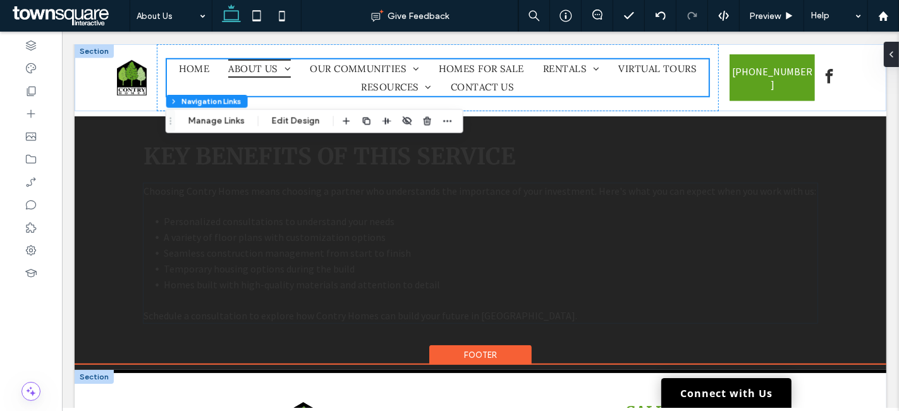
scroll to position [1027, 0]
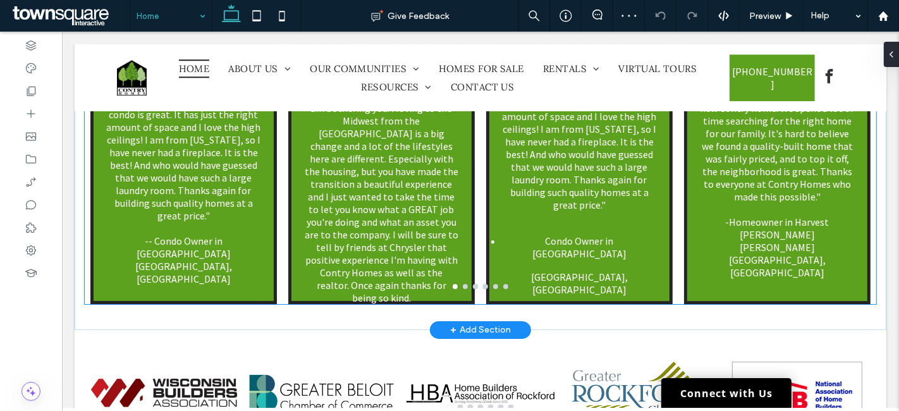
scroll to position [3162, 0]
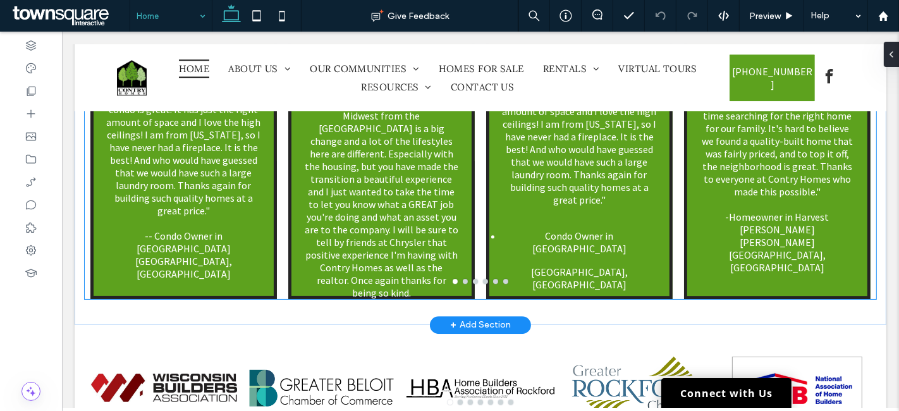
click at [524, 243] on div at bounding box center [579, 145] width 186 height 309
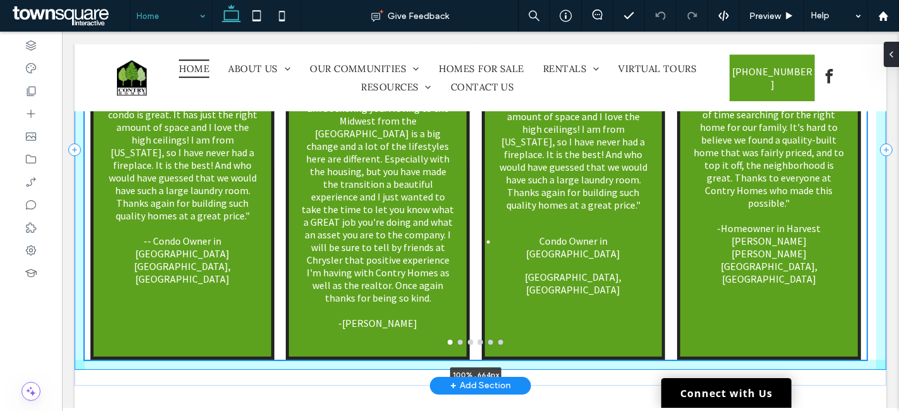
scroll to position [3218, 0]
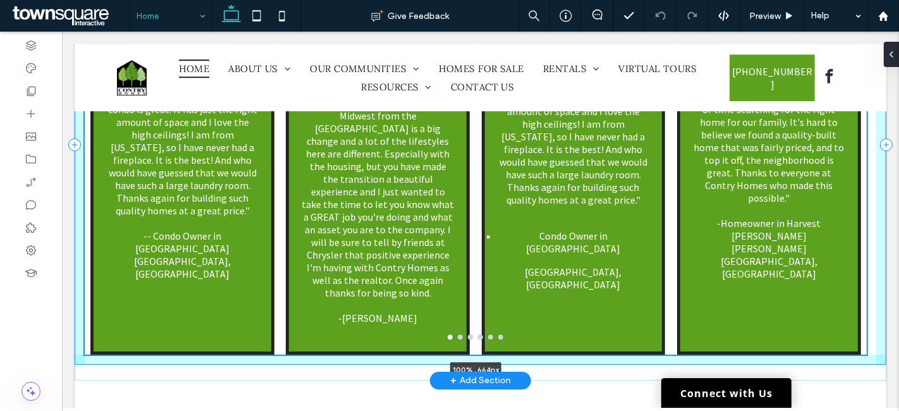
drag, startPoint x: 475, startPoint y: 257, endPoint x: 473, endPoint y: 312, distance: 55.7
click at [61, 32] on div at bounding box center [61, 32] width 0 height 0
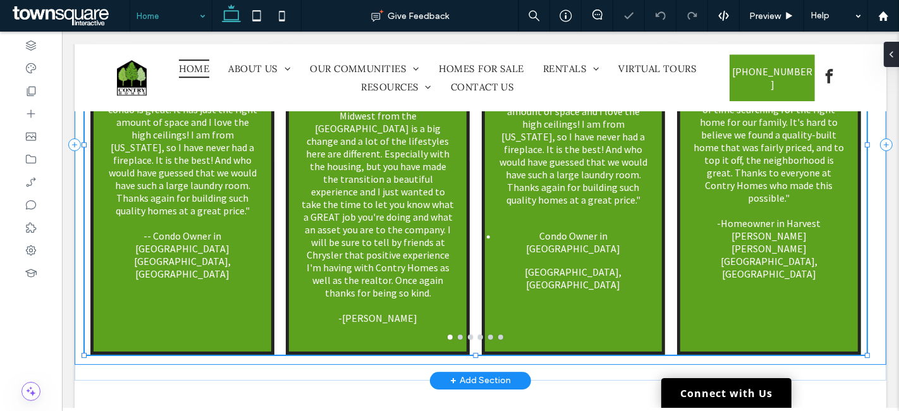
type input "***"
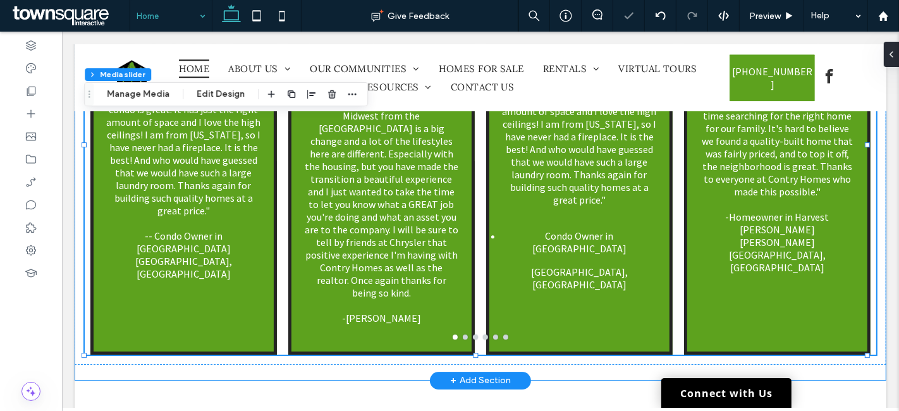
click at [538, 330] on div "★★★★★ I wanted to tell you how much my husband and I love our condo. We live in…" at bounding box center [480, 145] width 812 height 472
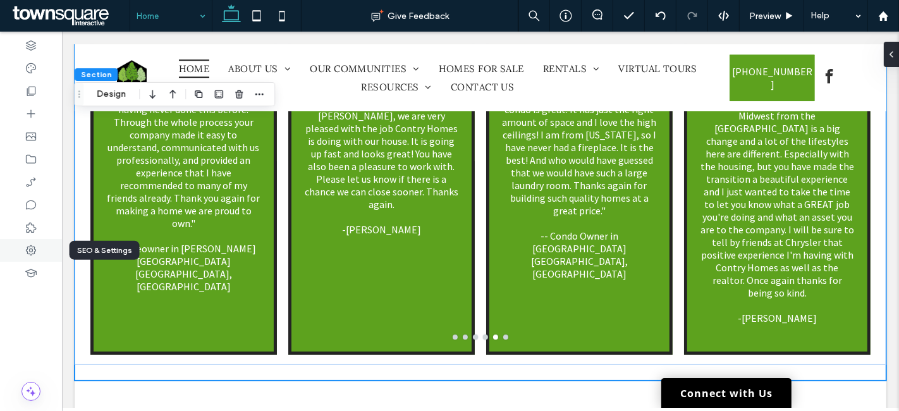
click at [34, 244] on icon at bounding box center [31, 250] width 13 height 13
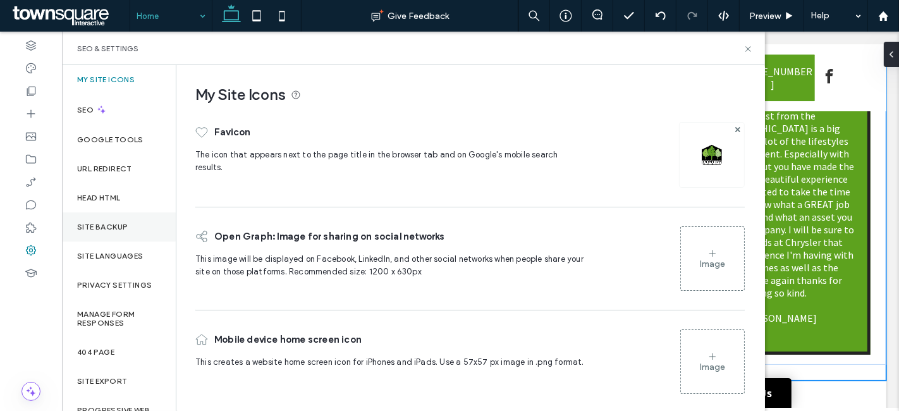
click at [91, 226] on label "Site Backup" at bounding box center [102, 227] width 51 height 9
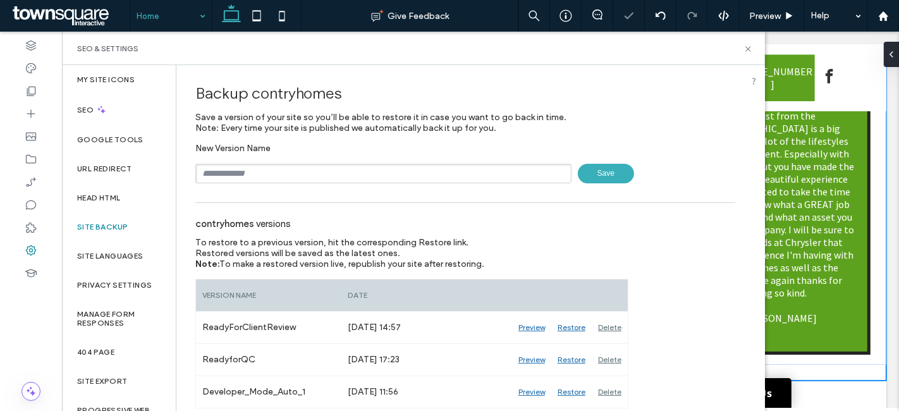
click at [330, 179] on input "text" at bounding box center [383, 174] width 376 height 20
type input "**********"
click at [601, 169] on span "Save" at bounding box center [606, 174] width 56 height 20
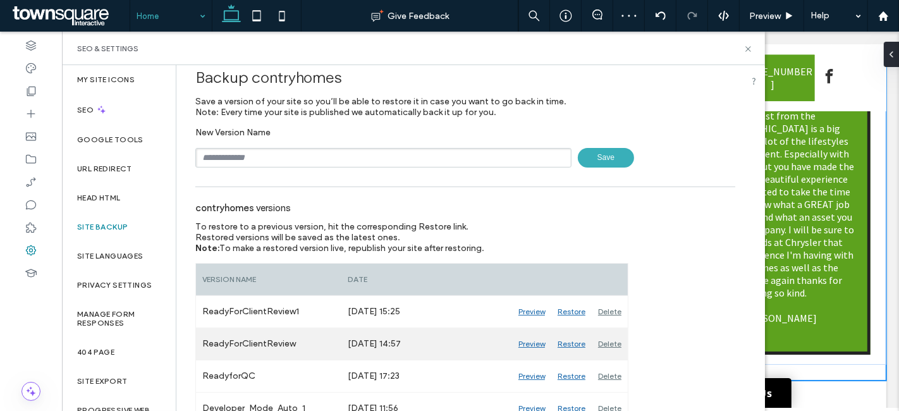
scroll to position [28, 0]
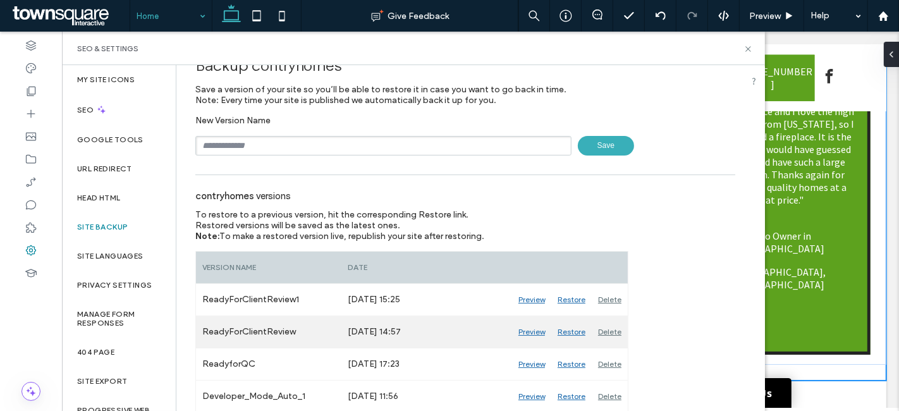
click at [610, 330] on div "Delete" at bounding box center [610, 332] width 36 height 32
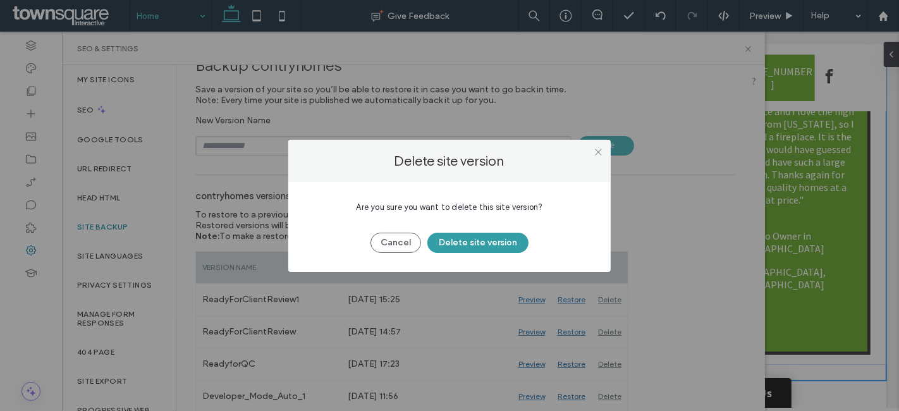
click at [490, 245] on button "Delete site version" at bounding box center [478, 243] width 101 height 20
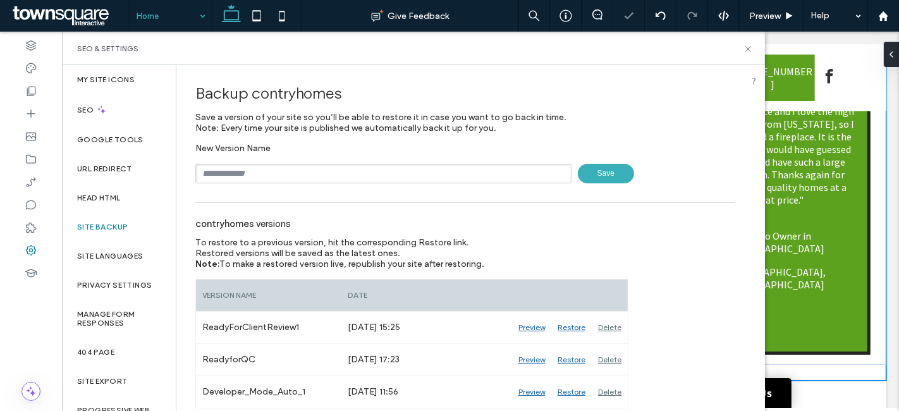
scroll to position [0, 0]
drag, startPoint x: 684, startPoint y: 14, endPoint x: 746, endPoint y: 46, distance: 69.6
click at [746, 46] on icon at bounding box center [748, 48] width 9 height 9
